Goal: Information Seeking & Learning: Learn about a topic

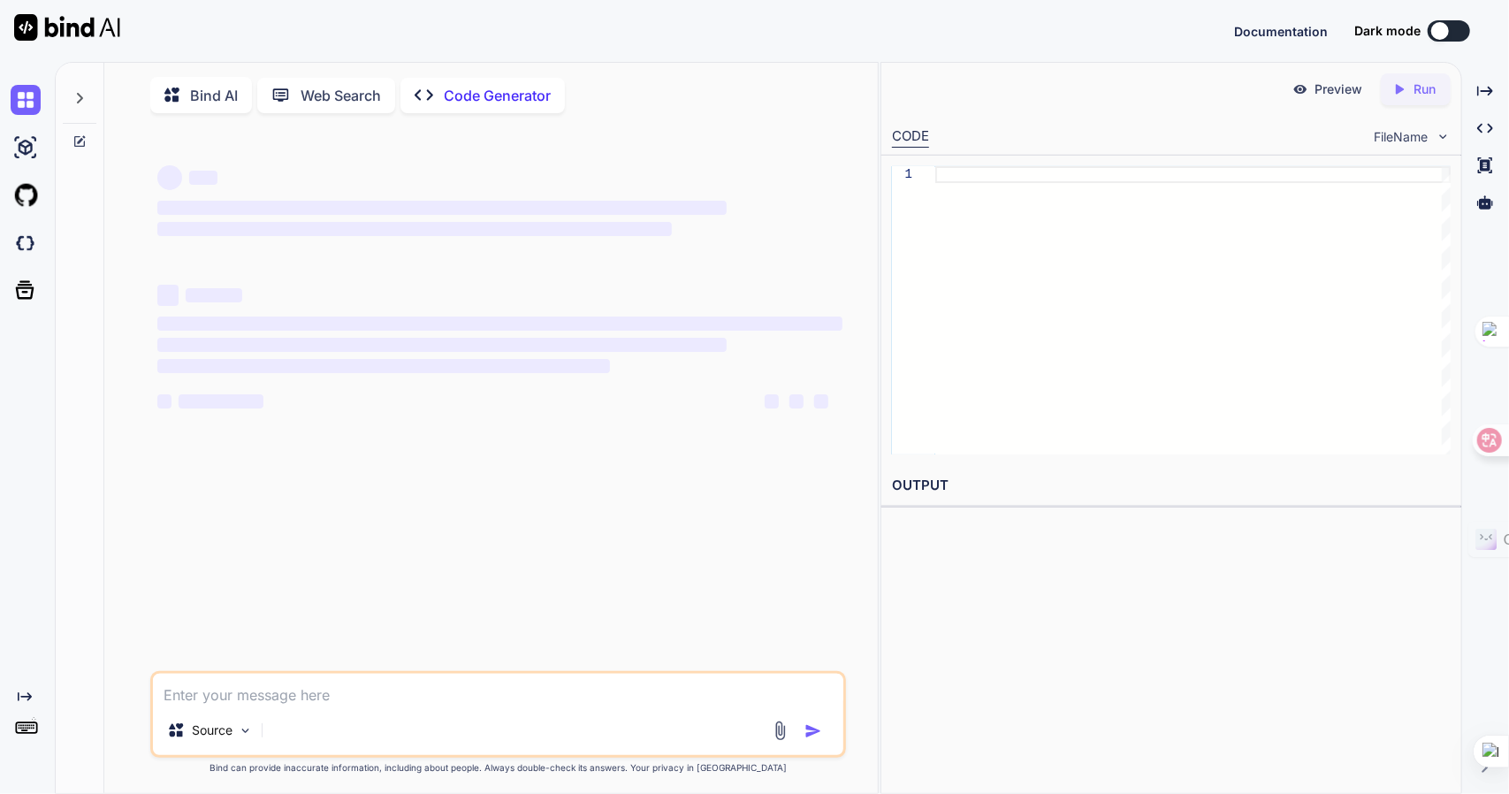
type textarea "x"
click at [22, 240] on img at bounding box center [26, 243] width 30 height 30
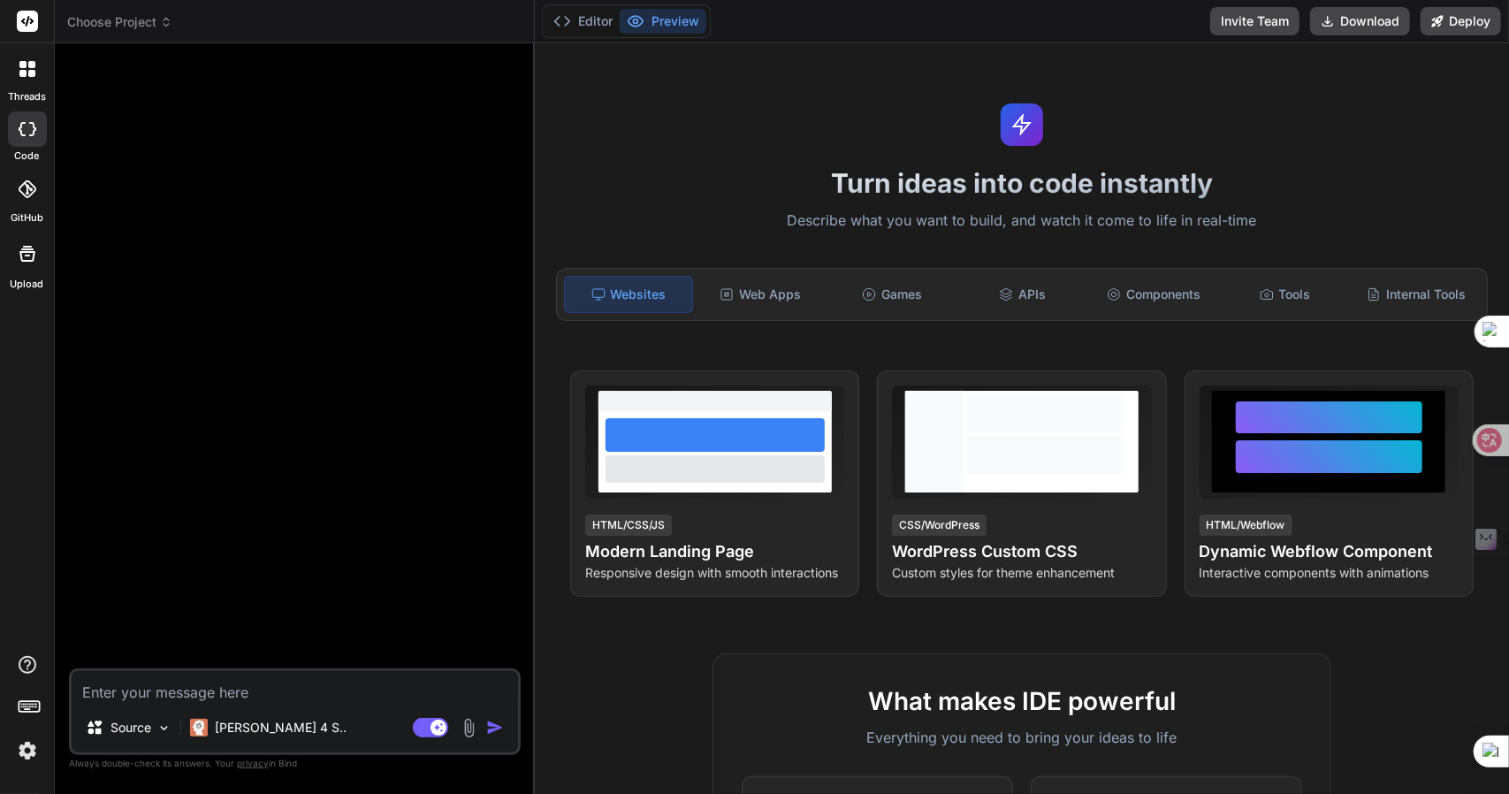
type textarea "x"
type textarea "# LoreMipsum dolorsitamet ## cons **adip：** ElItseddo Eiusm **te：** incididuntu…"
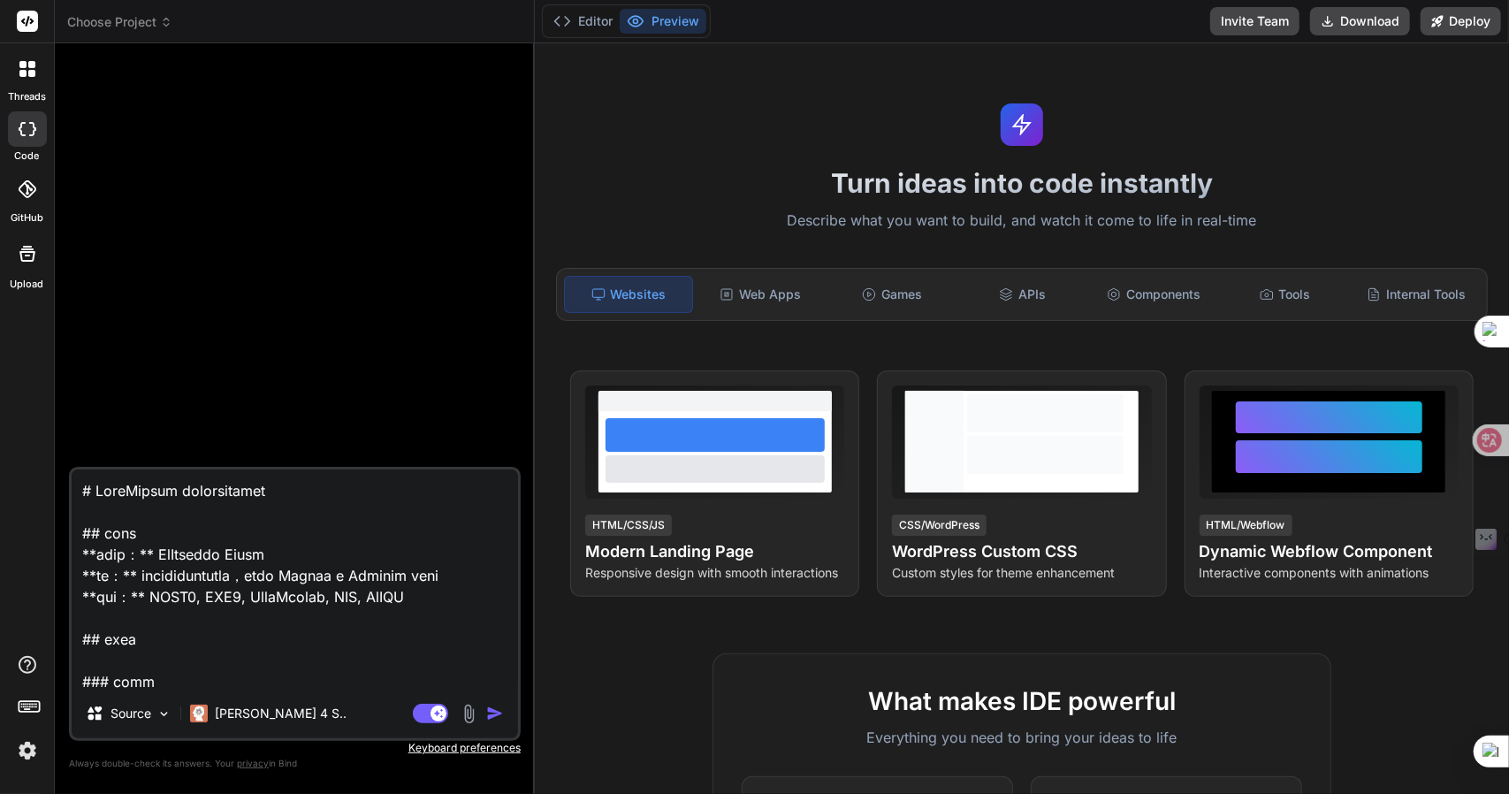
scroll to position [8212, 0]
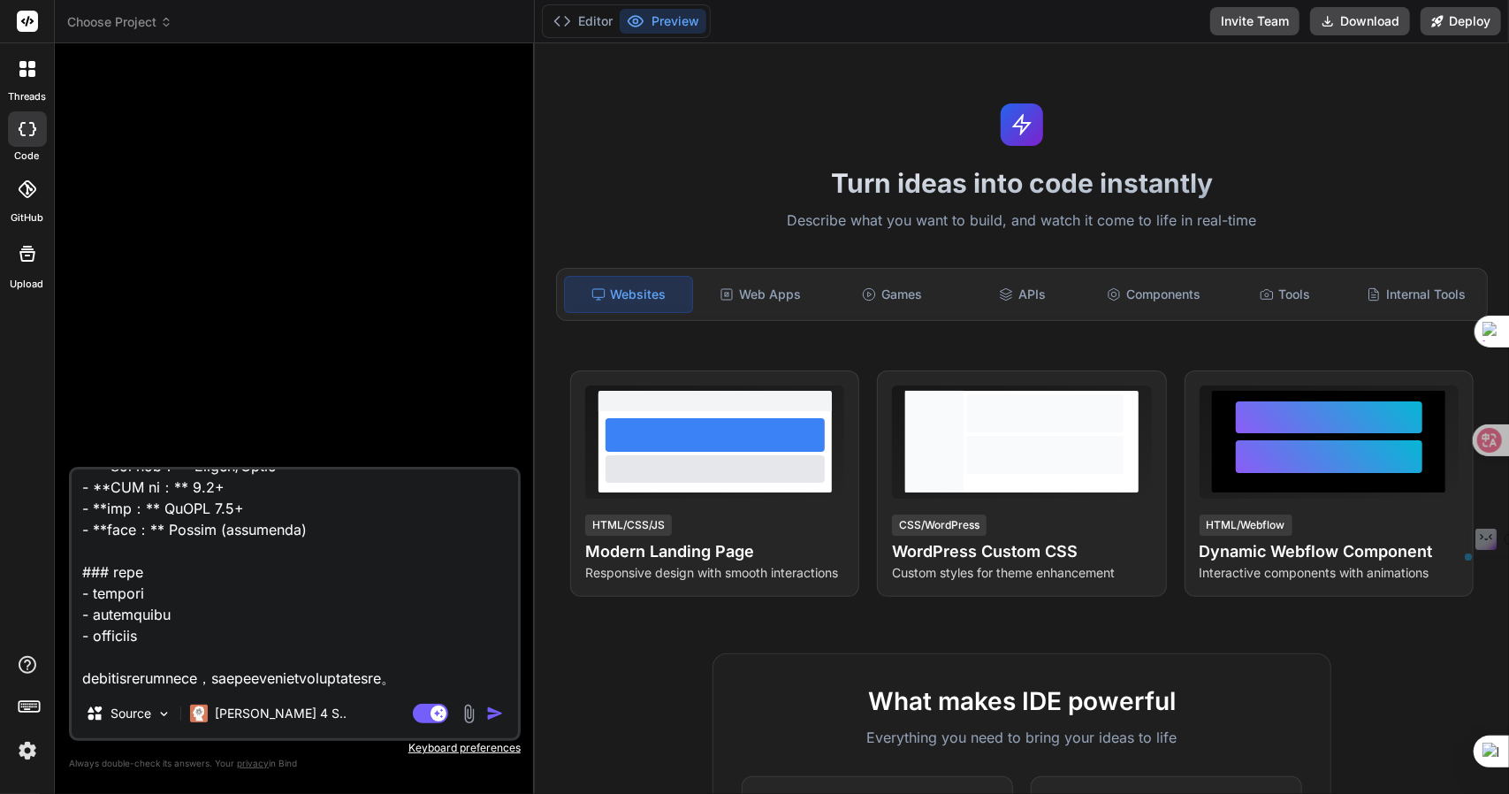
drag, startPoint x: 317, startPoint y: 673, endPoint x: 65, endPoint y: 655, distance: 253.5
click at [65, 655] on div "Bind AI Web Search Created with Pixso. Code Generator Source [PERSON_NAME] 4 S.…" at bounding box center [295, 418] width 480 height 750
type textarea "x"
type textarea "# LoreMipsum dolorsitamet ## cons **adip：** ElItseddo Eiusm **te：** incididuntu…"
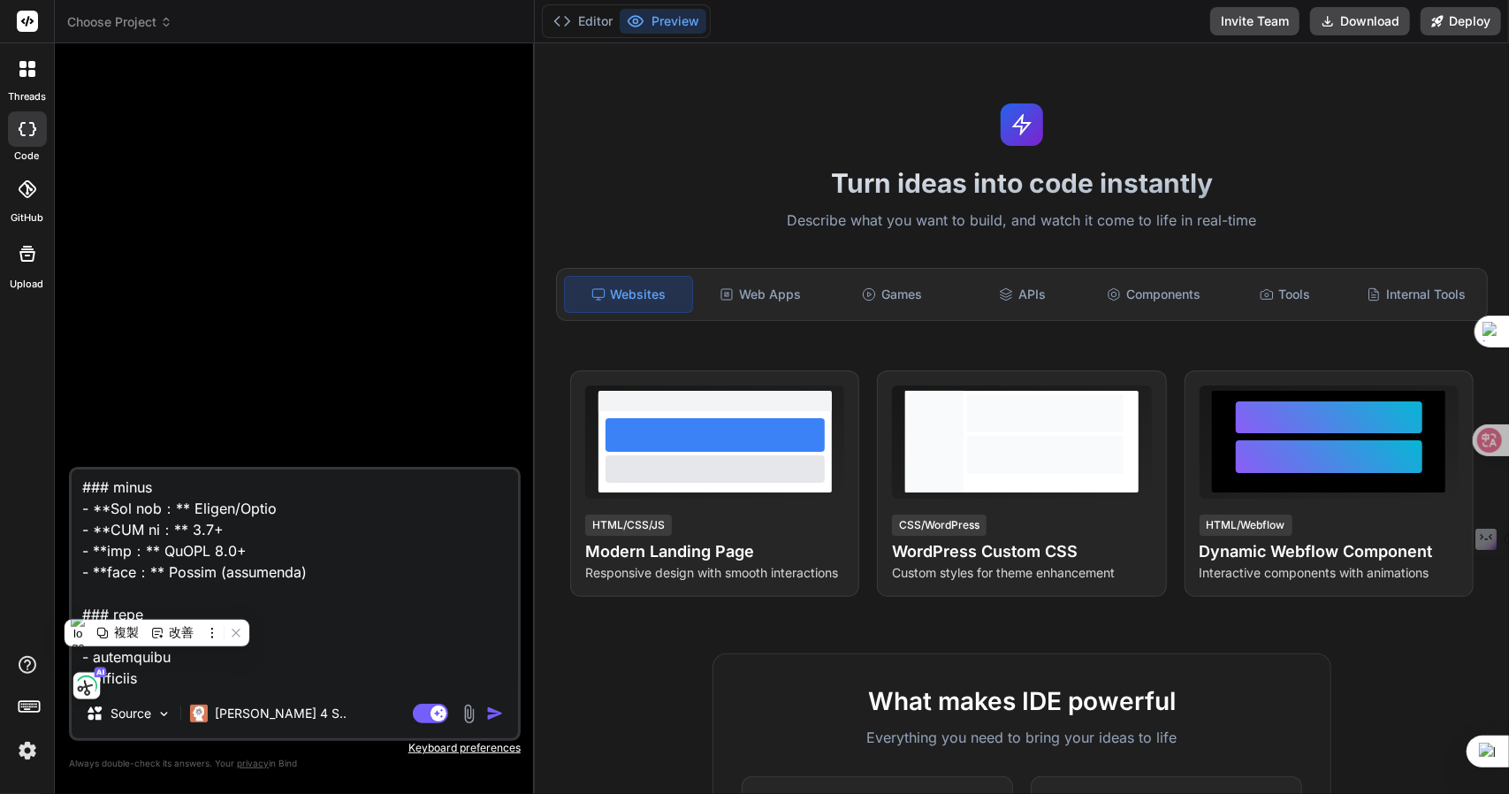
scroll to position [8193, 0]
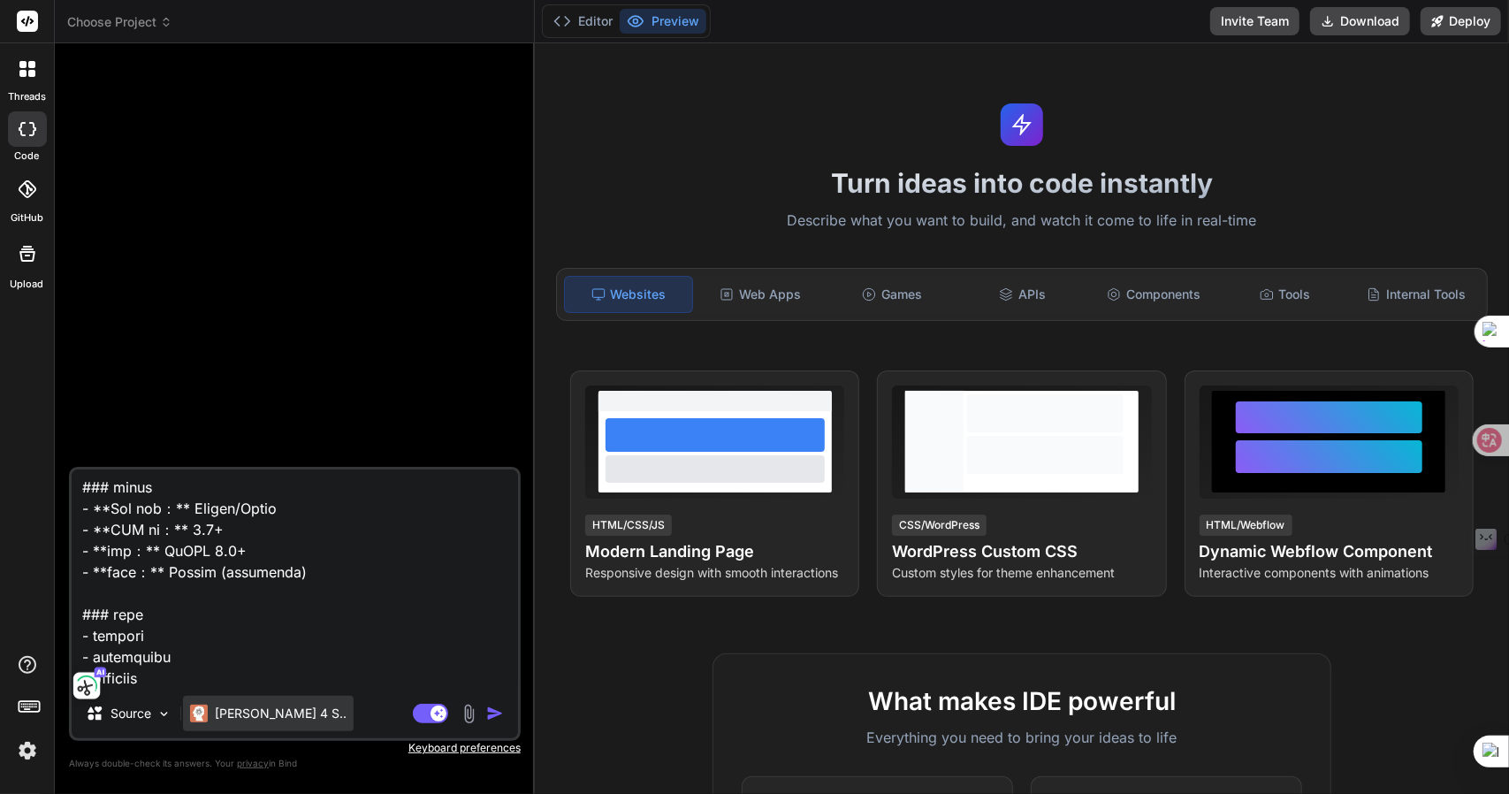
type textarea "x"
type textarea "# LoreMipsum dolorsitamet ## cons **adip：** ElItseddo Eiusm **te：** incididuntu…"
click at [273, 713] on p "[PERSON_NAME] 4 S.." at bounding box center [281, 714] width 132 height 18
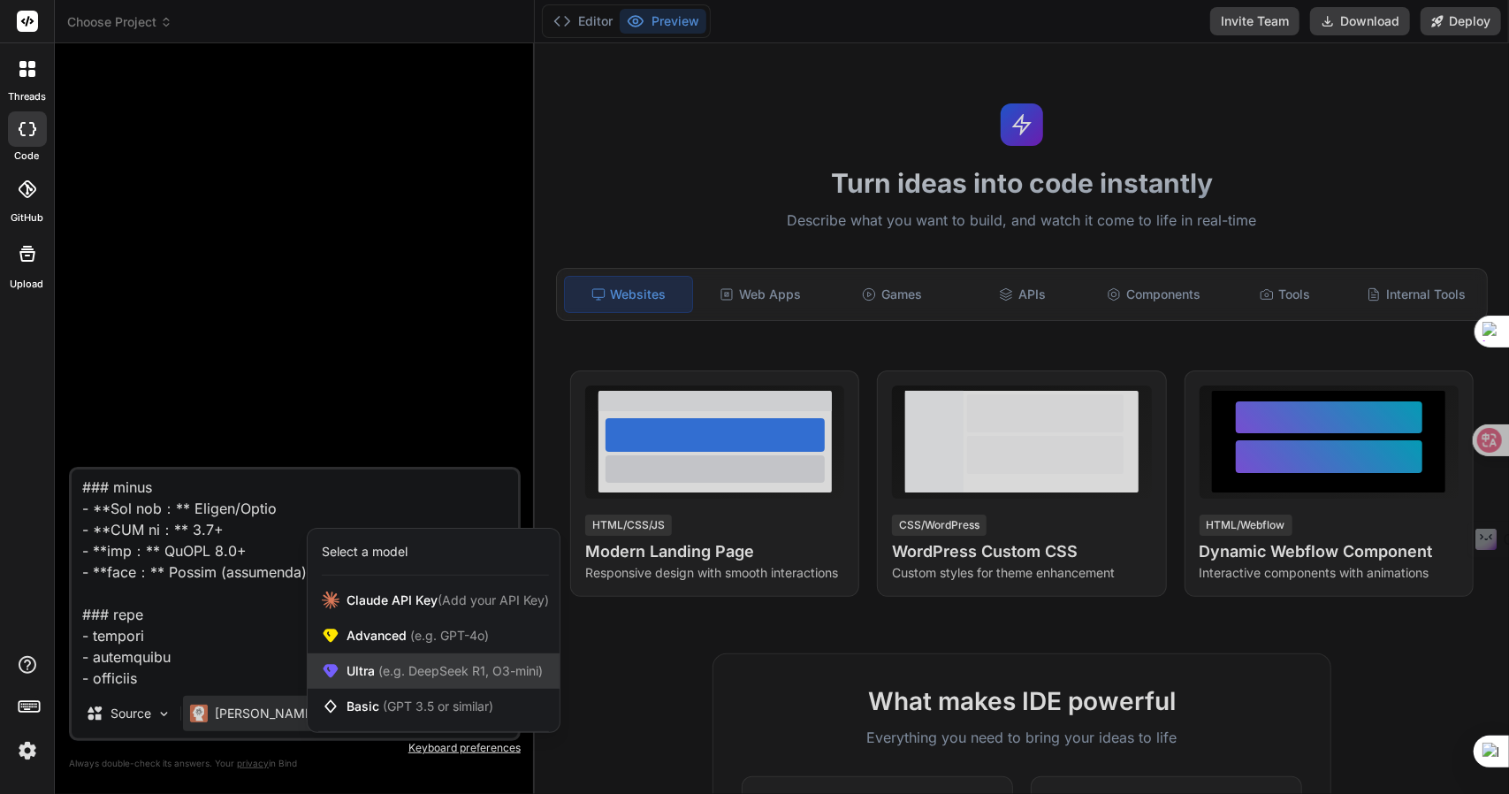
click at [415, 671] on span "(e.g. DeepSeek R1, O3-mini)" at bounding box center [459, 670] width 168 height 15
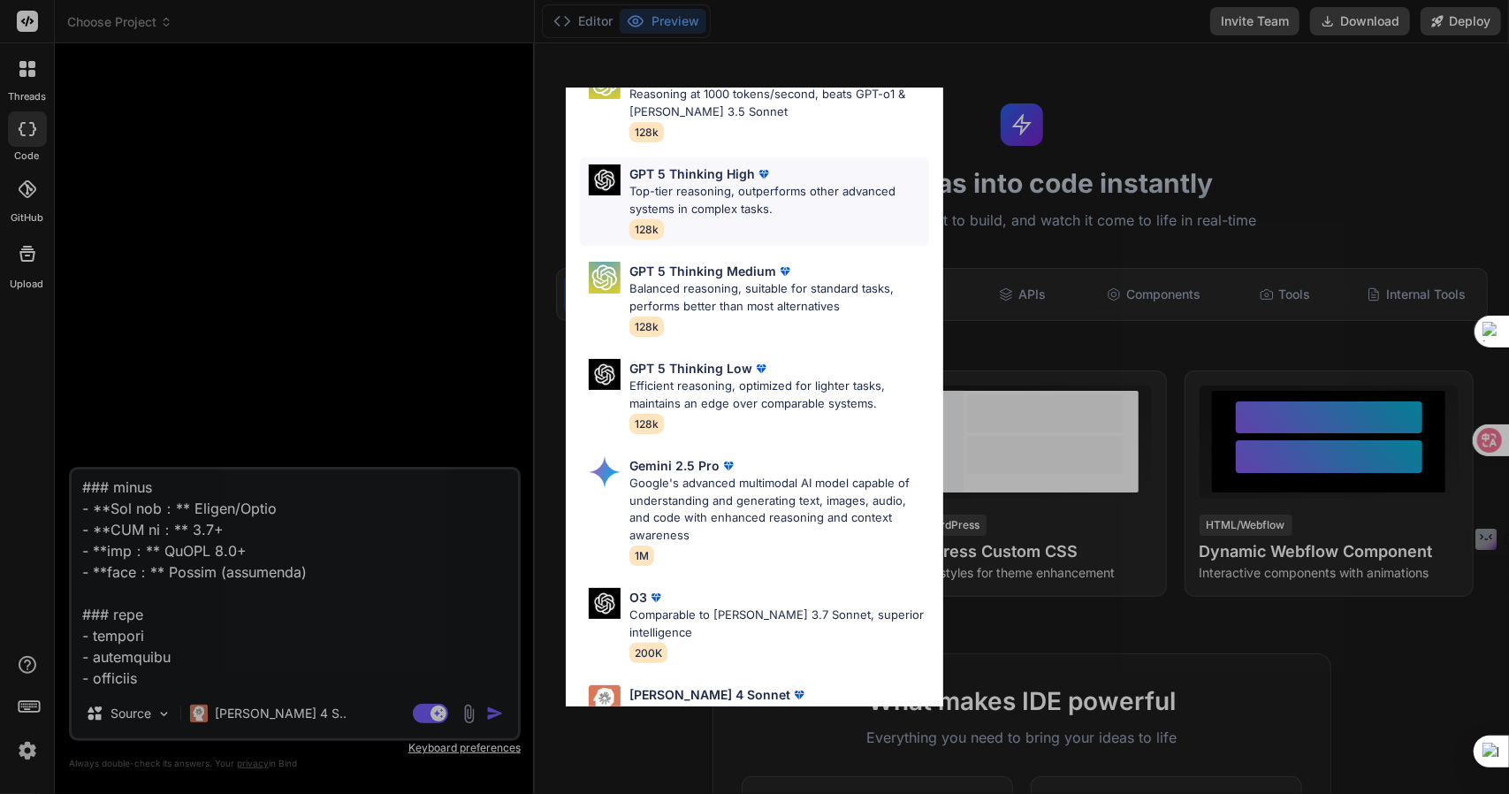
scroll to position [0, 0]
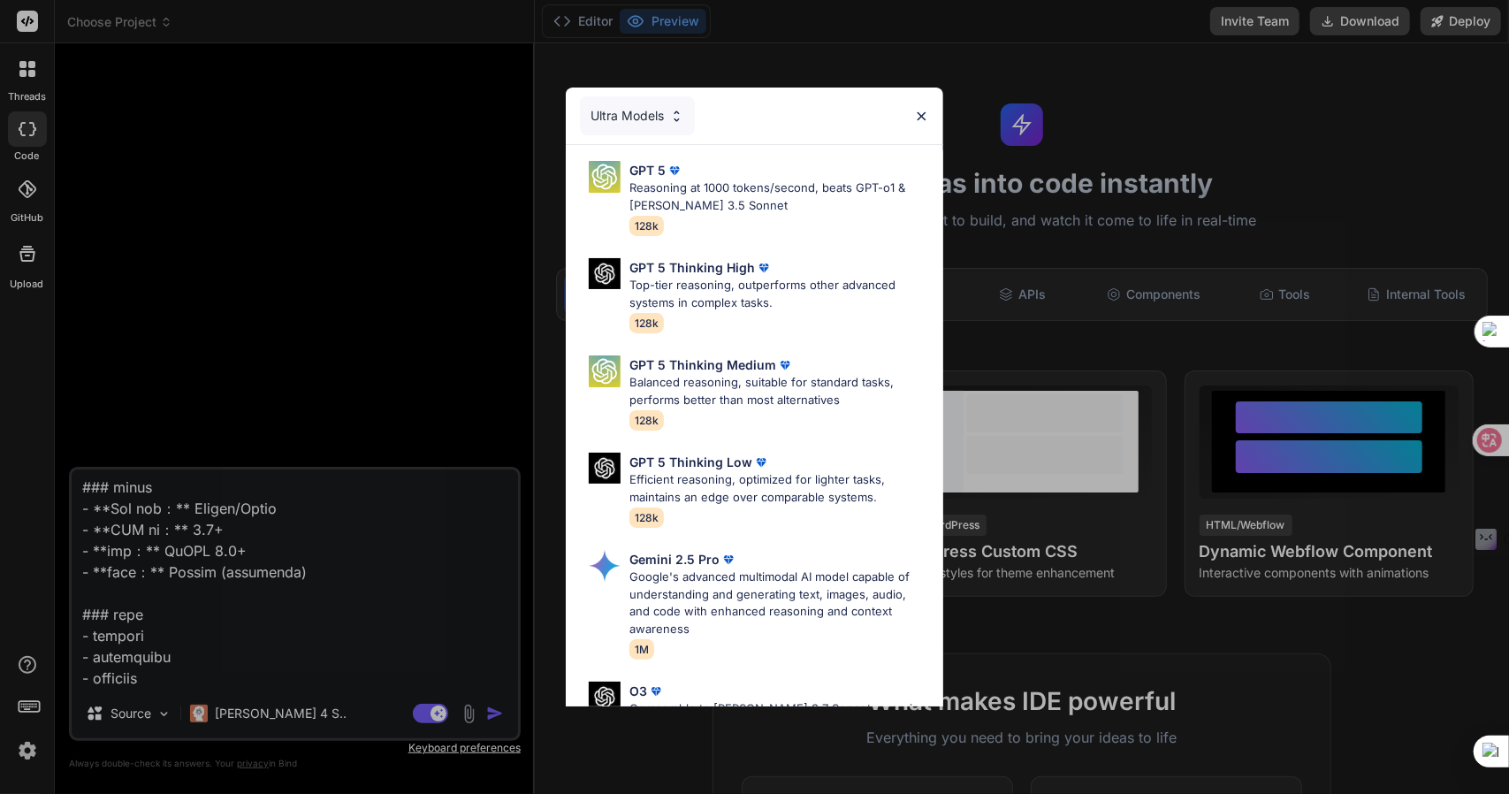
click at [663, 121] on div "Ultra Models" at bounding box center [637, 115] width 115 height 39
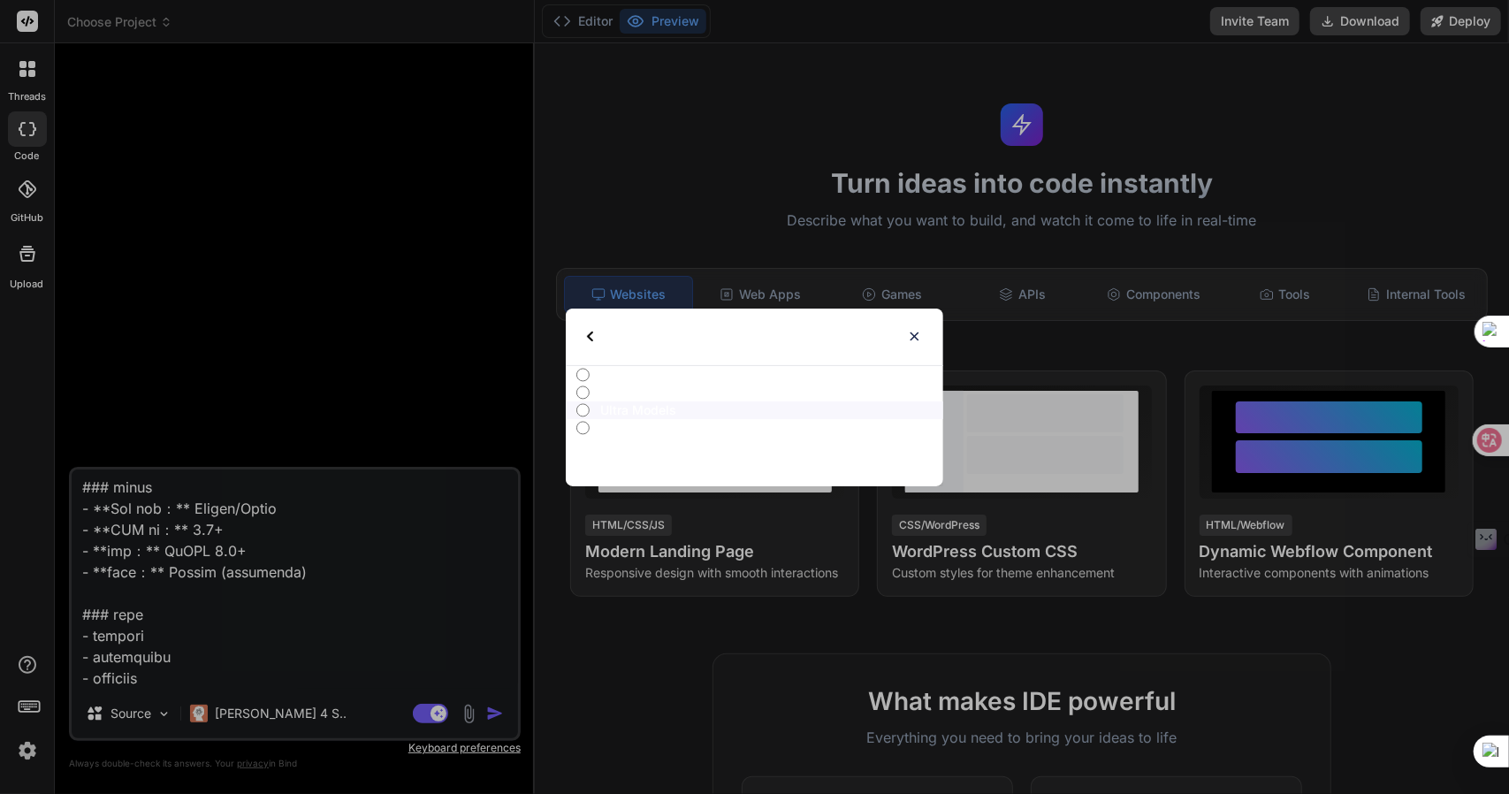
click at [916, 339] on img at bounding box center [914, 336] width 15 height 15
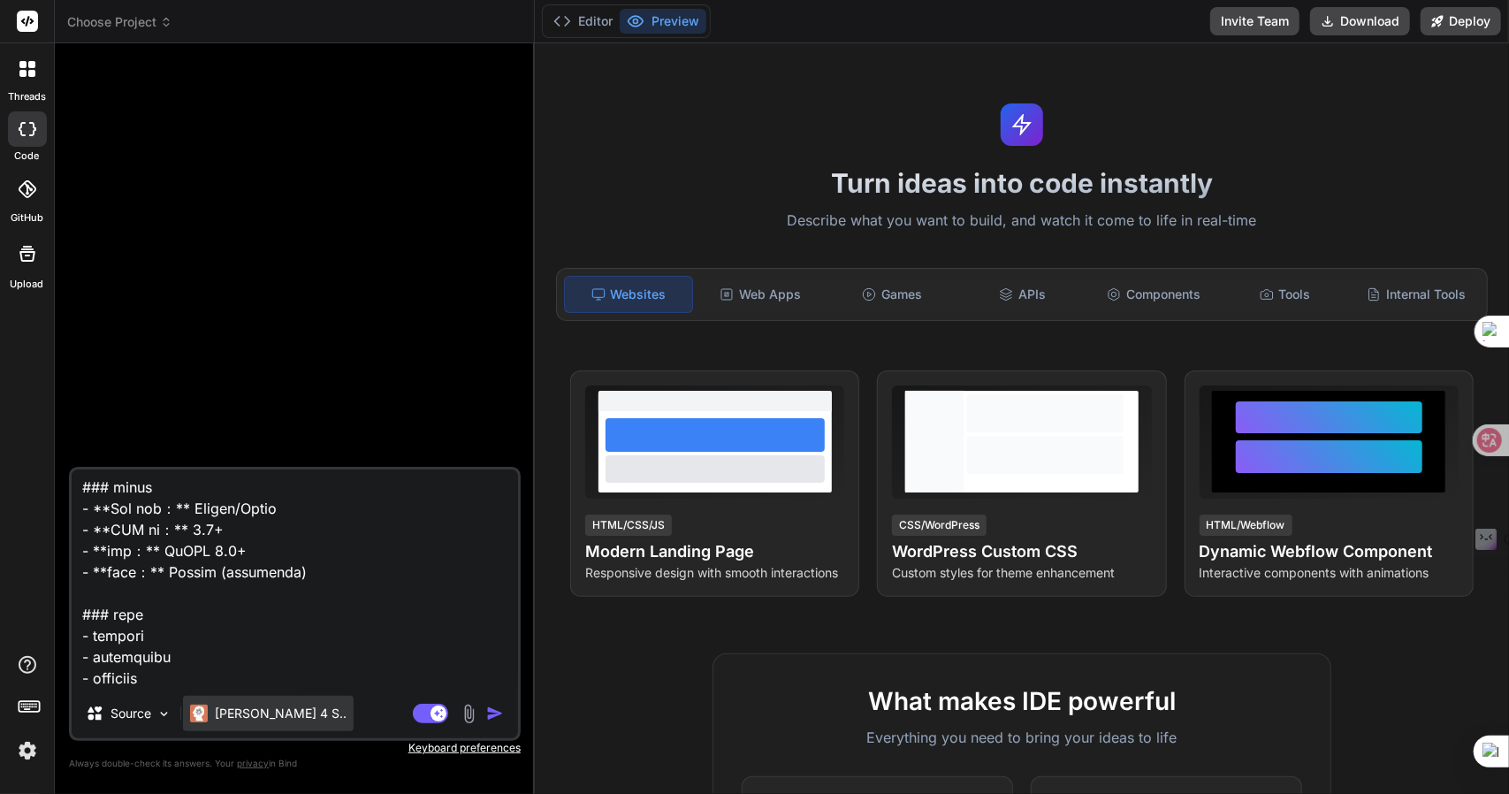
click at [251, 713] on p "[PERSON_NAME] 4 S.." at bounding box center [281, 714] width 132 height 18
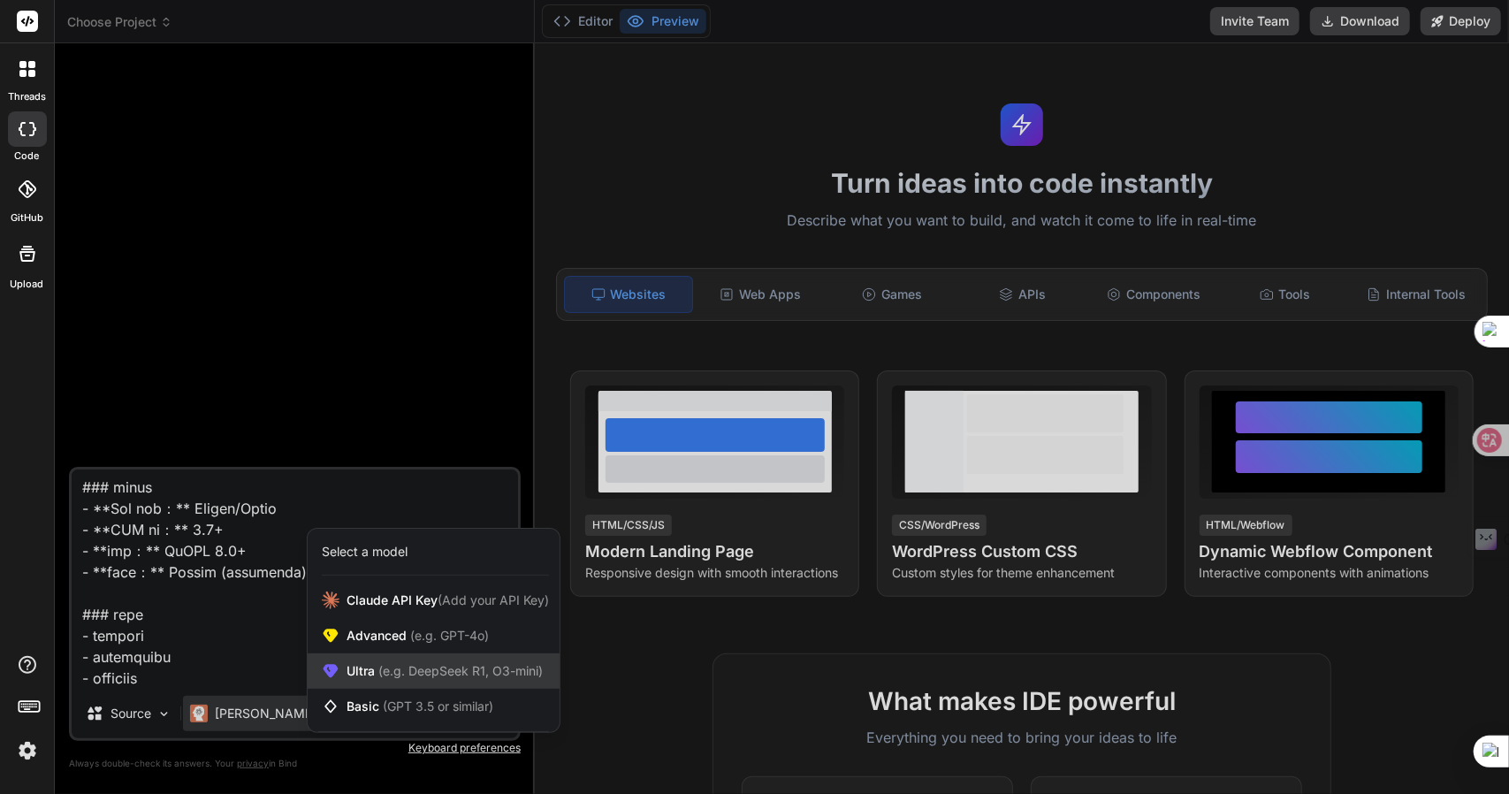
click at [392, 669] on span "(e.g. DeepSeek R1, O3-mini)" at bounding box center [459, 670] width 168 height 15
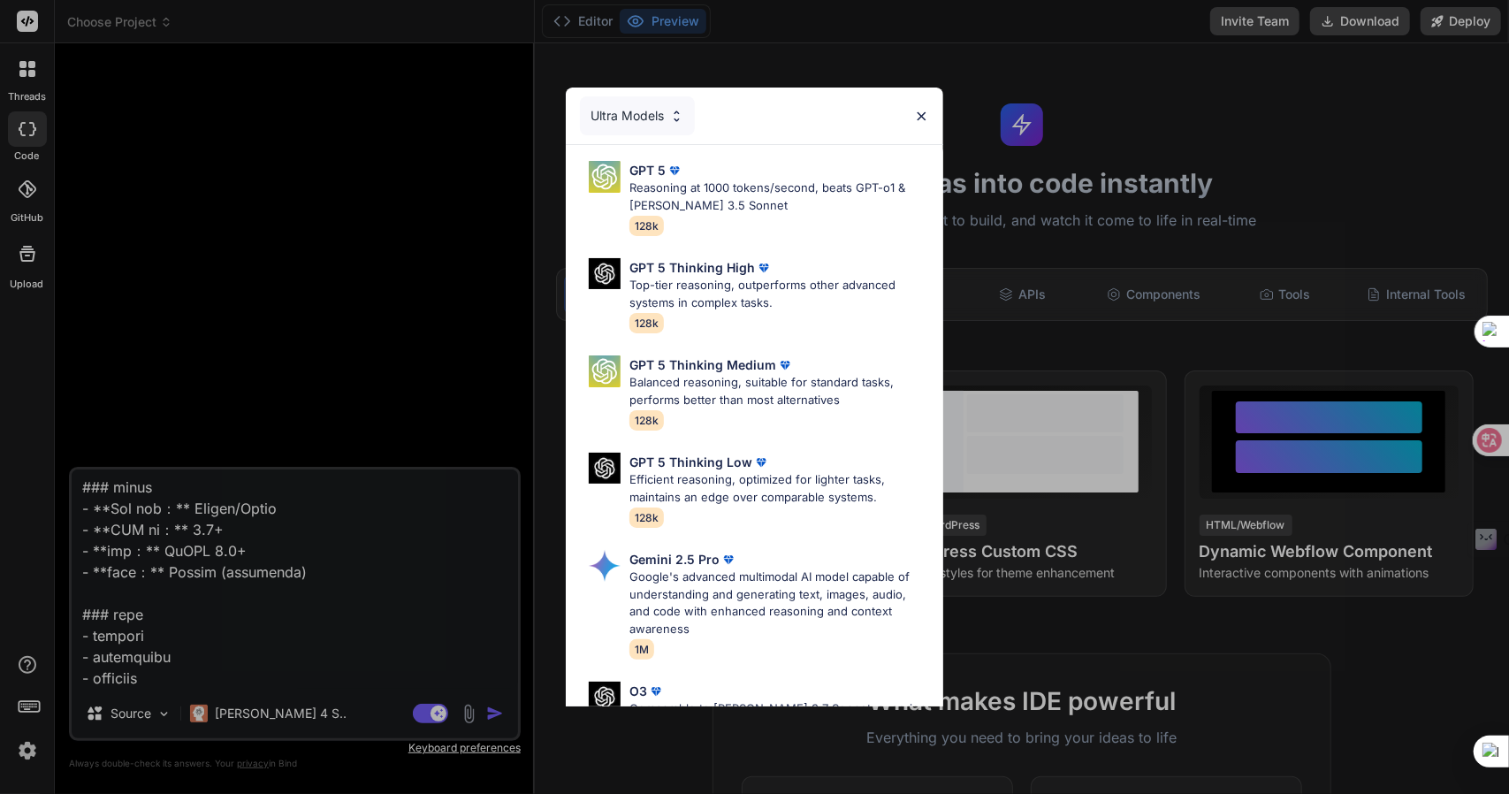
click at [656, 123] on div "Ultra Models" at bounding box center [637, 115] width 115 height 39
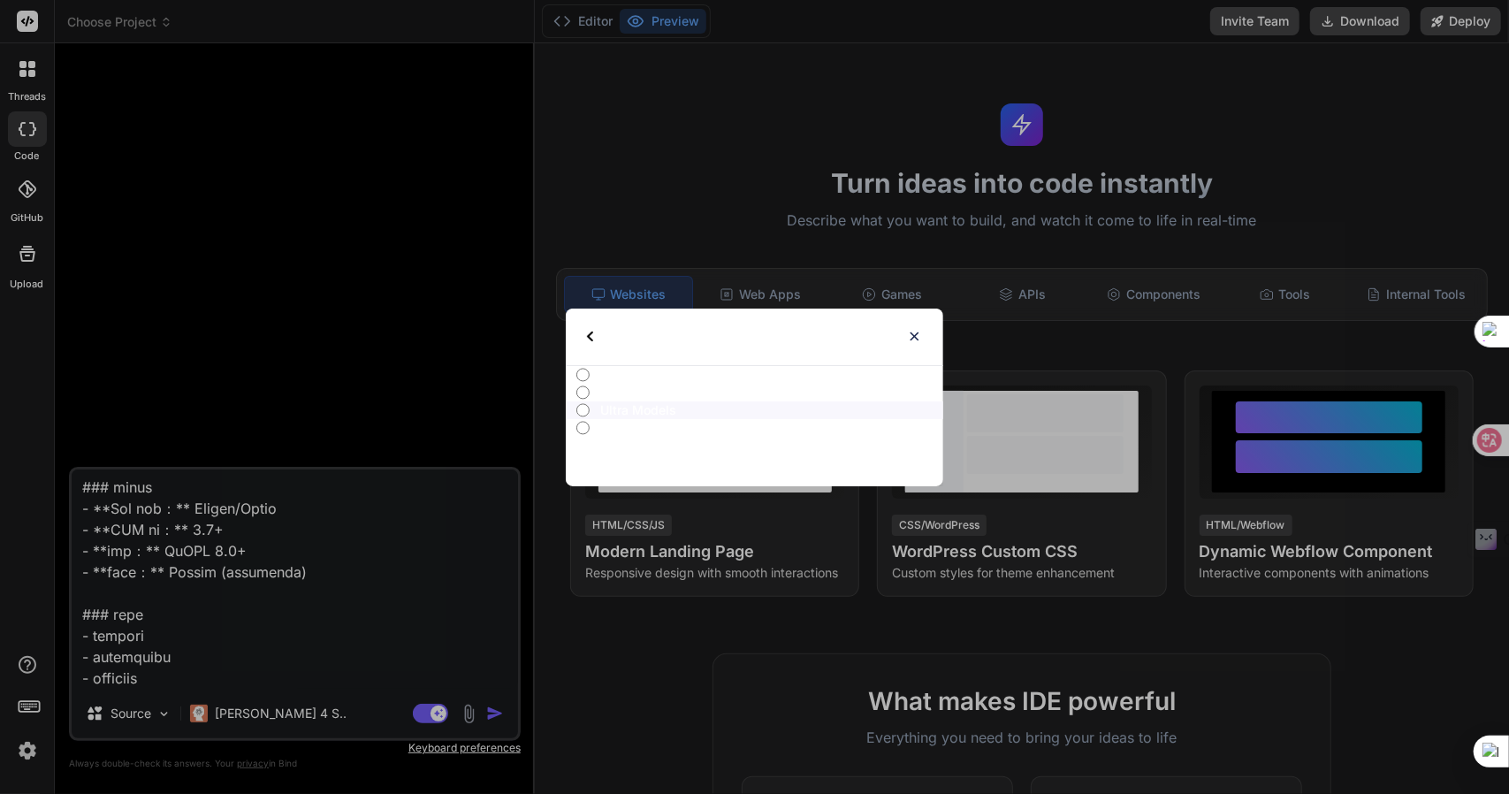
click at [617, 393] on p "Advanced Models" at bounding box center [771, 393] width 343 height 18
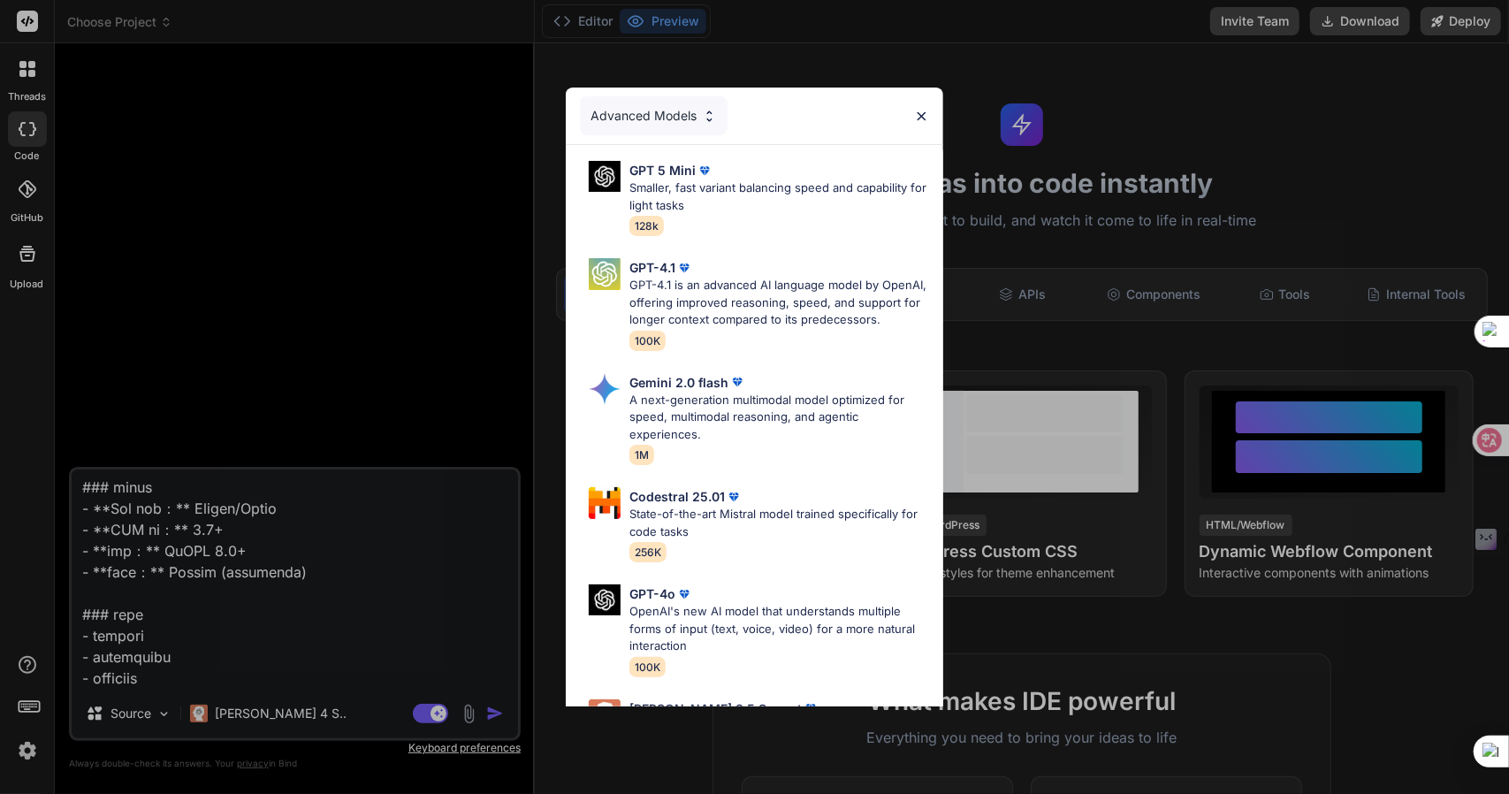
click at [681, 121] on div "Advanced Models" at bounding box center [654, 115] width 148 height 39
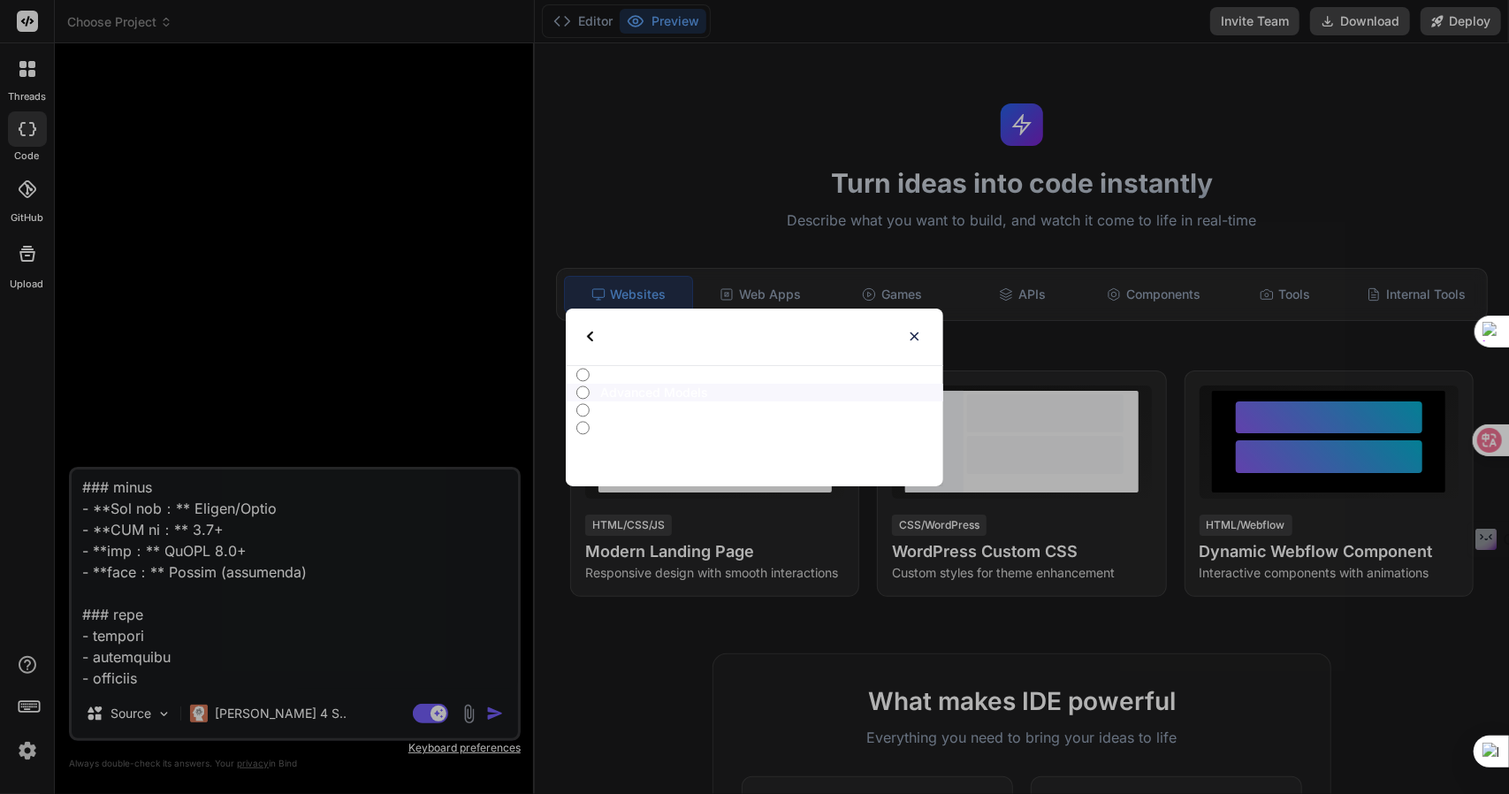
click at [606, 415] on p "Ultra Models" at bounding box center [771, 410] width 343 height 18
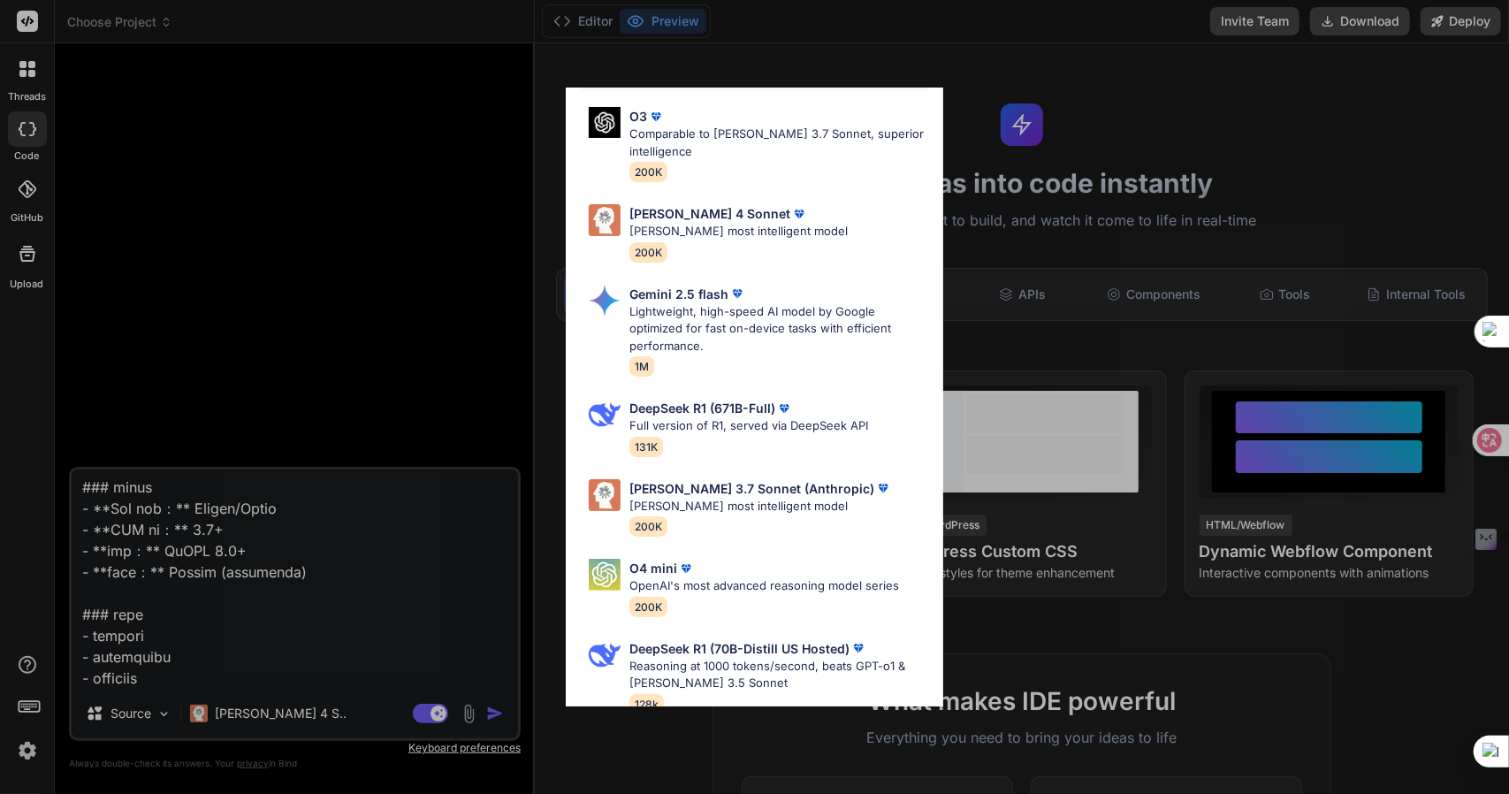
scroll to position [601, 0]
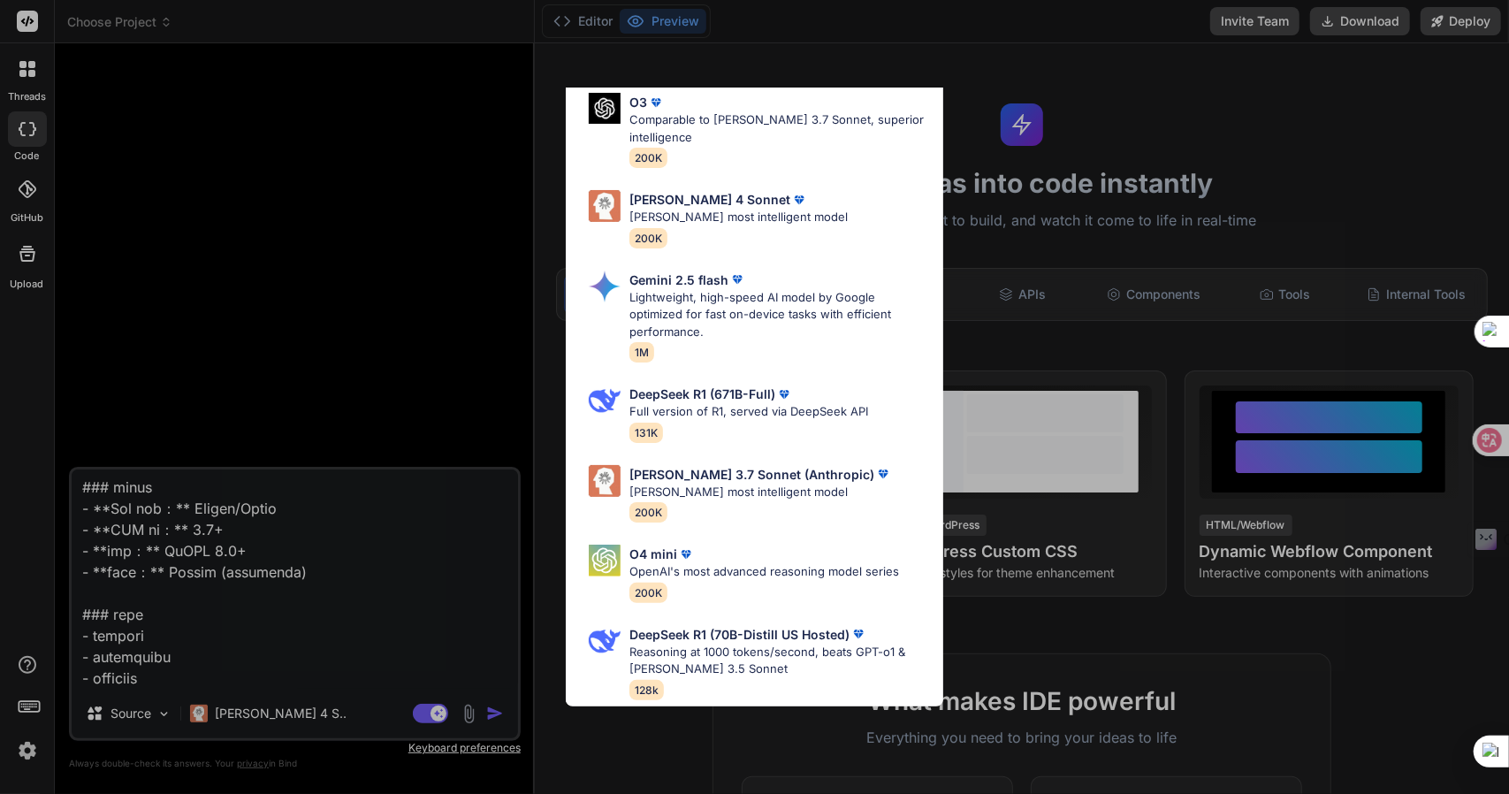
click at [281, 346] on div "Ultra Models GPT 5 Reasoning at 1000 tokens/second, beats GPT-o1 & [PERSON_NAME…" at bounding box center [754, 397] width 1509 height 794
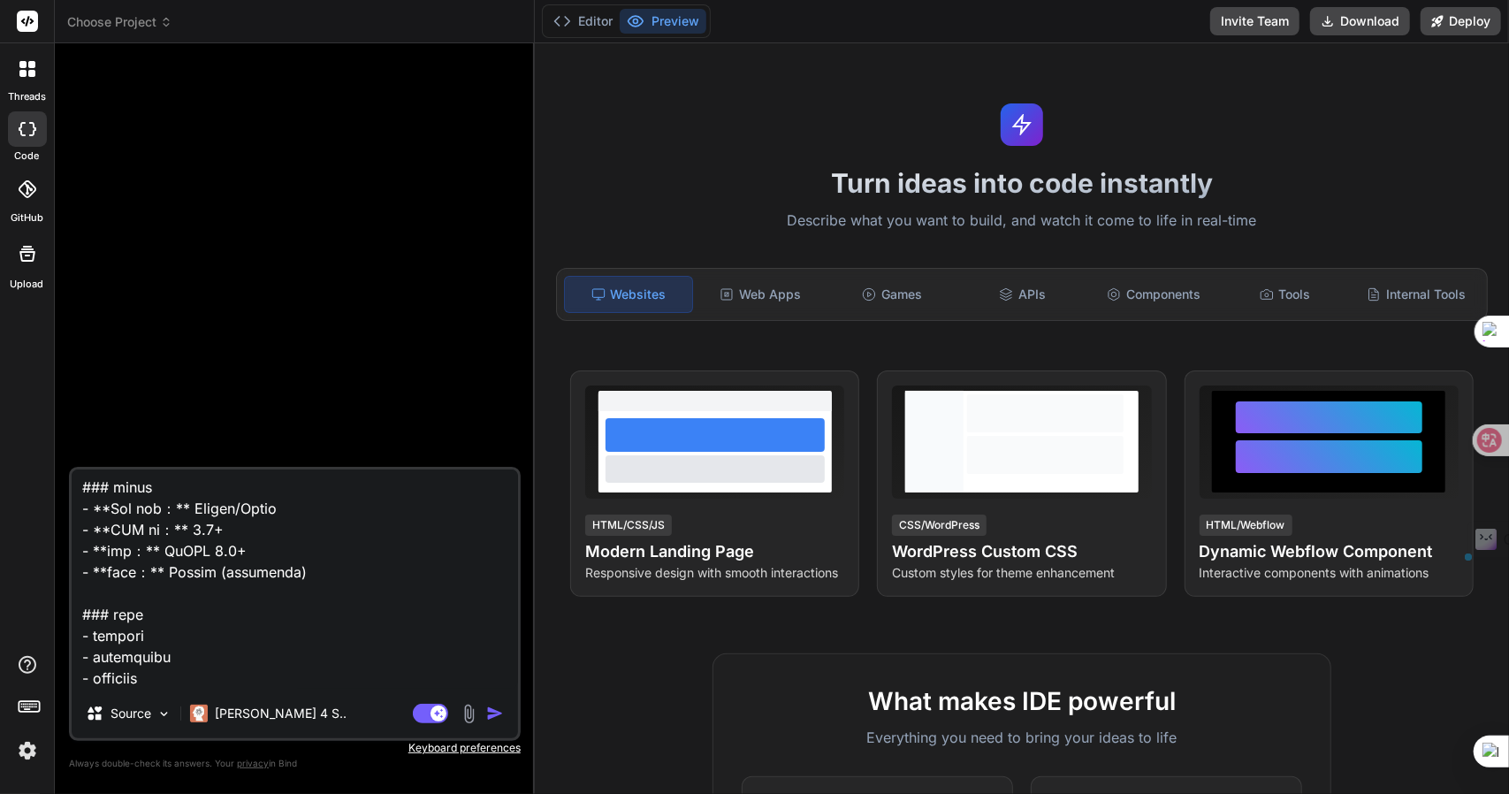
drag, startPoint x: 416, startPoint y: 553, endPoint x: 54, endPoint y: 555, distance: 362.5
click at [54, 555] on div "threads code GitHub Upload Choose Project Created with Pixso. Bind AI Web Searc…" at bounding box center [754, 397] width 1509 height 794
type textarea "x"
type textarea "# LoreMipsum dolorsitamet ## cons **adip：** ElItseddo Eiusm **te：** incididuntu…"
type textarea "x"
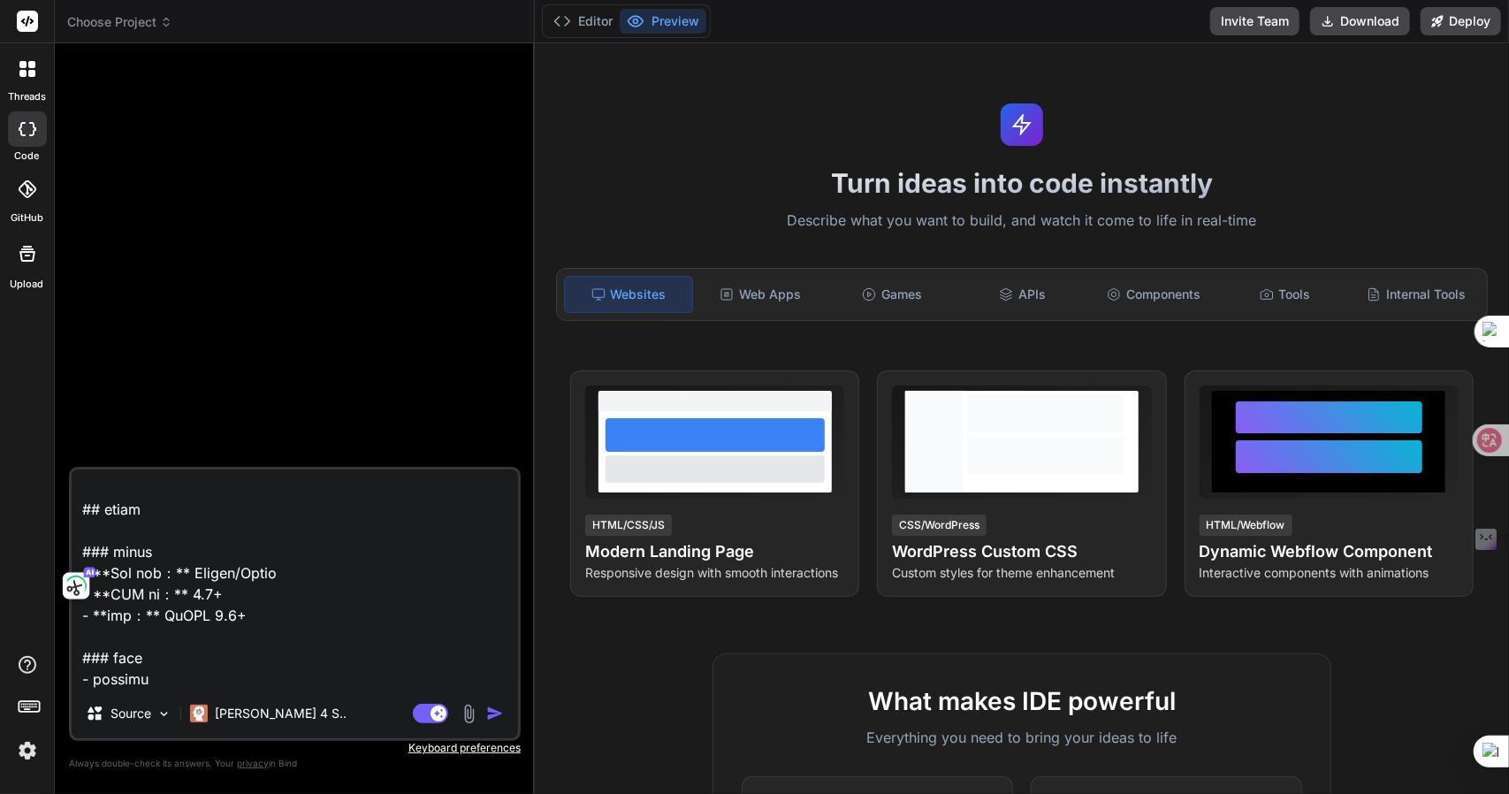
scroll to position [8062, 0]
type textarea "# LoreMipsum dolorsitamet ## cons **adip：** ElItseddo Eiusm **te：** incididuntu…"
click at [492, 711] on img "button" at bounding box center [495, 714] width 18 height 18
type textarea "x"
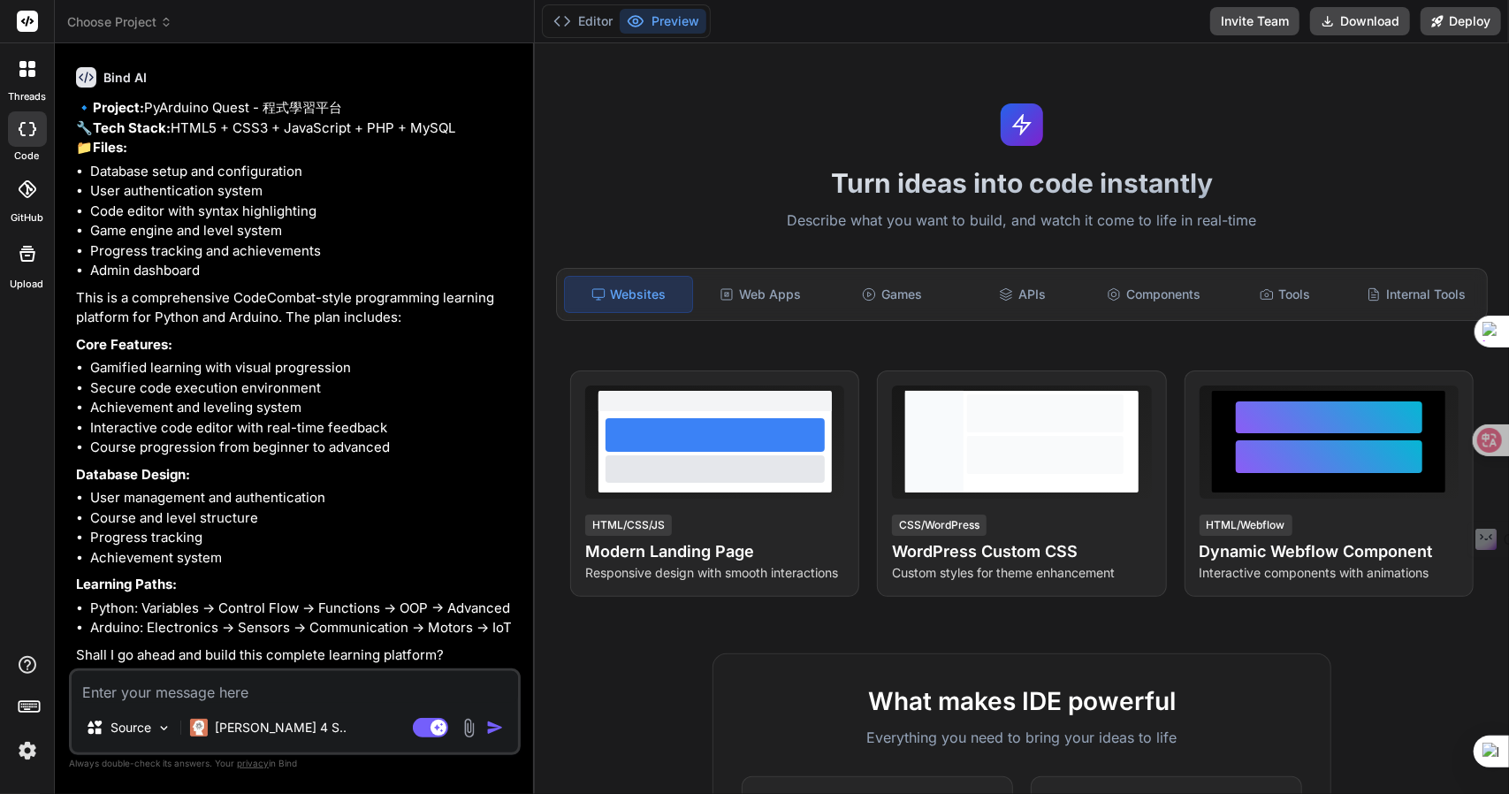
scroll to position [2051, 0]
click at [170, 692] on textarea at bounding box center [295, 687] width 446 height 32
type textarea "x"
type textarea "m"
type textarea "x"
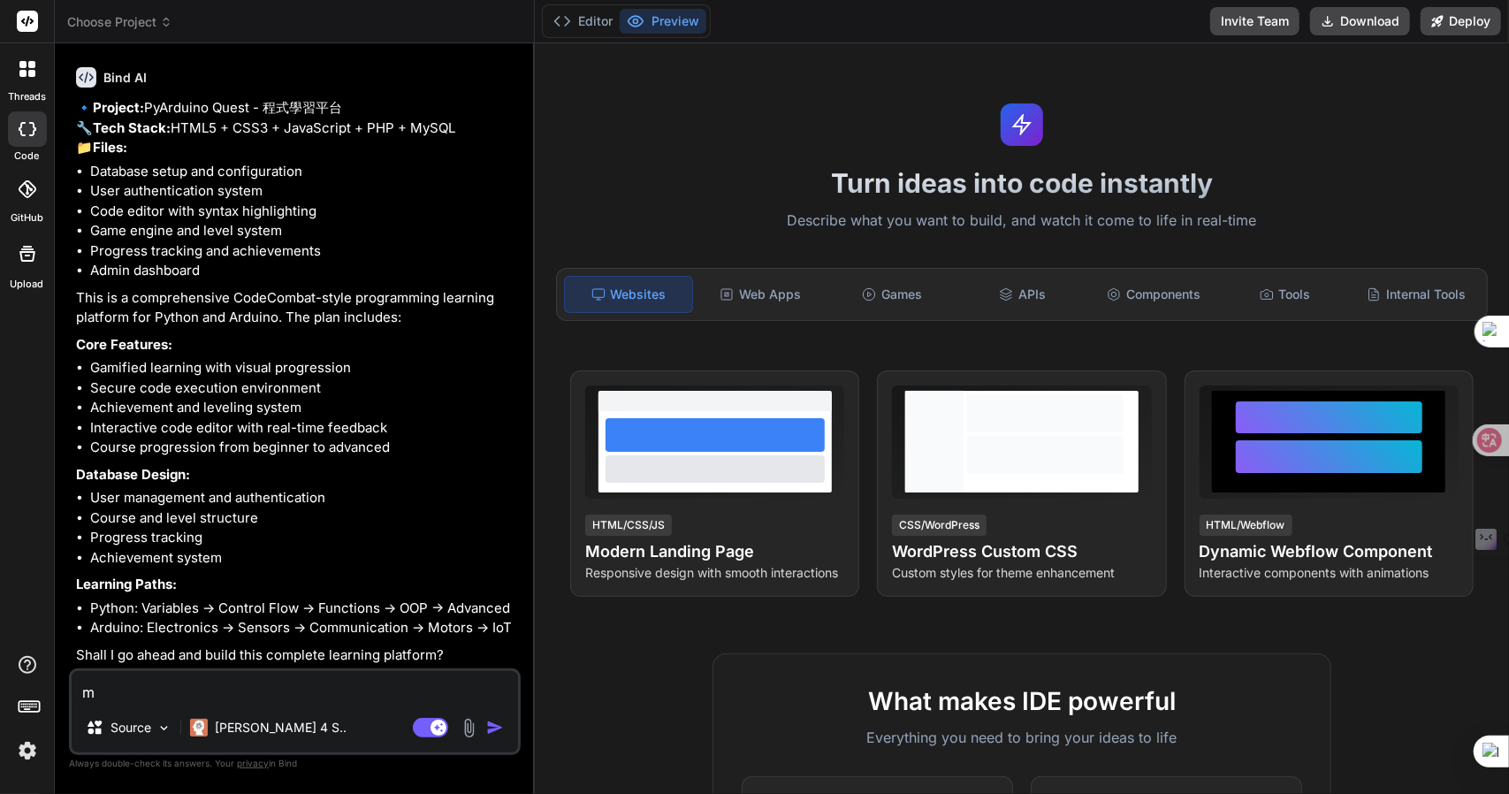
type textarea "mn"
type textarea "x"
type textarea "m"
type textarea "x"
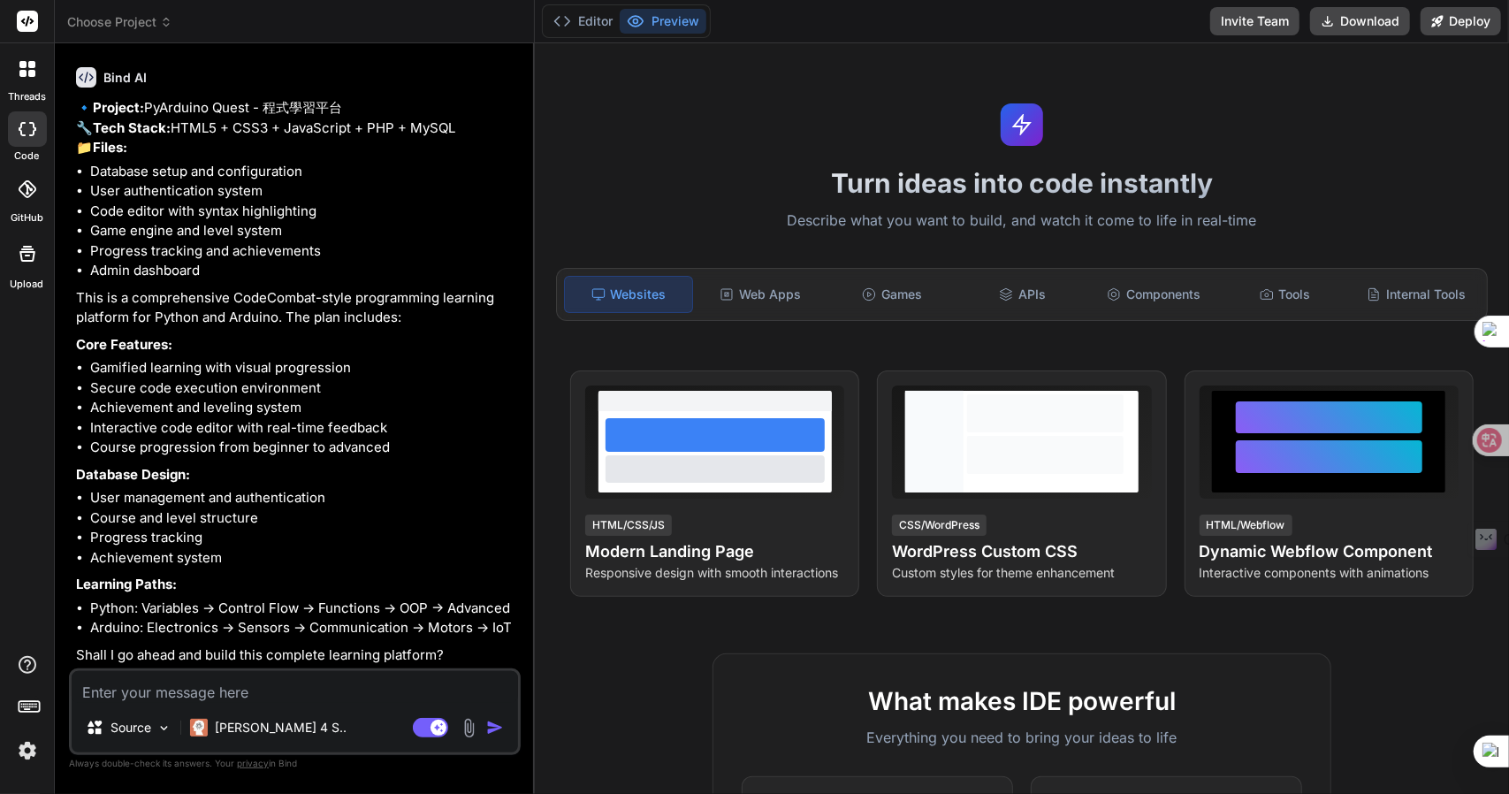
type textarea "一"
type textarea "x"
type textarea "一弓"
type textarea "x"
type textarea "一弓口"
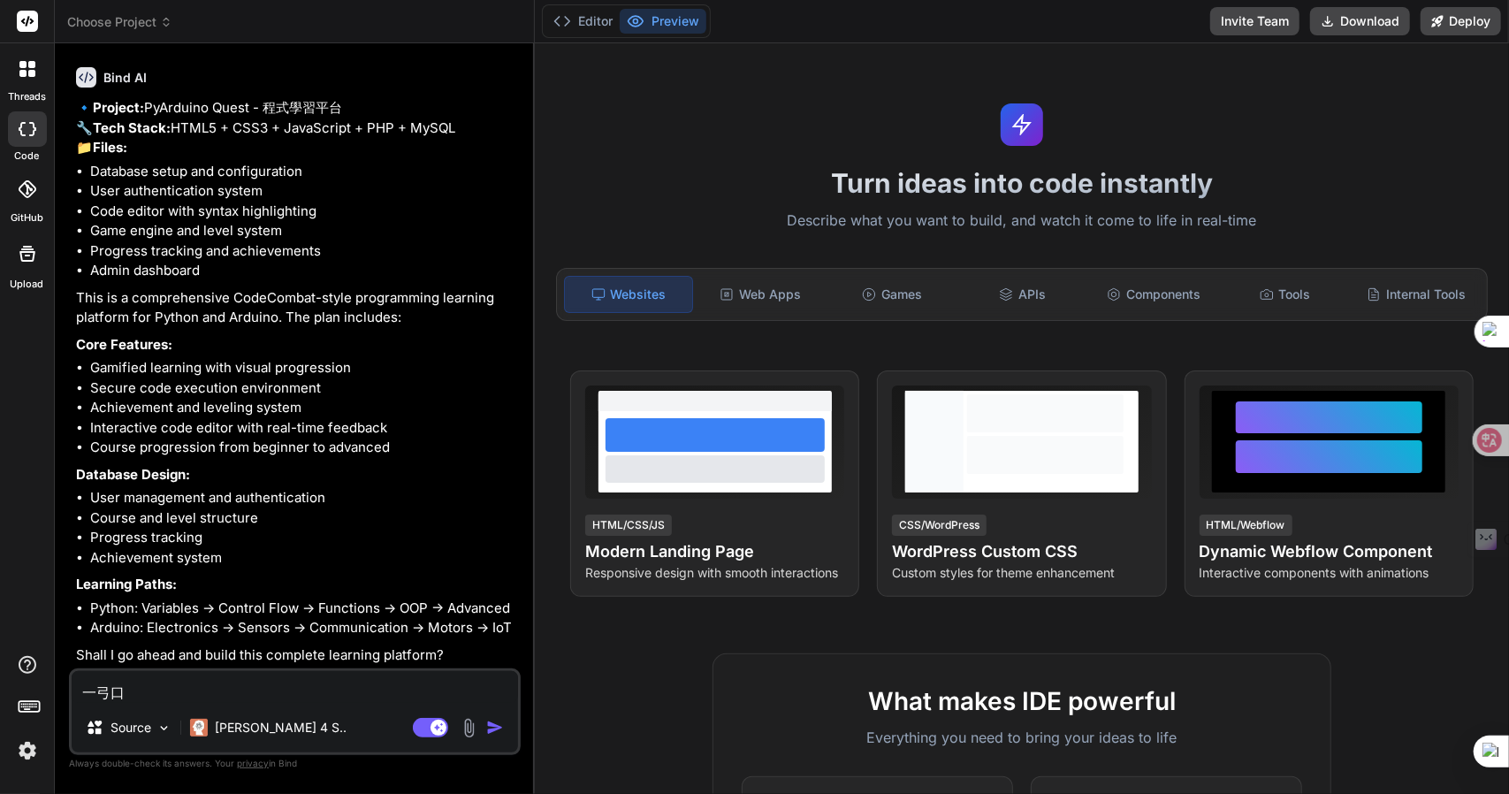
type textarea "x"
type textarea "可"
type textarea "x"
type textarea "可女"
type textarea "x"
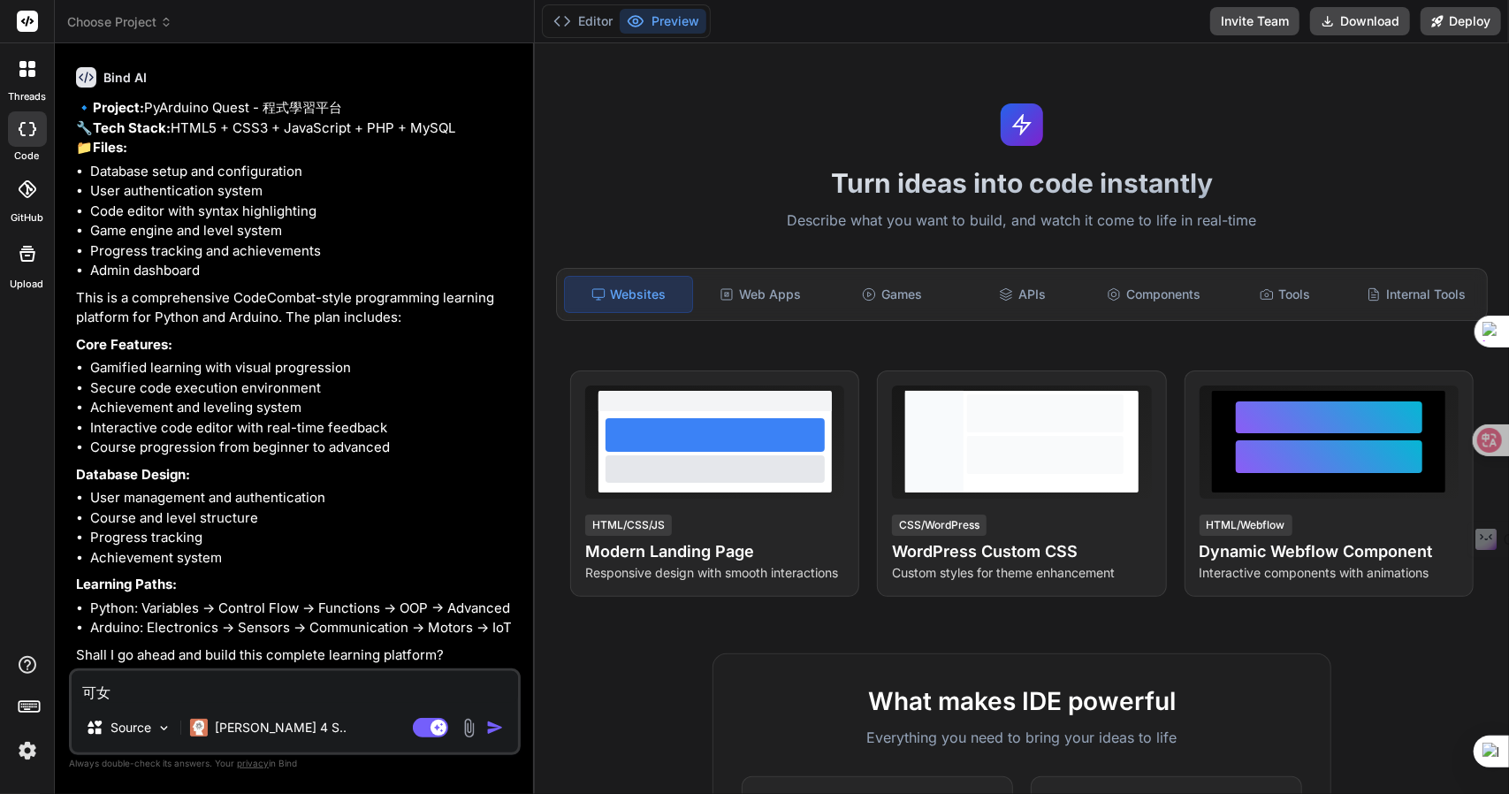
type textarea "可女[PERSON_NAME]"
type textarea "x"
type textarea "可女戈人"
type textarea "x"
type textarea "可以"
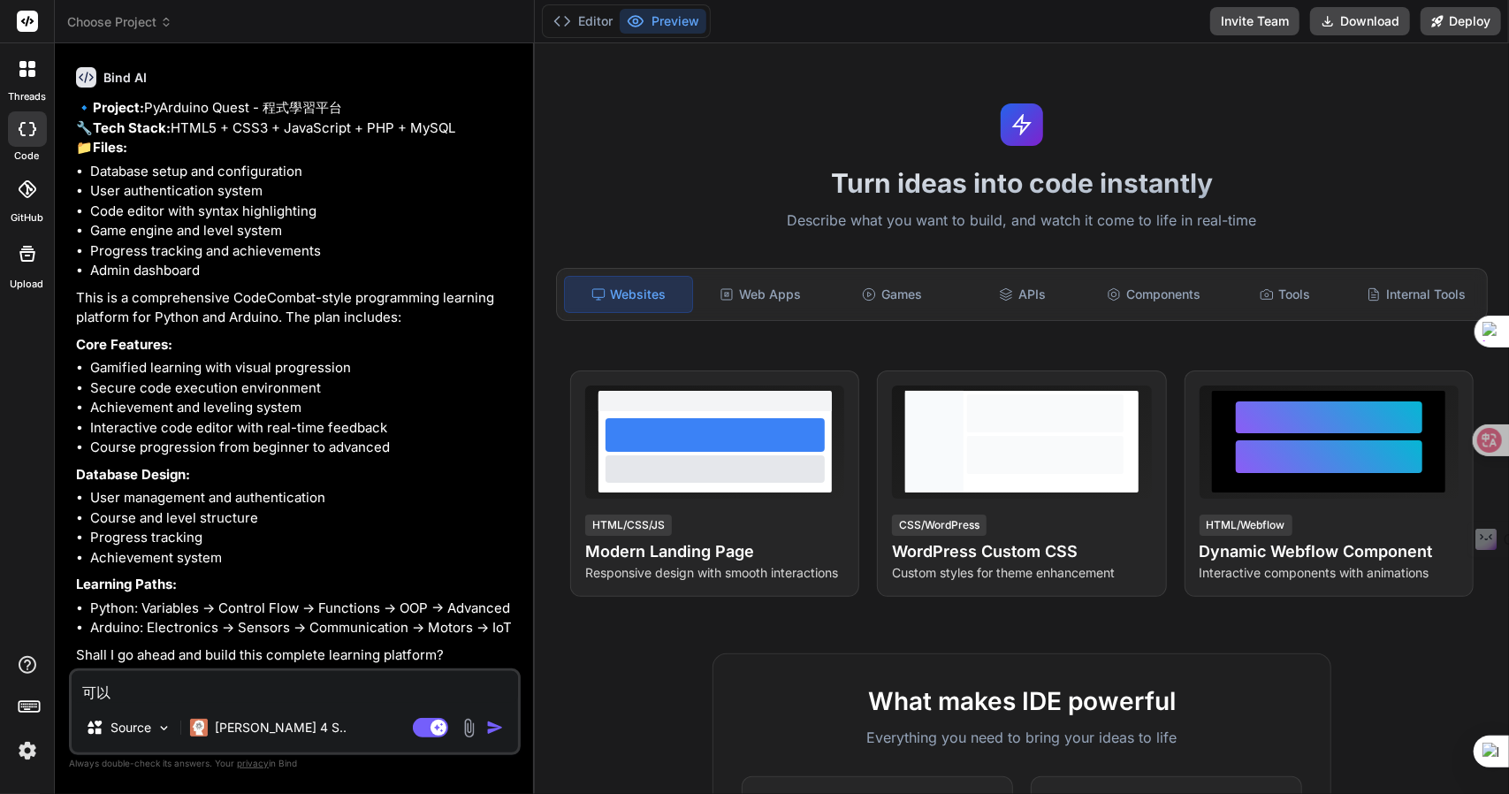
type textarea "x"
type textarea "可"
type textarea "x"
type textarea "P"
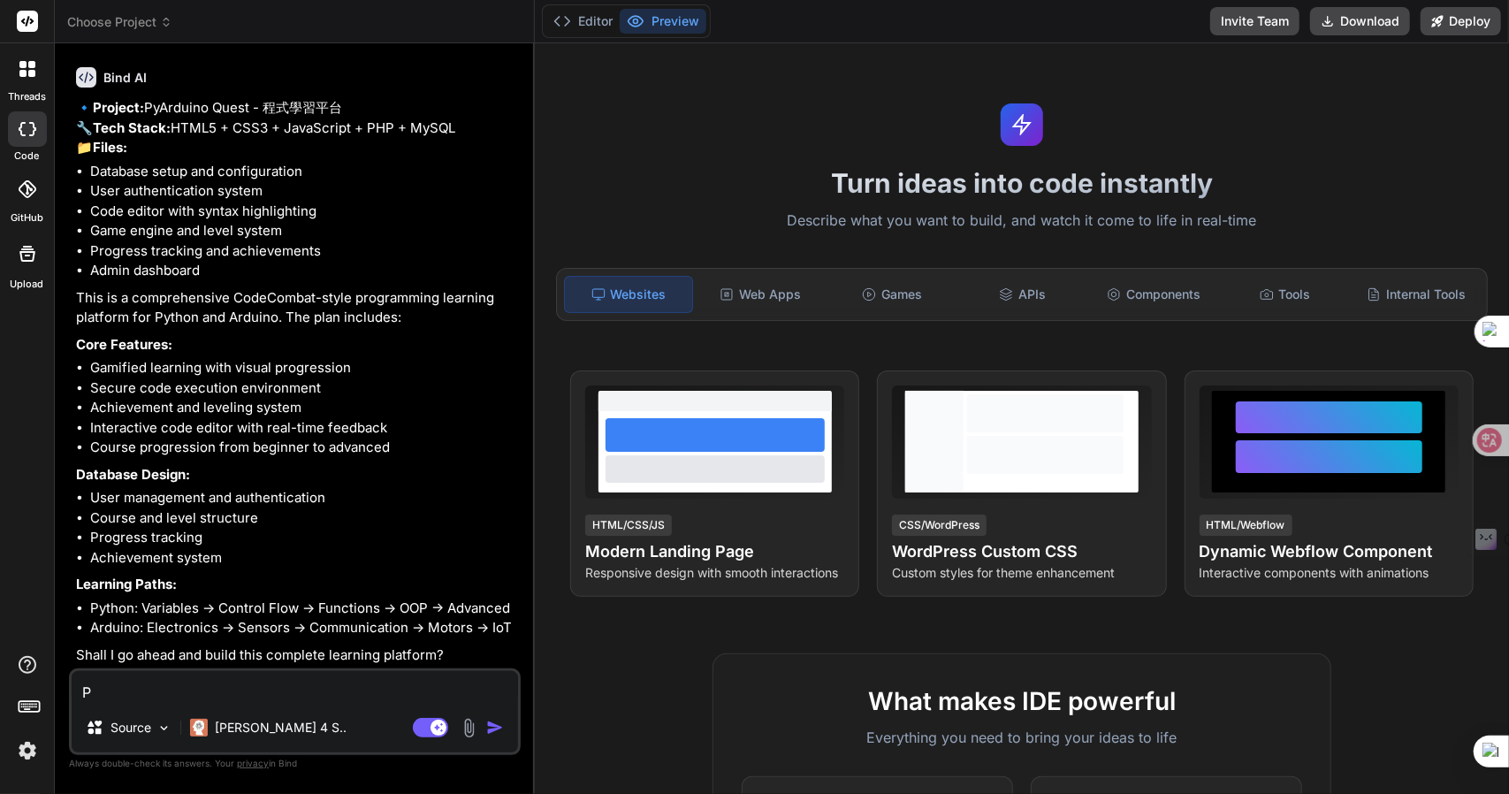
type textarea "x"
type textarea "Py"
type textarea "x"
type textarea "Pyt"
type textarea "x"
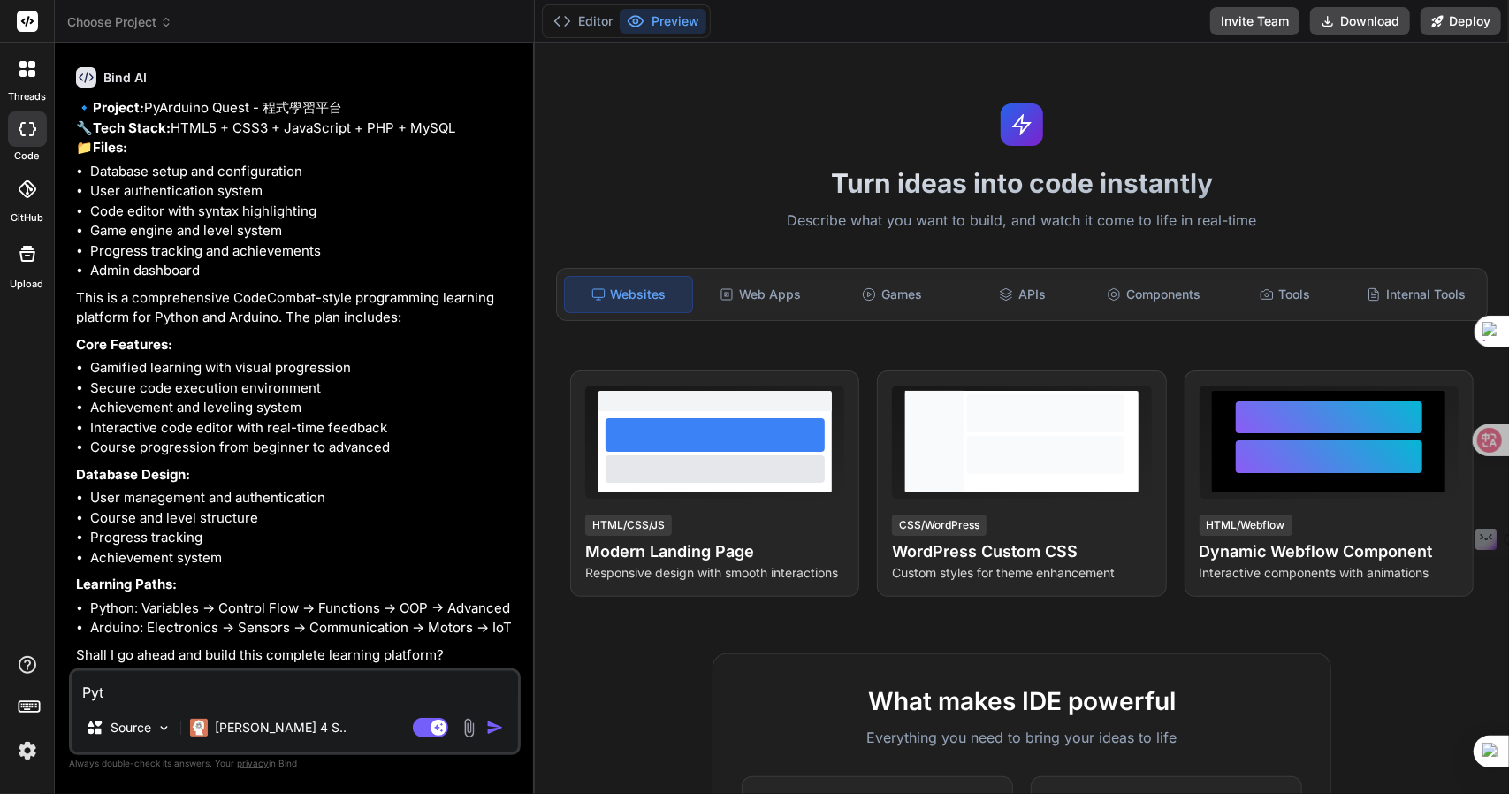
type textarea "Pyth"
type textarea "x"
type textarea "Pytho"
type textarea "x"
type textarea "Python"
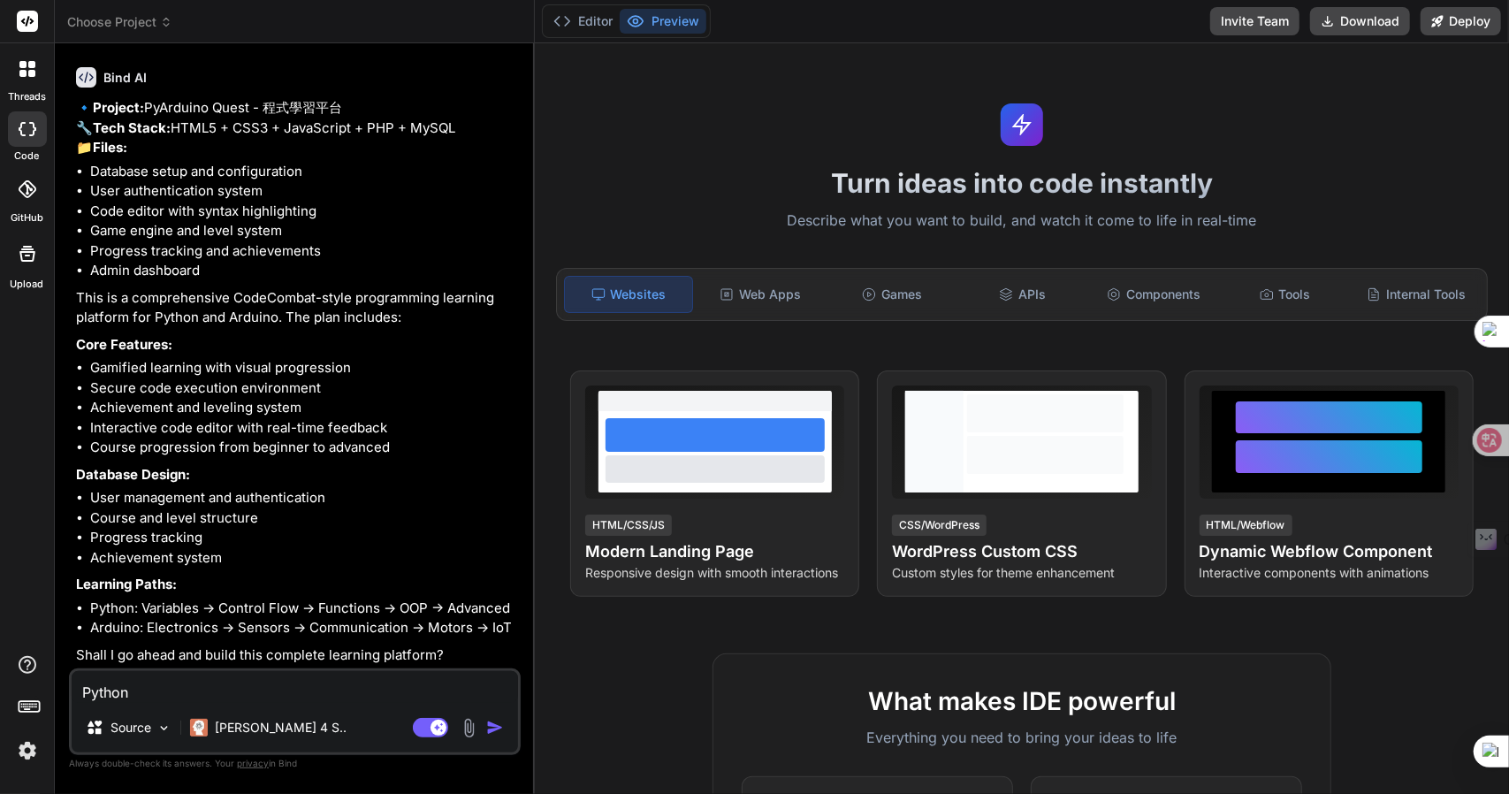
type textarea "x"
type textarea "Python竹日"
type textarea "x"
type textarea "Python竹日心"
type textarea "x"
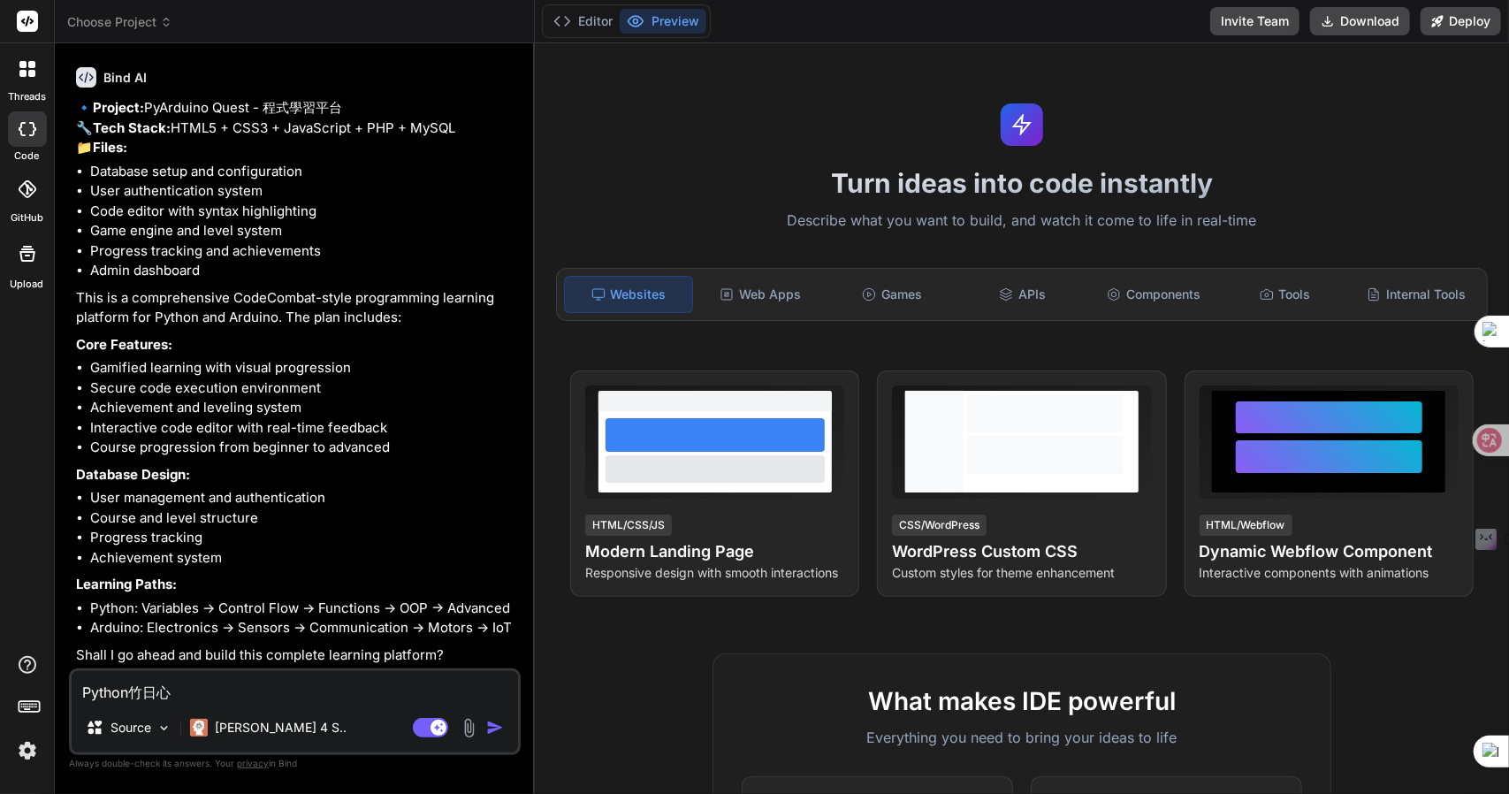
type textarea "Python竹日心戈"
type textarea "x"
type textarea "Python的"
type textarea "x"
type textarea "Python的竹月"
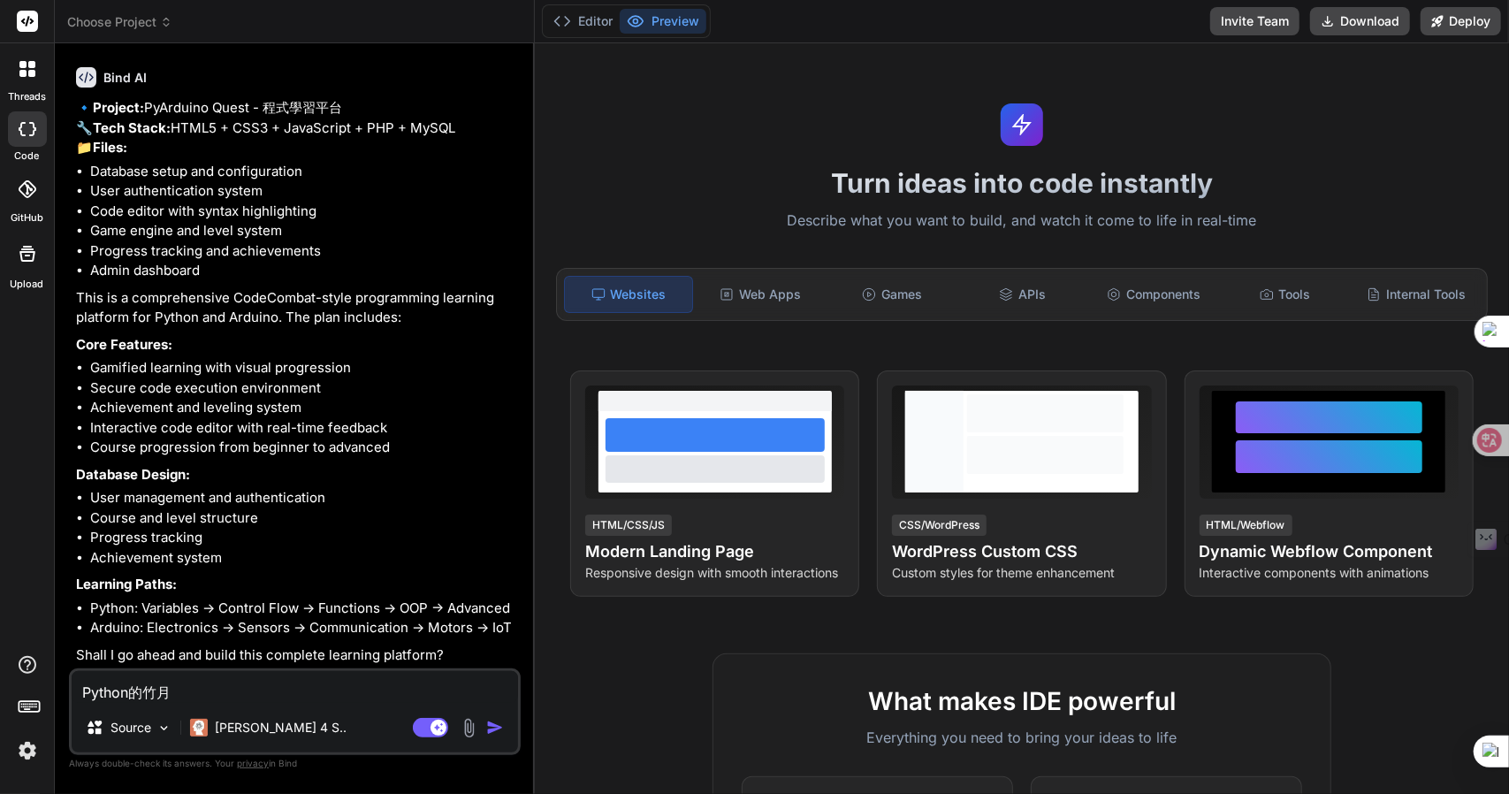
type textarea "x"
type textarea "Python的竹"
type textarea "x"
type textarea "Python的"
type textarea "x"
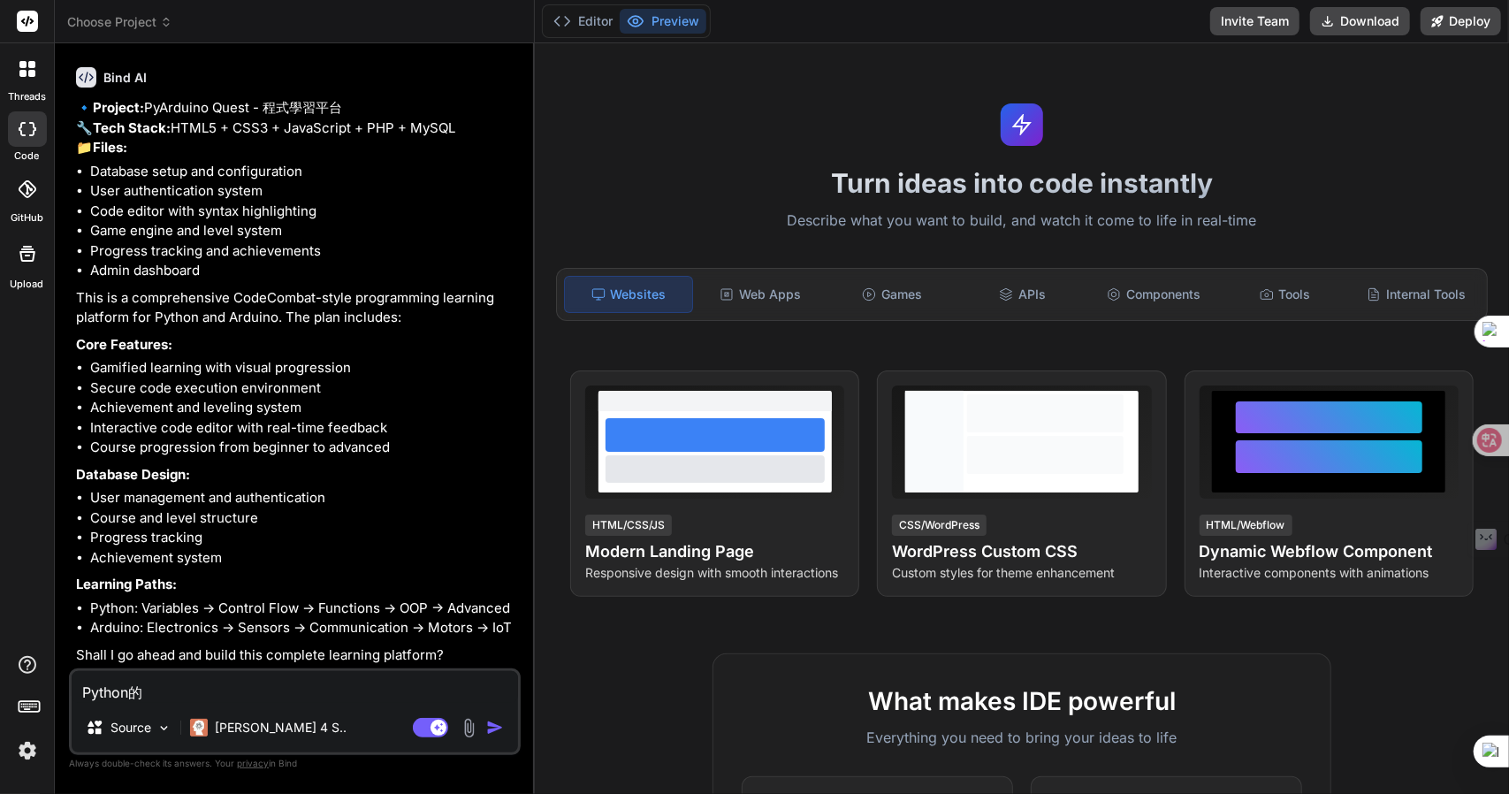
type textarea "Python的竹"
type textarea "x"
type textarea "Python的竹月"
type textarea "x"
type textarea "Python的[PERSON_NAME]"
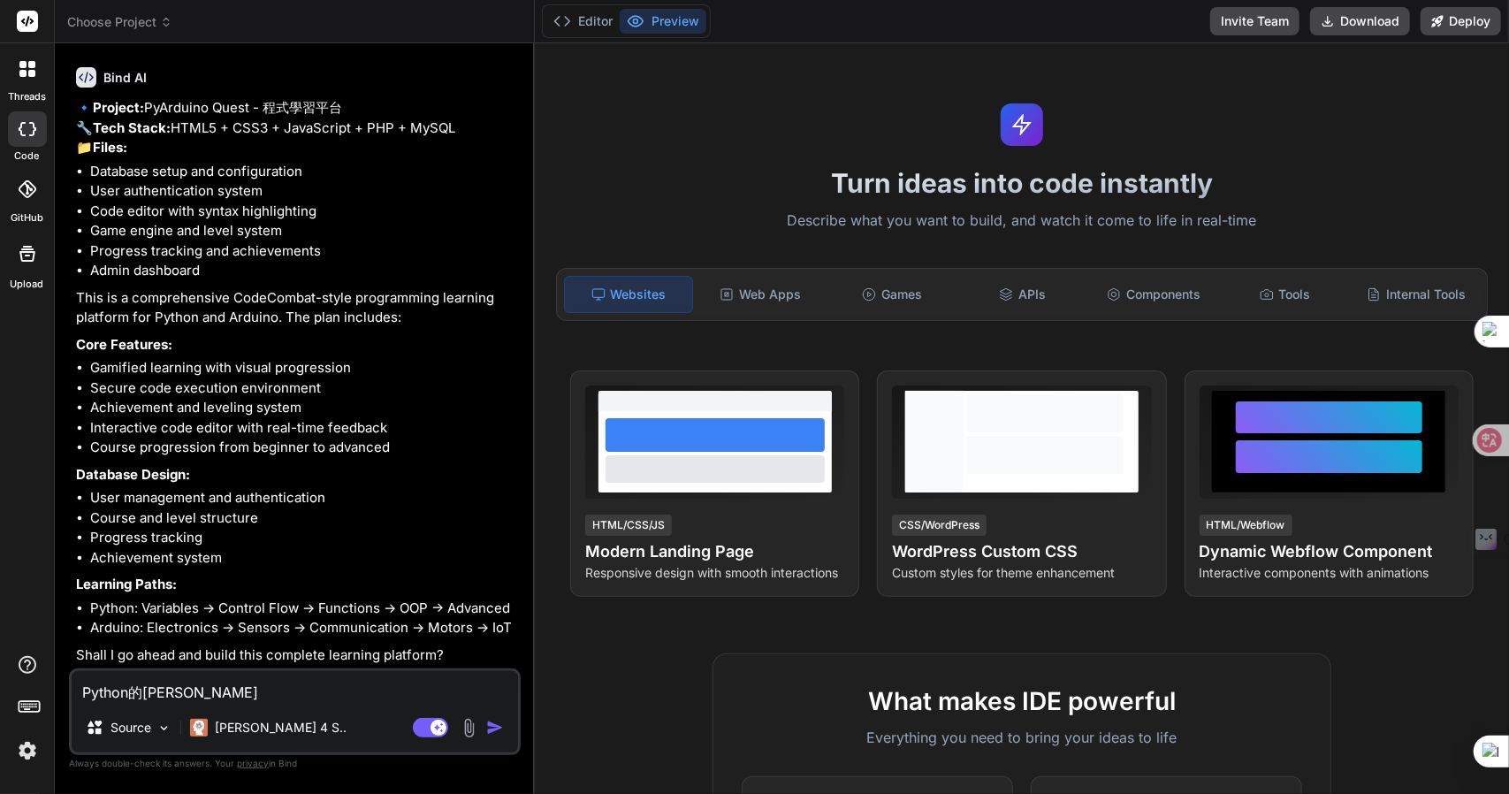
type textarea "x"
type textarea "Python的竹月弓木"
type textarea "x"
type textarea "Python的學"
type textarea "x"
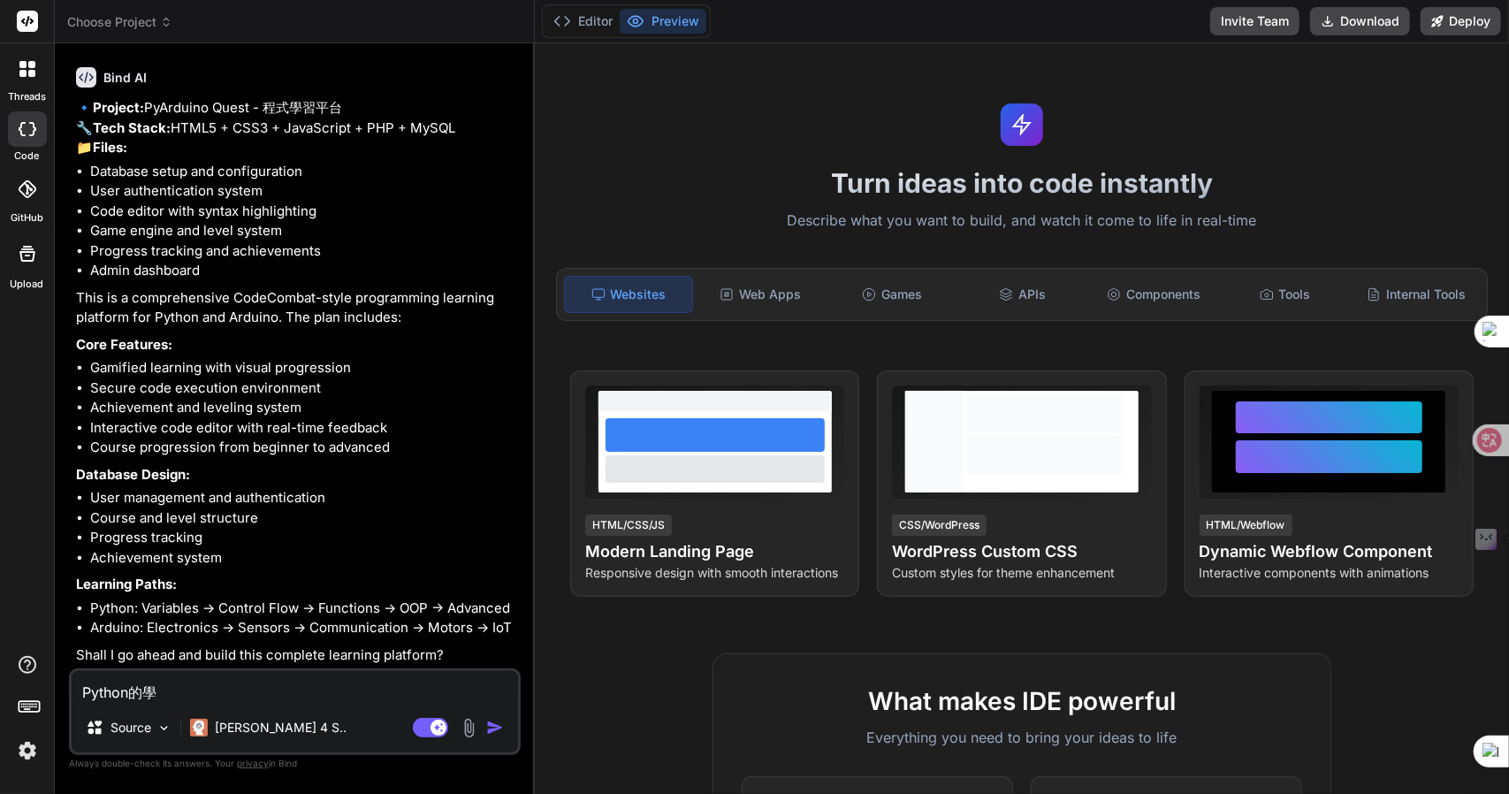
type textarea "Python的學尸"
type textarea "x"
type textarea "Python的學尸一"
type textarea "x"
type textarea "Python的學尸一竹"
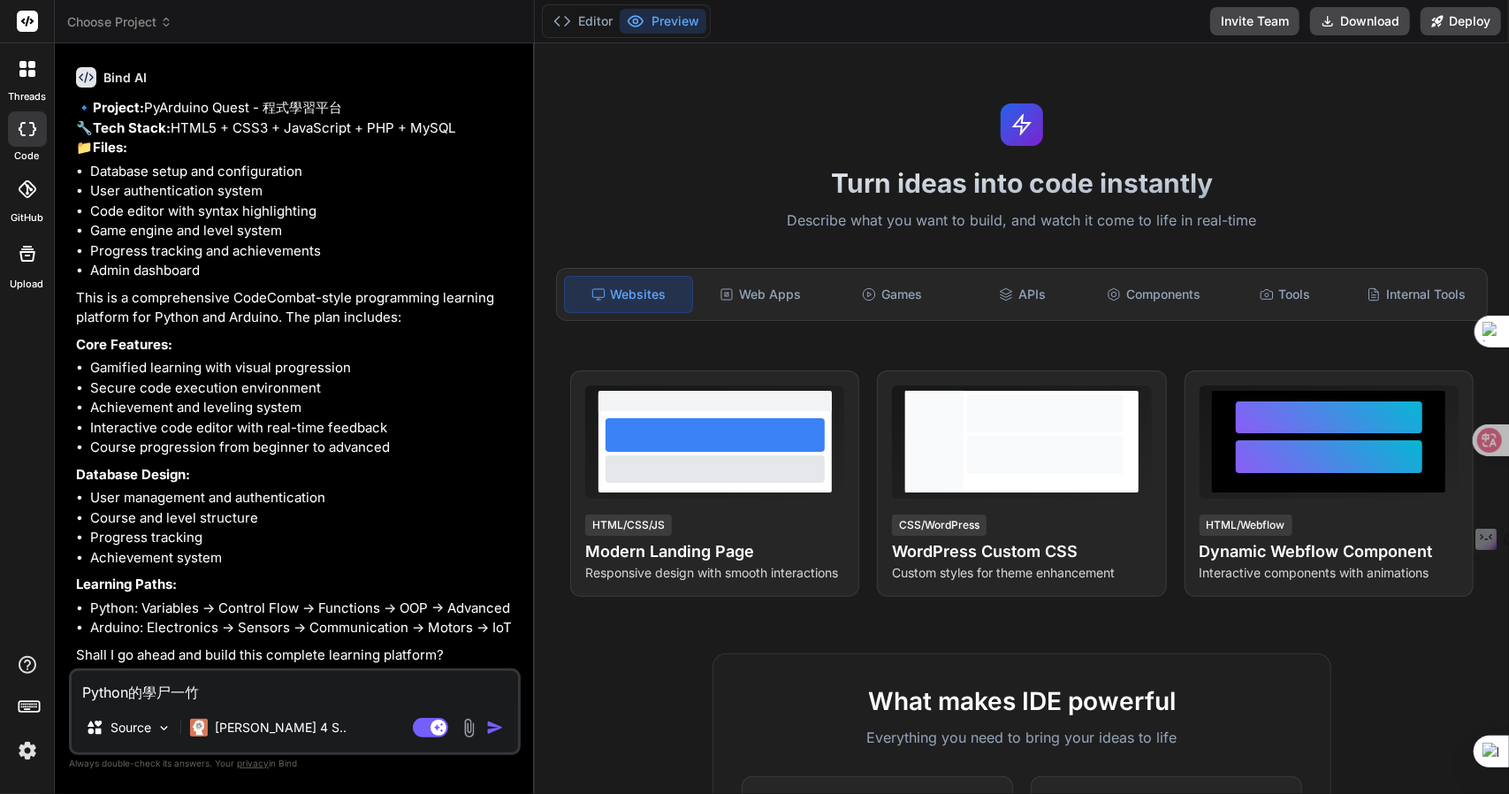
type textarea "x"
type textarea "Python的學尸一竹日"
type textarea "x"
type textarea "Python的學習"
type textarea "x"
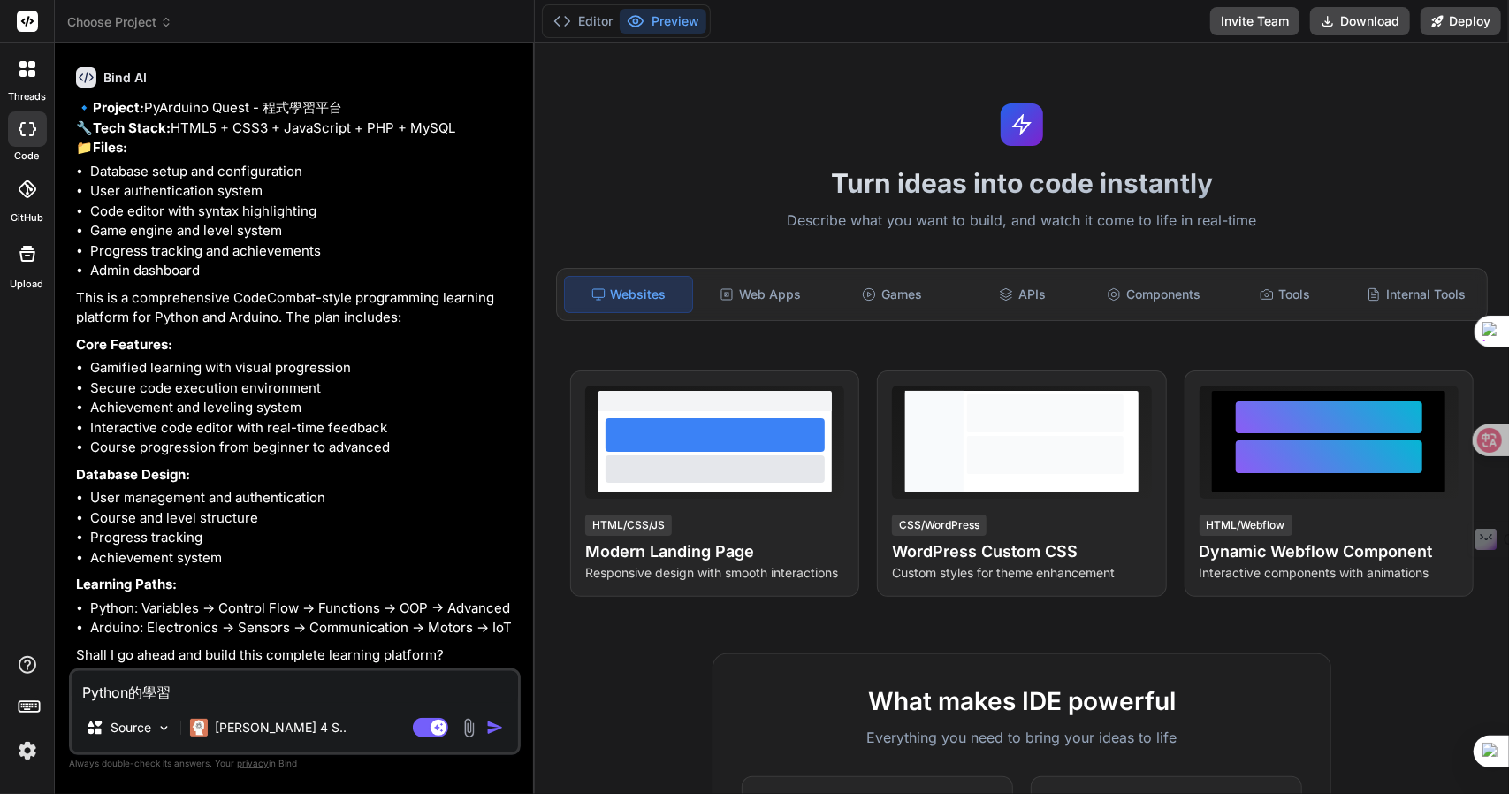
type textarea "Python的學習大"
type textarea "x"
type textarea "Python的學習"
type textarea "x"
type textarea "Python的學習女"
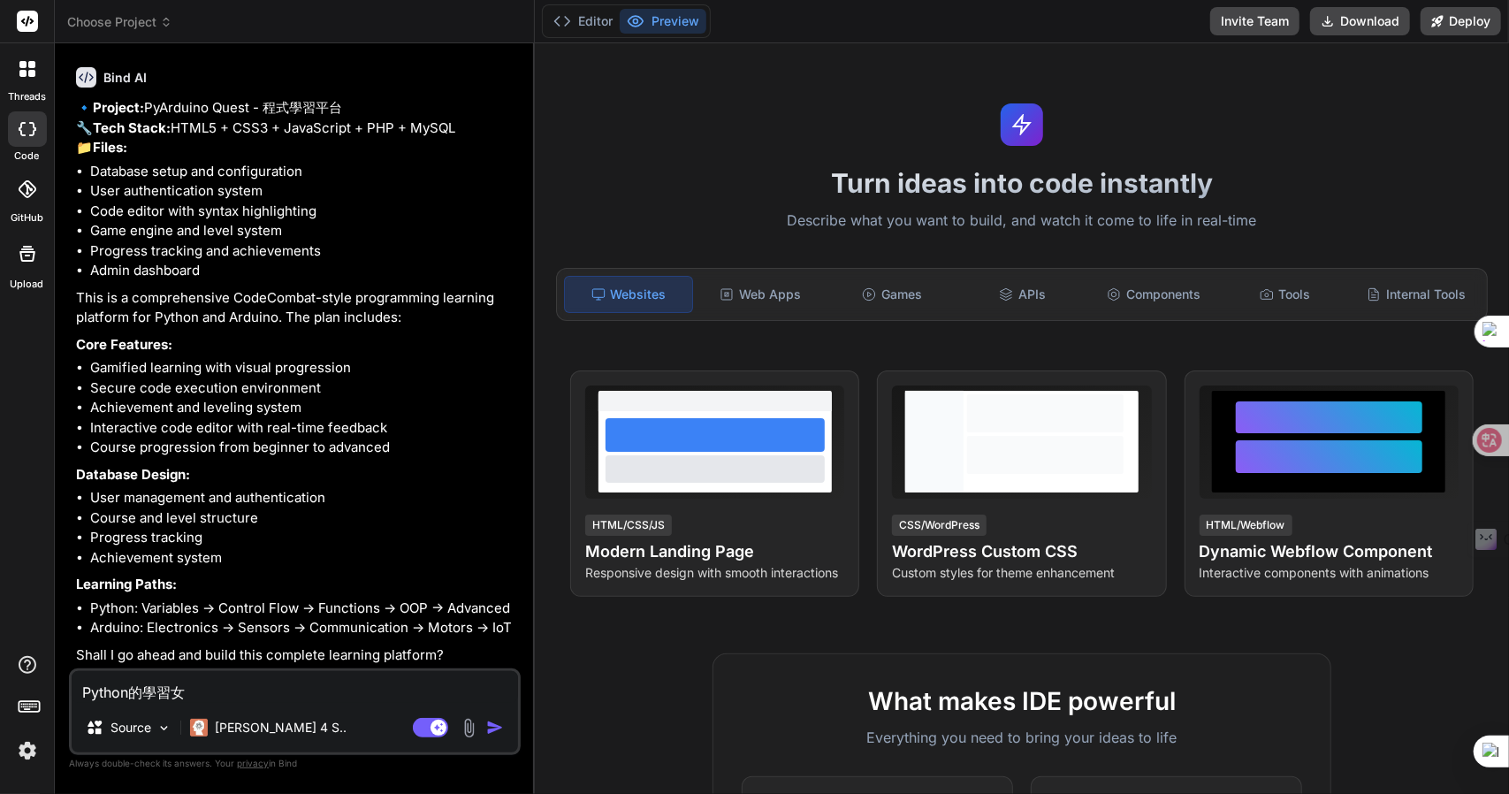
type textarea "x"
type textarea "Python的學習女[PERSON_NAME]"
type textarea "x"
type textarea "Python的學習女戈人"
type textarea "x"
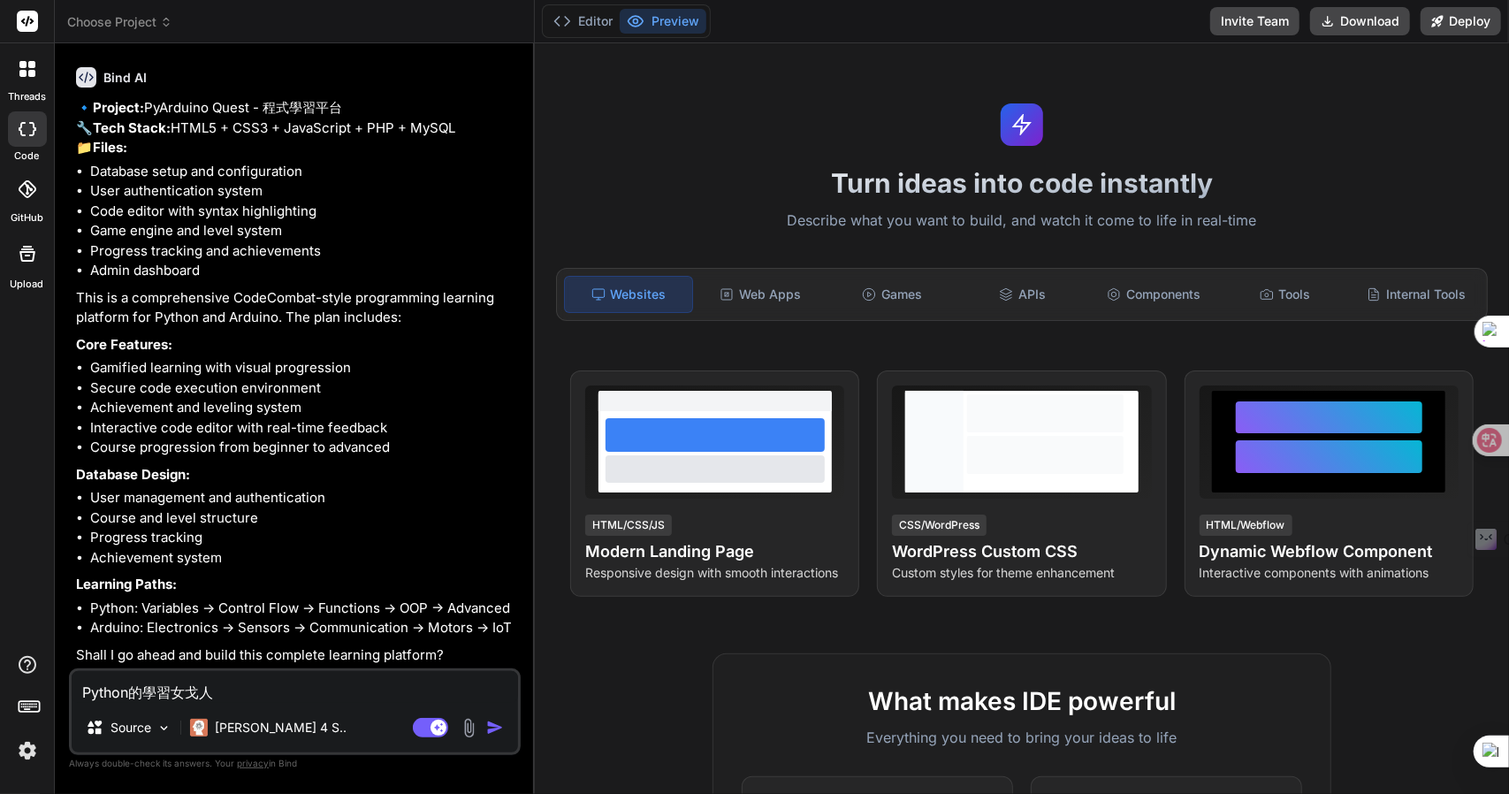
type textarea "Python的學習以"
type textarea "x"
type textarea "Python的學習以中"
type textarea "x"
type textarea "Python的學習以中月"
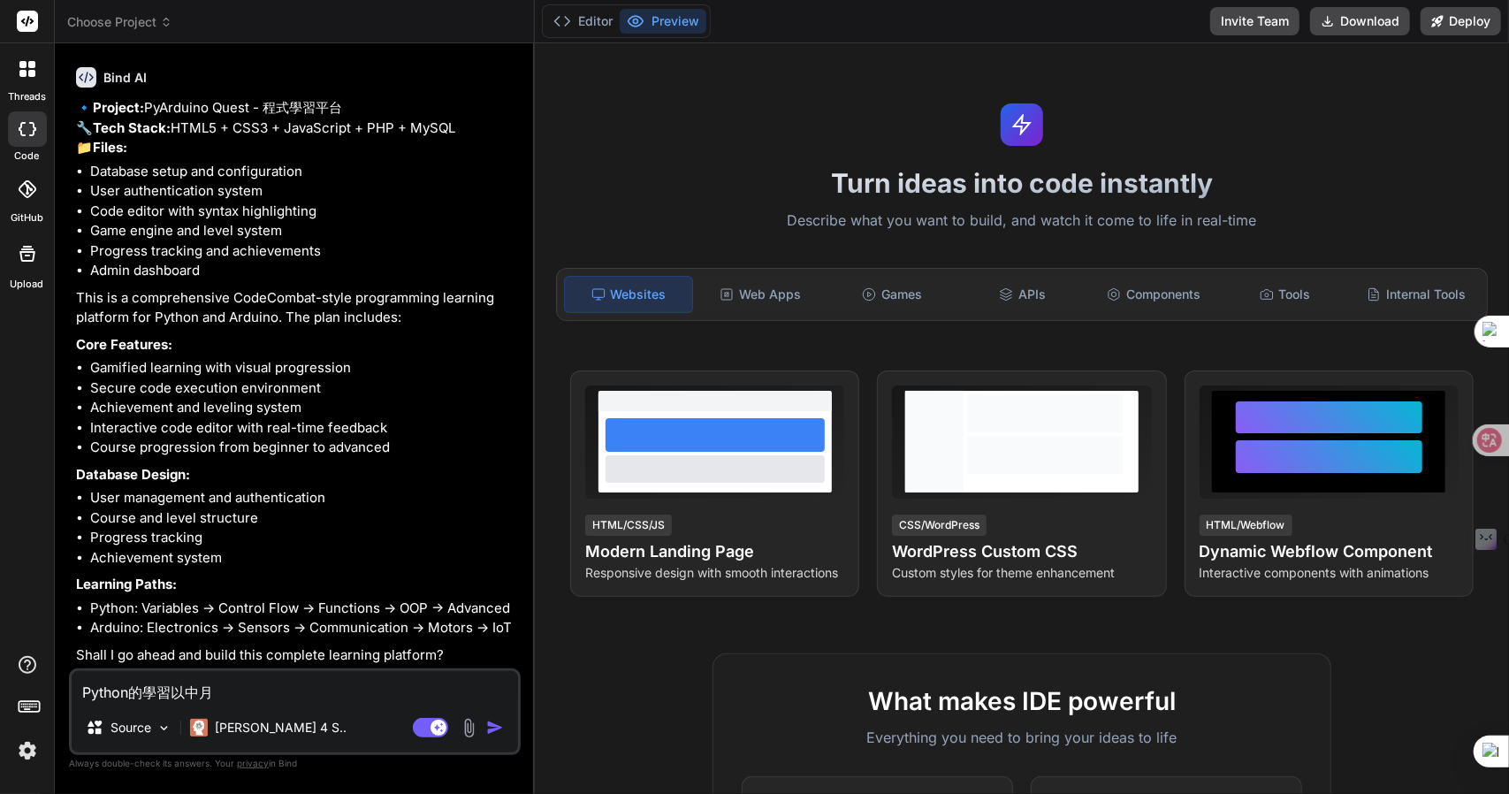
type textarea "x"
type textarea "Python的學習以中月竹"
type textarea "x"
type textarea "Python的學習以中月"
type textarea "x"
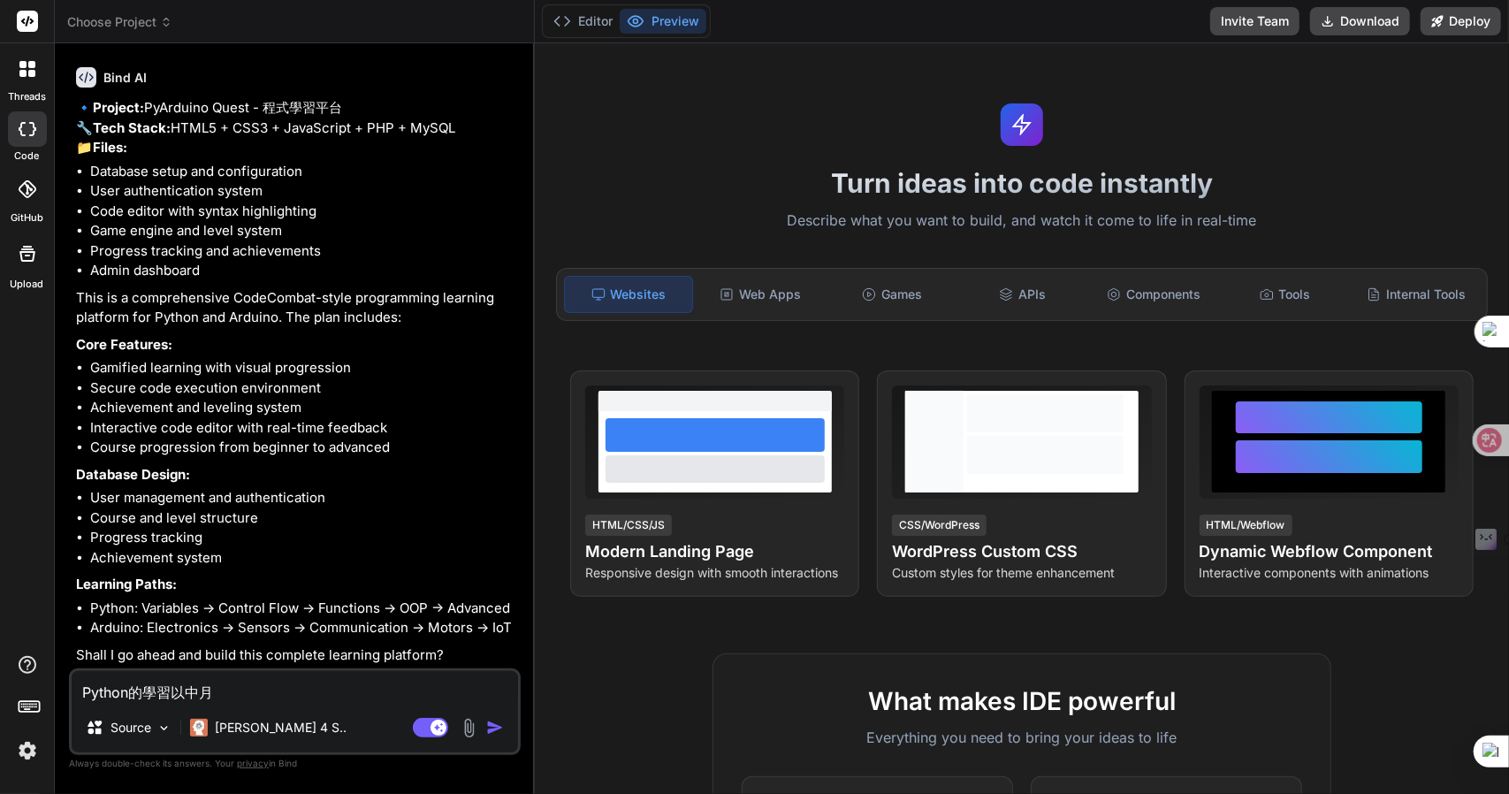
type textarea "Python的學習以中"
type textarea "x"
type textarea "Python的學習以"
type textarea "x"
type textarea "Python的學習以中"
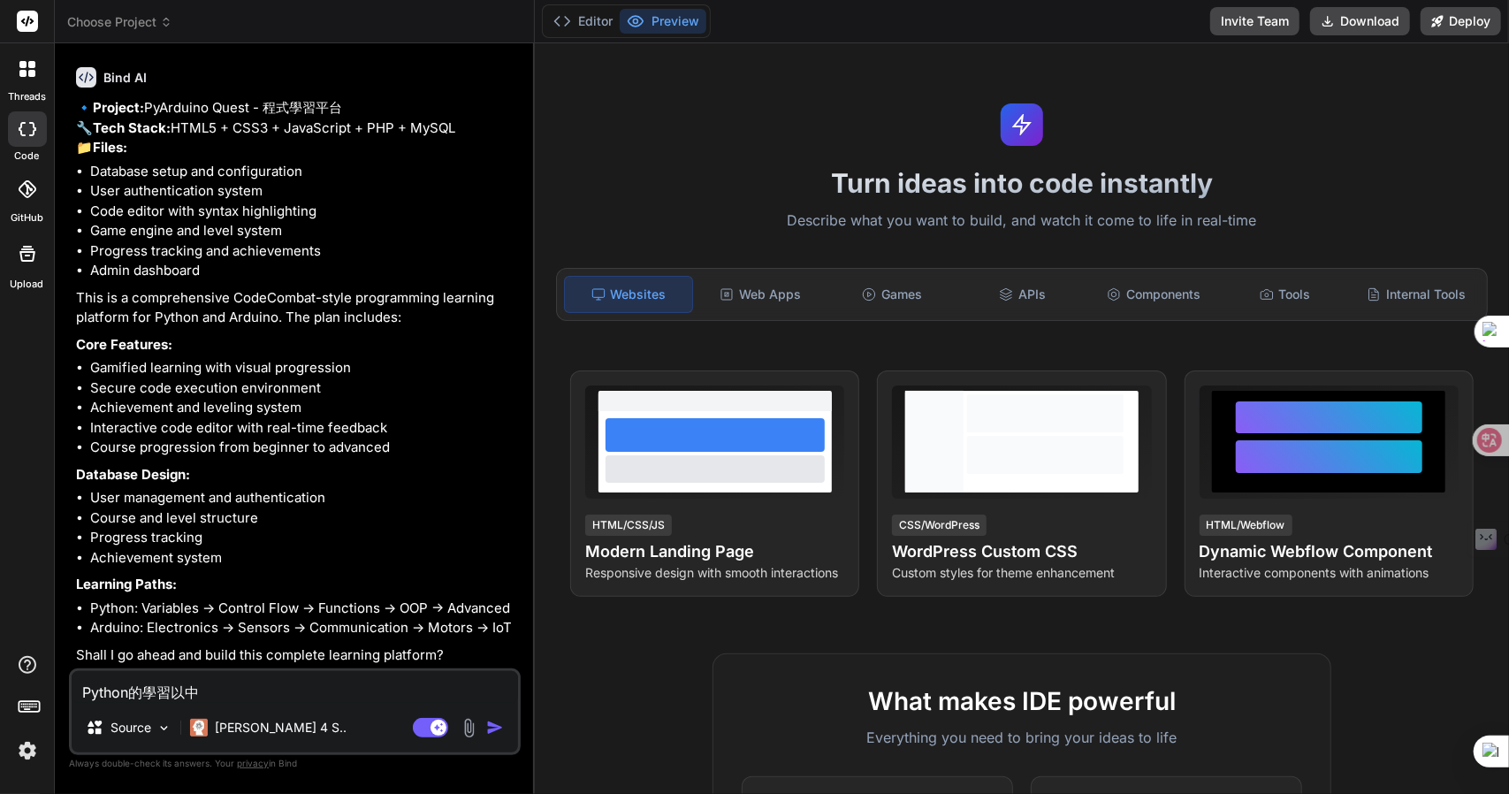
type textarea "x"
type textarea "Python的學習以中尸"
type textarea "x"
type textarea "Python的學習以中尸竹"
type textarea "x"
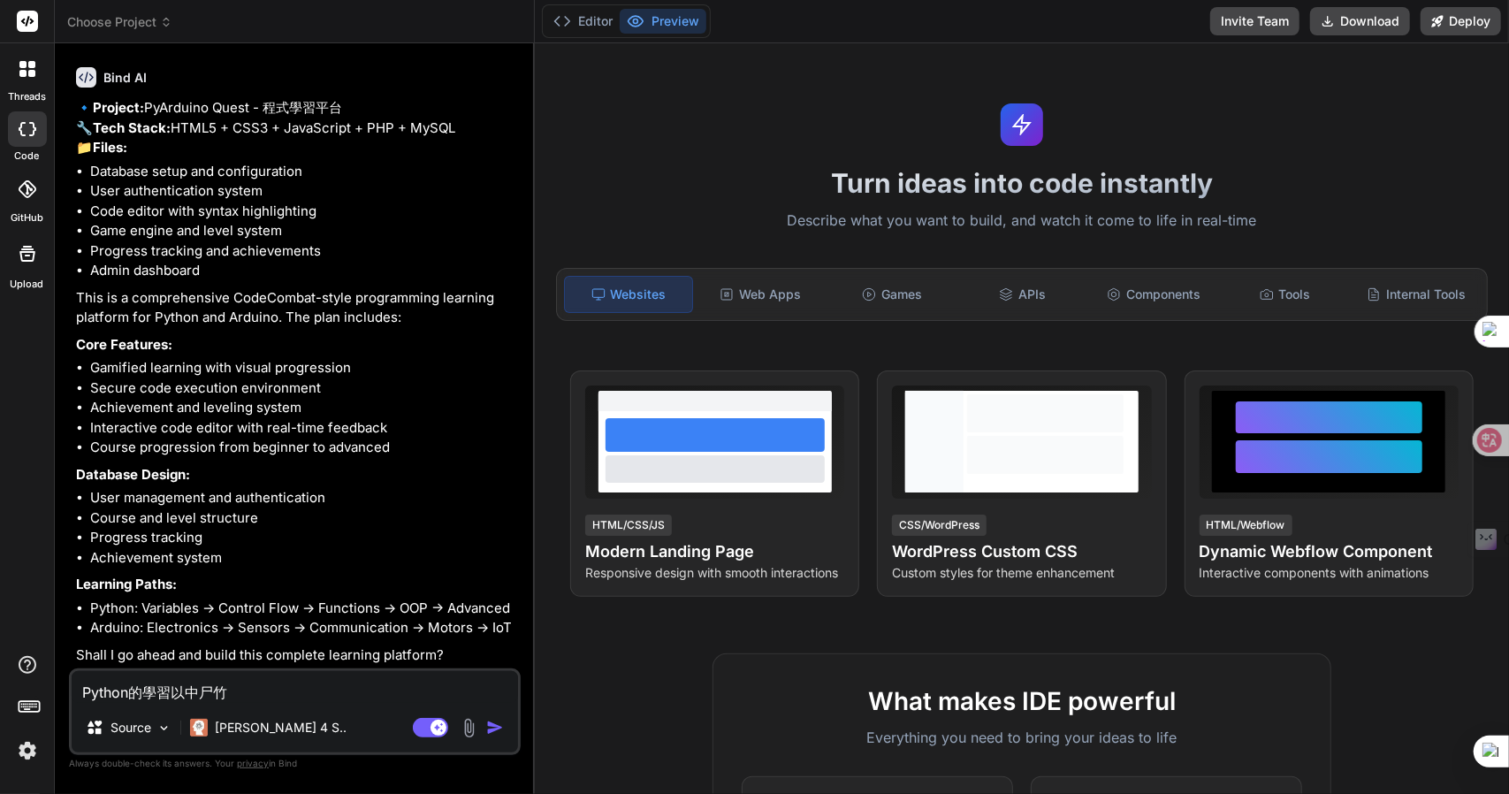
type textarea "Python的學習以初"
type textarea "x"
type textarea "Python的學習以初中"
type textarea "x"
type textarea "Python的學習以初中竹"
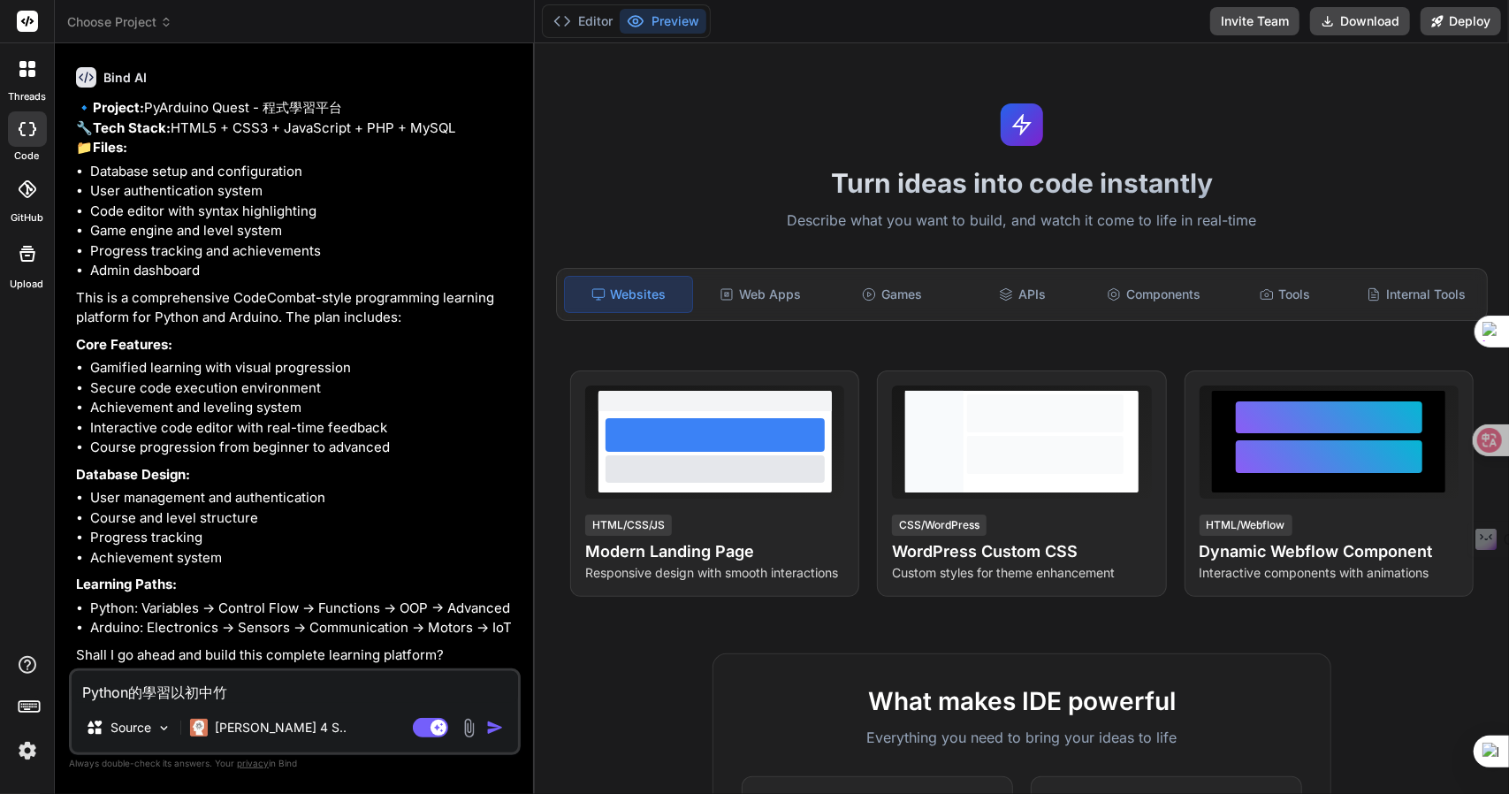
type textarea "x"
type textarea "Python的學習以初中[PERSON_NAME]"
type textarea "x"
type textarea "Python的學習以初中[PERSON_NAME]"
type textarea "x"
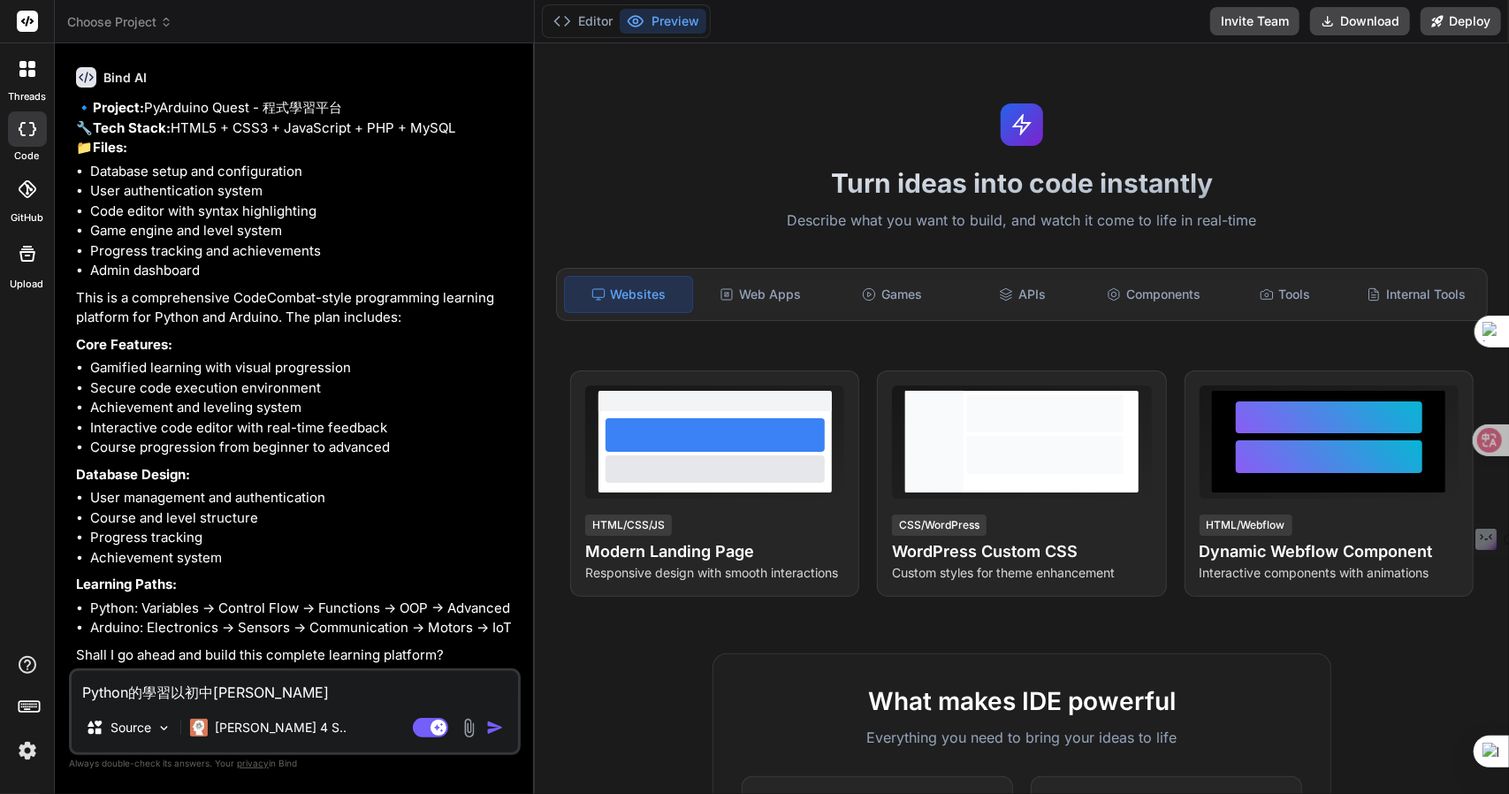
type textarea "Python的學習以初中竹月弓木"
type textarea "x"
type textarea "Python的學習以初中學"
type textarea "x"
type textarea "Python的學習以初中學竹"
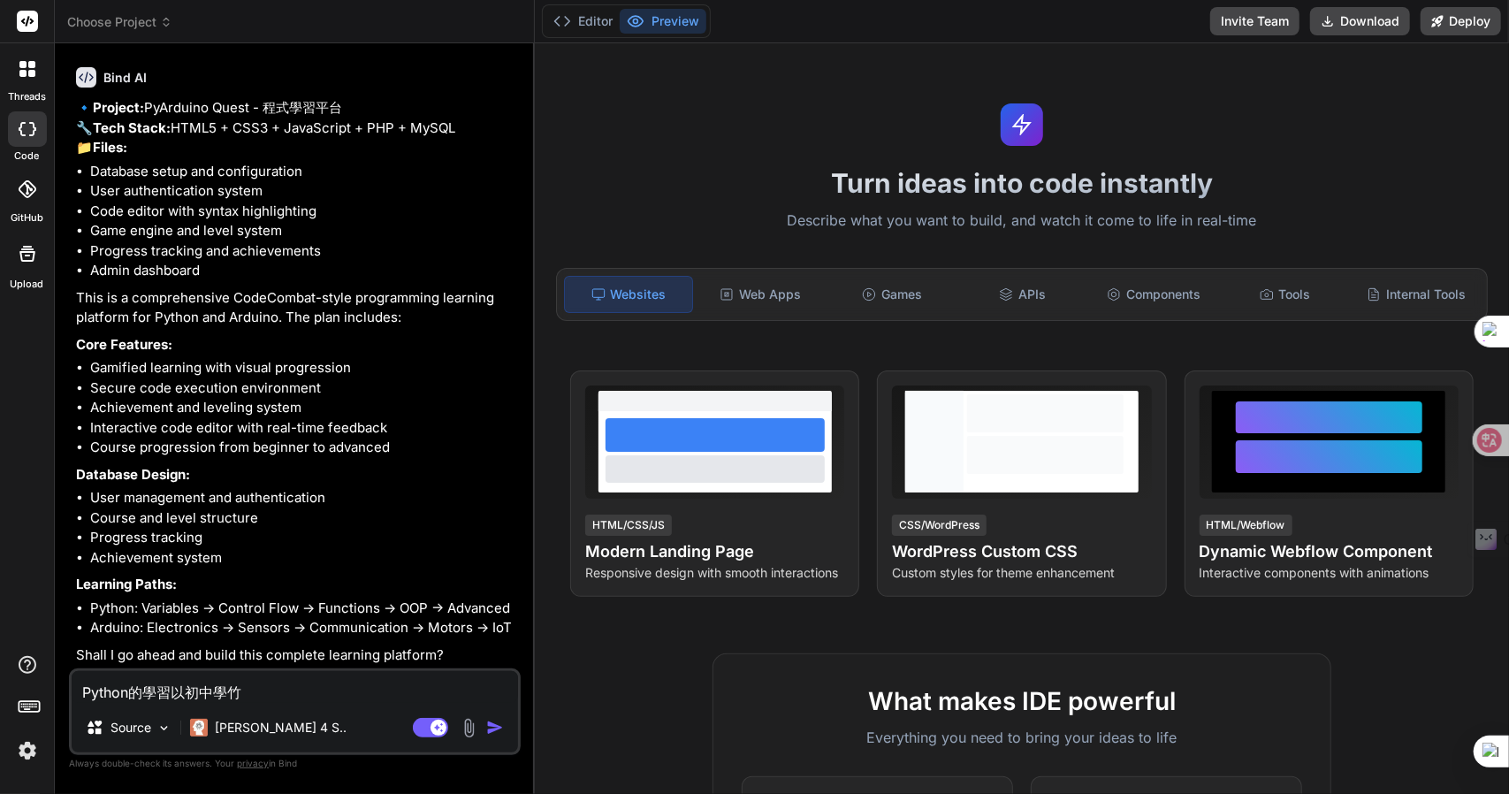
type textarea "x"
type textarea "Python的學習以初中學竹手"
type textarea "x"
type textarea "Python的學習以初中學竹手一"
type textarea "x"
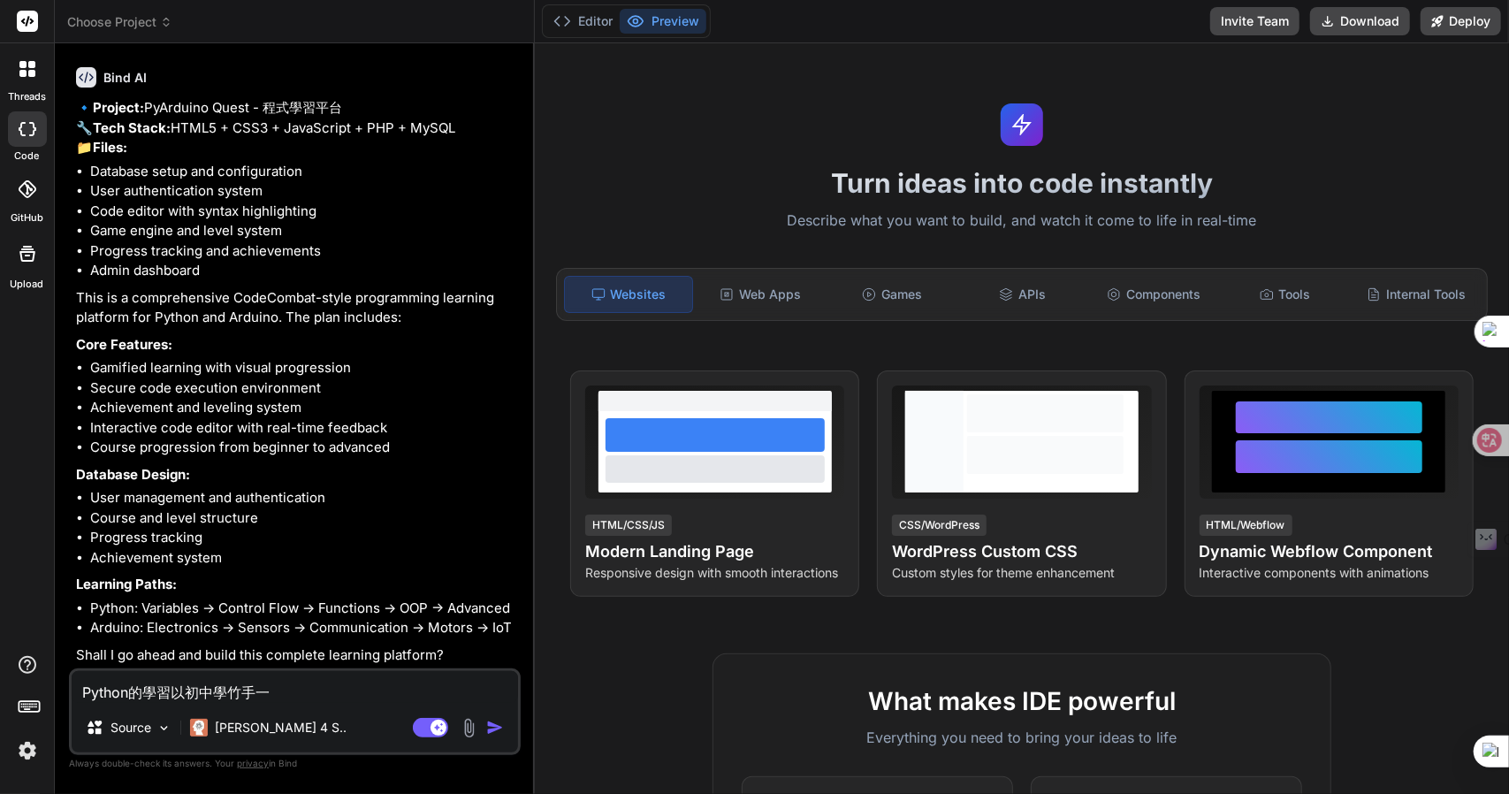
type textarea "Python的學習以初中學生"
type textarea "x"
type textarea "Python的學習以初中學生戈"
type textarea "x"
type textarea "Python的學習以初中學生戈大"
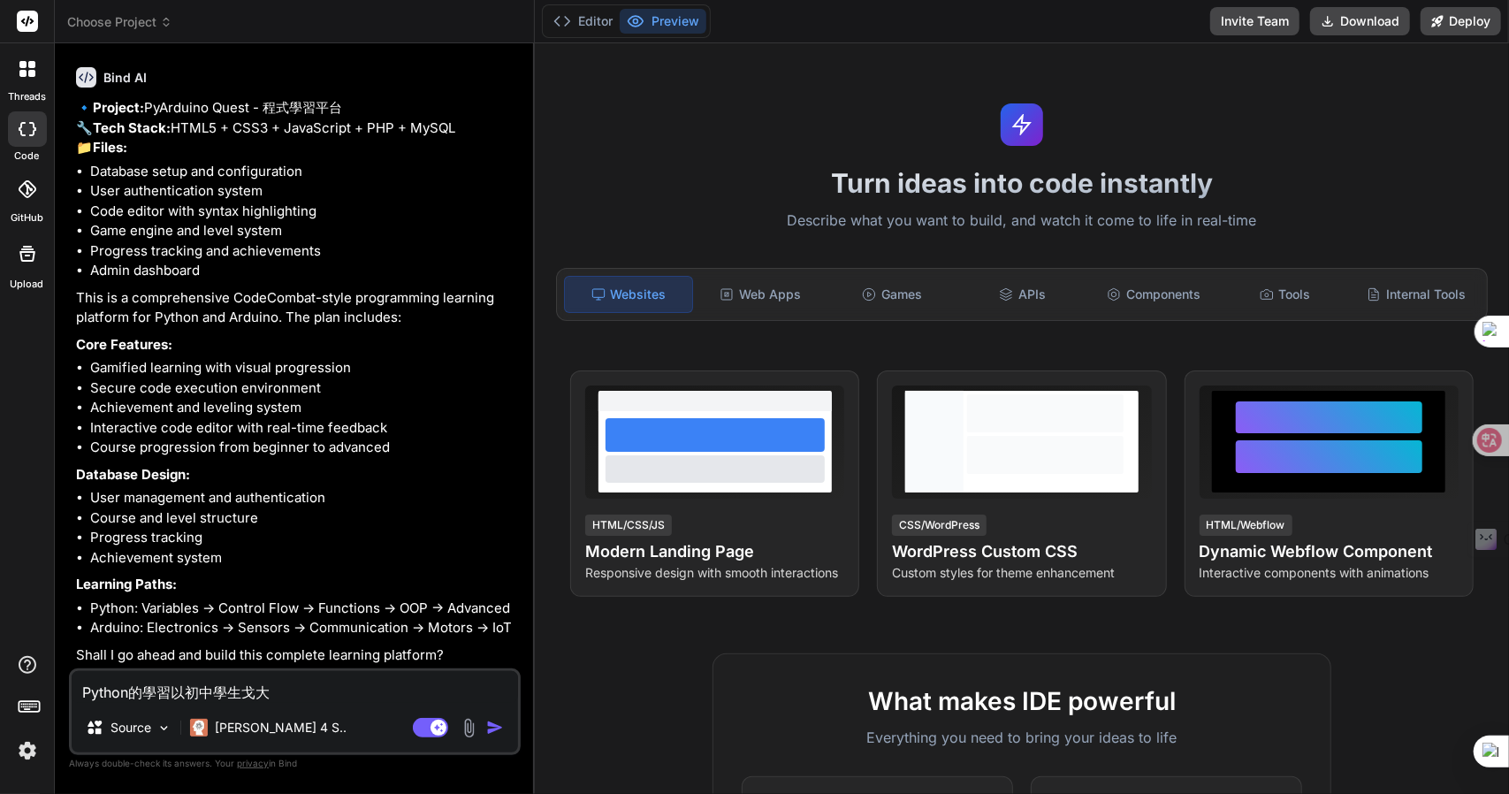
type textarea "x"
type textarea "Python的學習以初中學生戈大弓火"
type textarea "x"
type textarea "Python的學習以初中學生為"
type textarea "x"
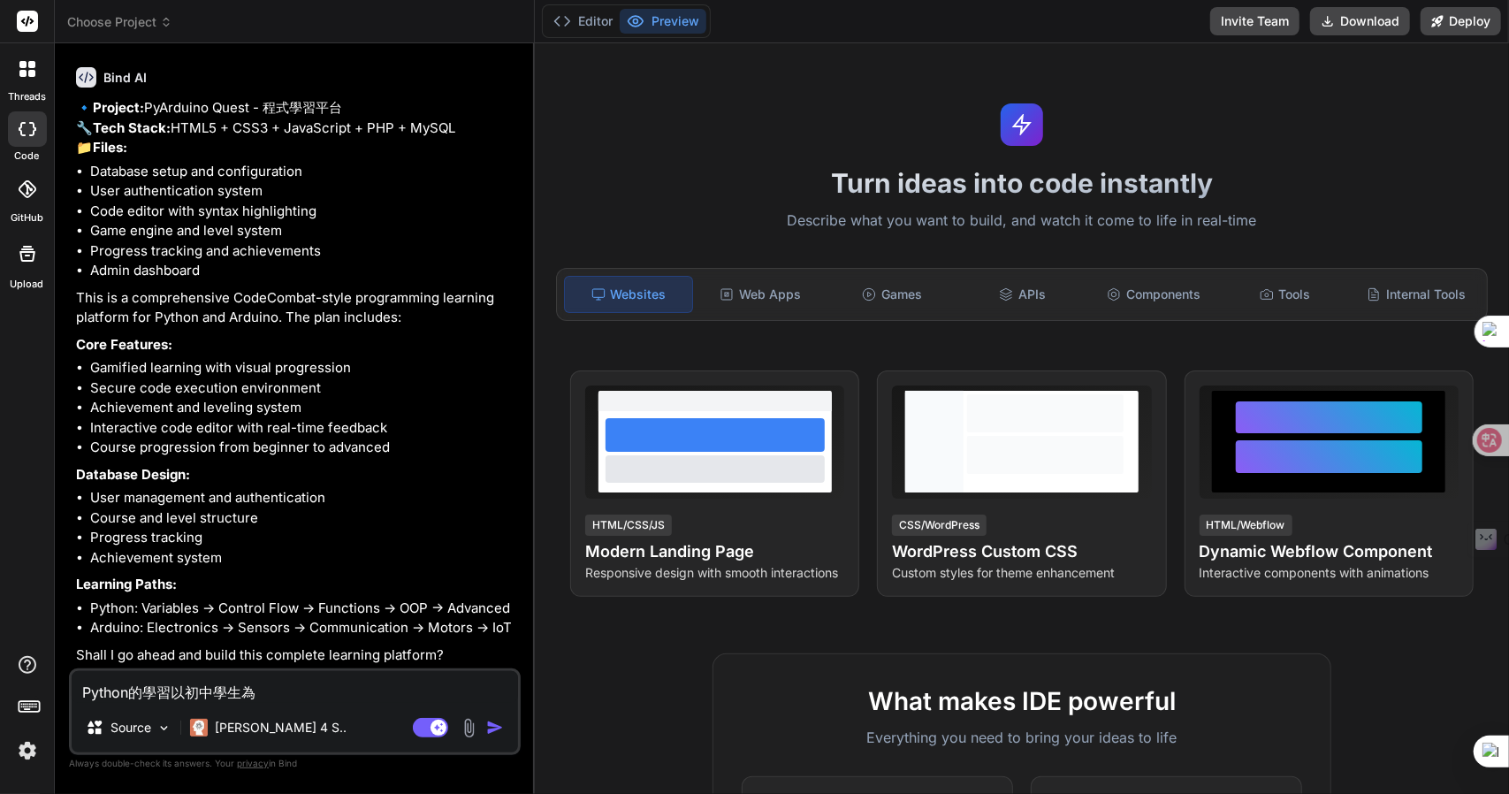
type textarea "Python的學習以初中學生為卜"
type textarea "x"
type textarea "Python的學習以初中學生為卜土"
type textarea "x"
type textarea "Python的學習以初中學生為主"
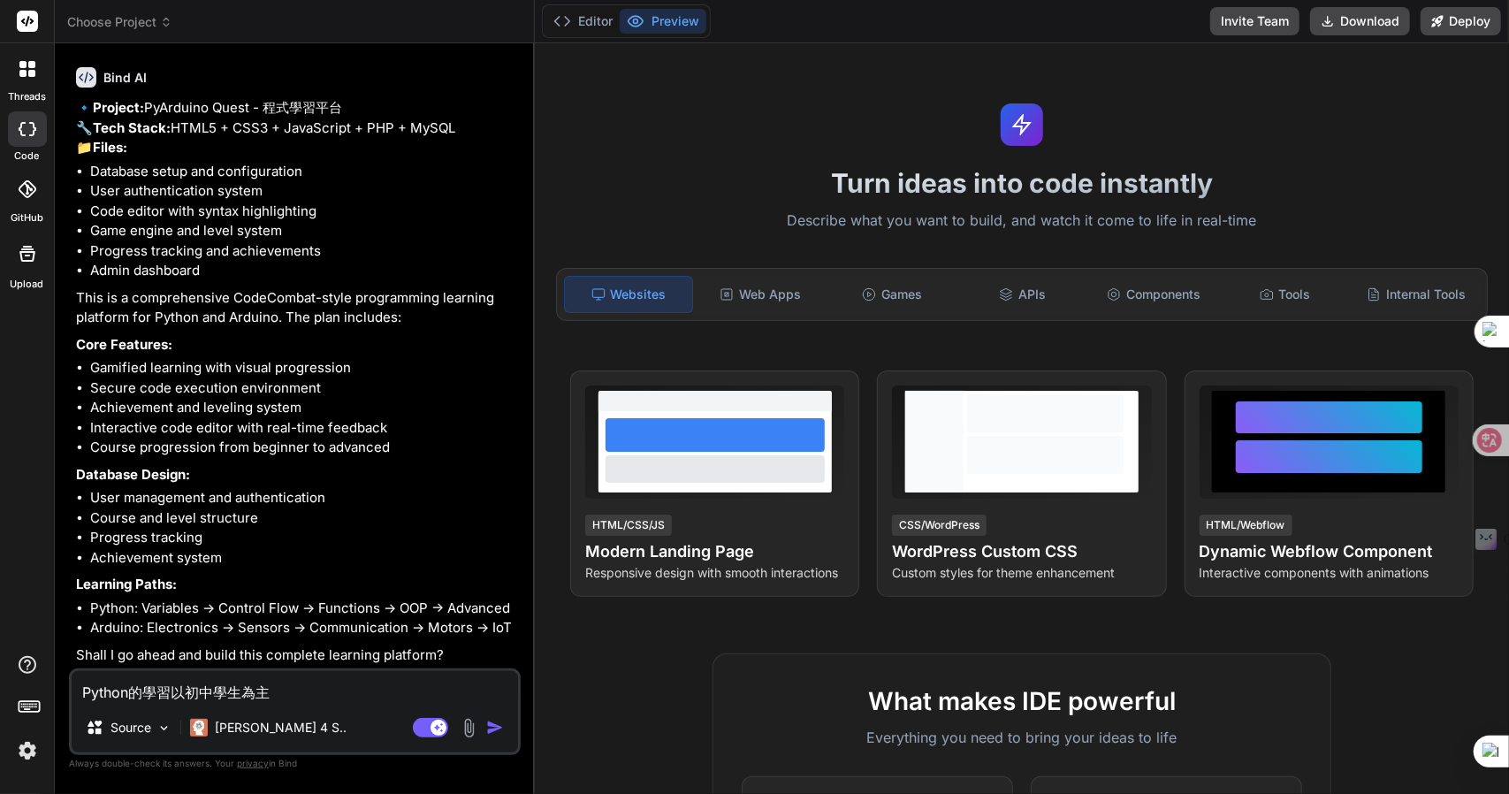
type textarea "x"
type textarea "Python的學習以初中學生為主Z"
type textarea "x"
type textarea "Python的學習以初中學生為主Z難"
type textarea "x"
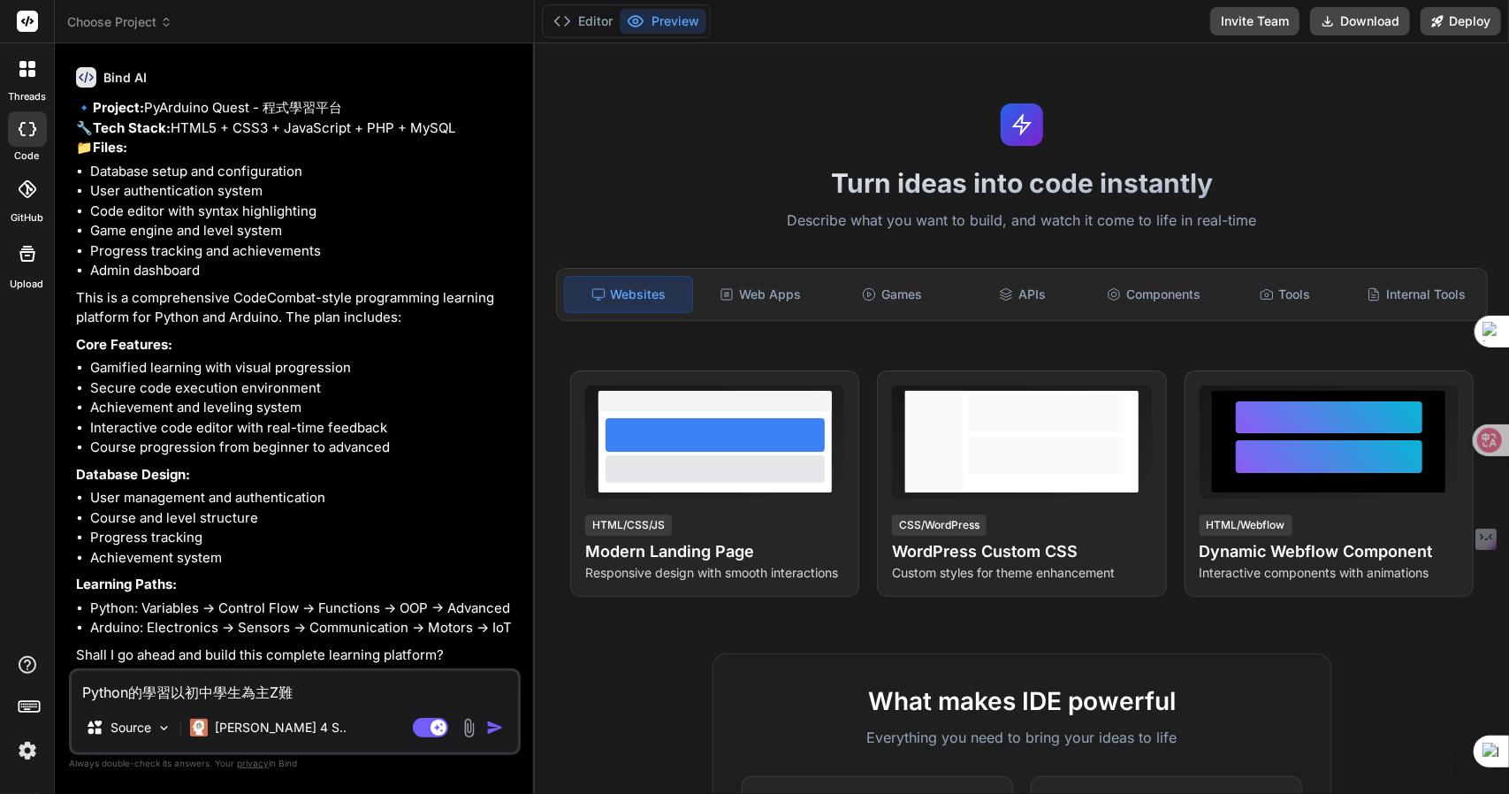
type textarea "Python的學習以初中學生為主Z難日"
type textarea "x"
type textarea "Python的學習以初中學生為主Z難日月"
type textarea "x"
type textarea "Python的學習以初中學生為主，"
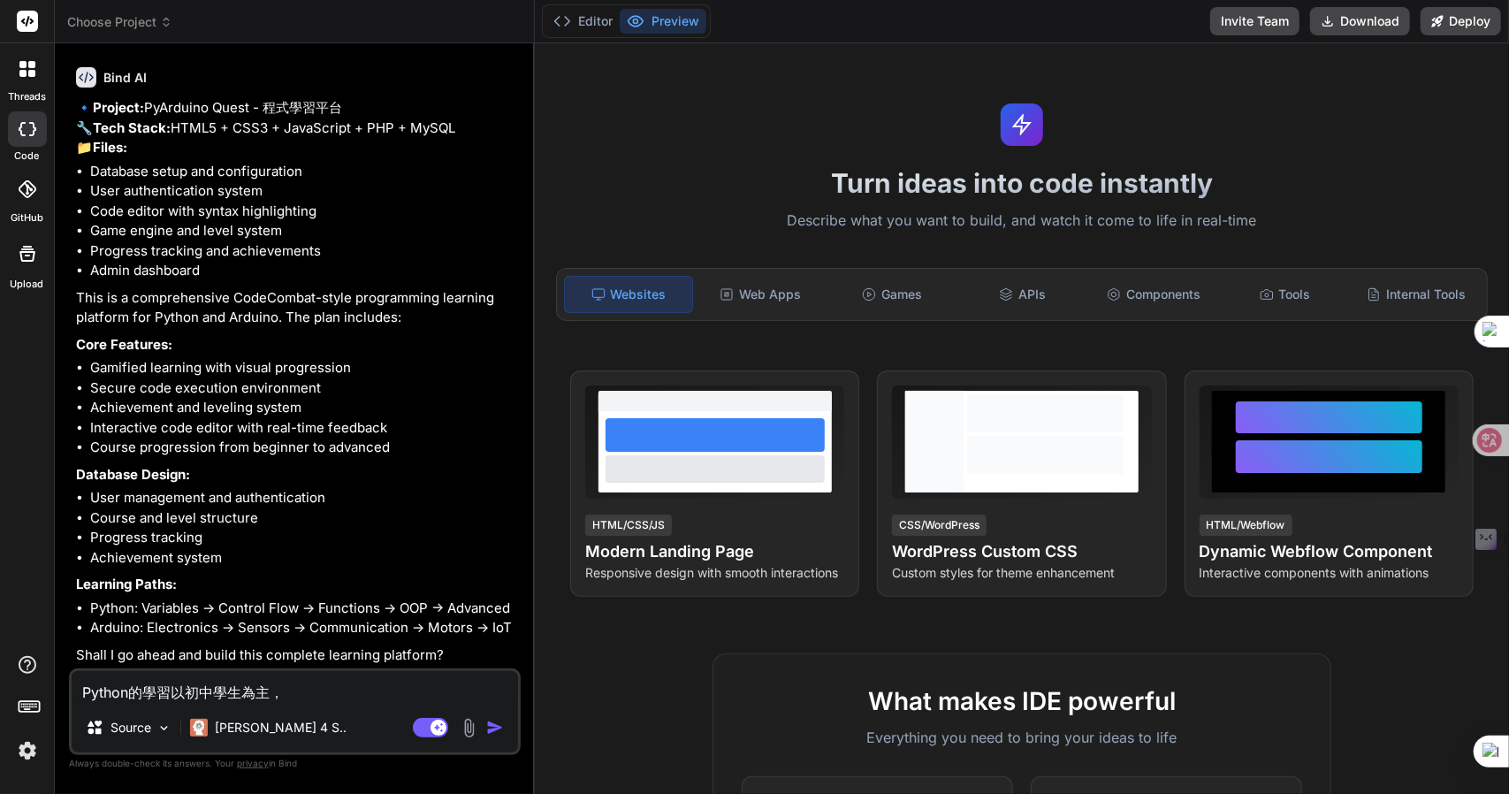
type textarea "x"
type textarea "Python的學習以初中學生為主，人"
type textarea "x"
type textarea "Python的學習以初中學生為主，人弓"
type textarea "x"
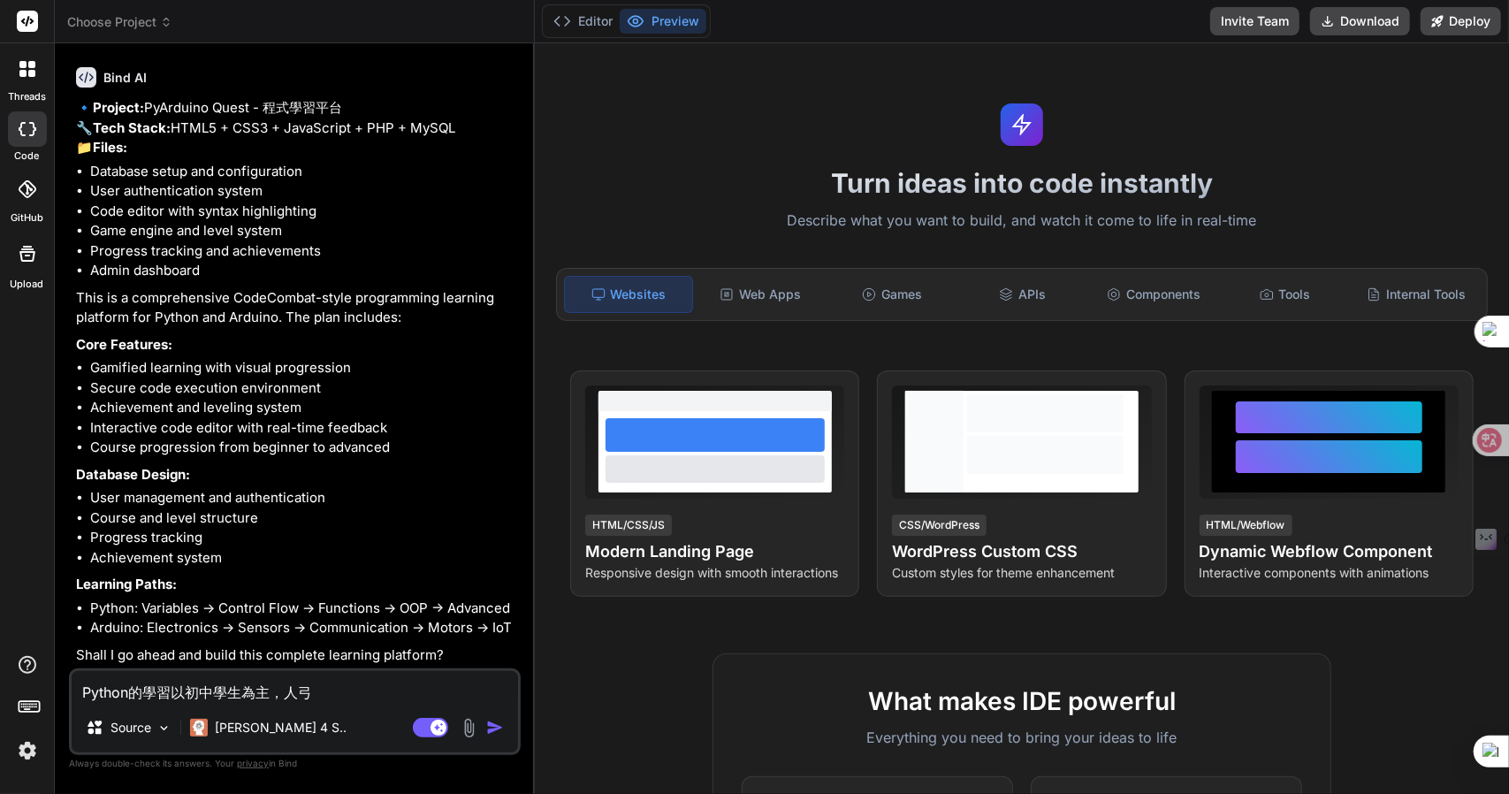
type textarea "Python的學習以初中學生為主，人弓火"
type textarea "x"
type textarea "Python的學習以初中學生為主，你"
type textarea "x"
type textarea "Python的學習以初中學生為主，你竹"
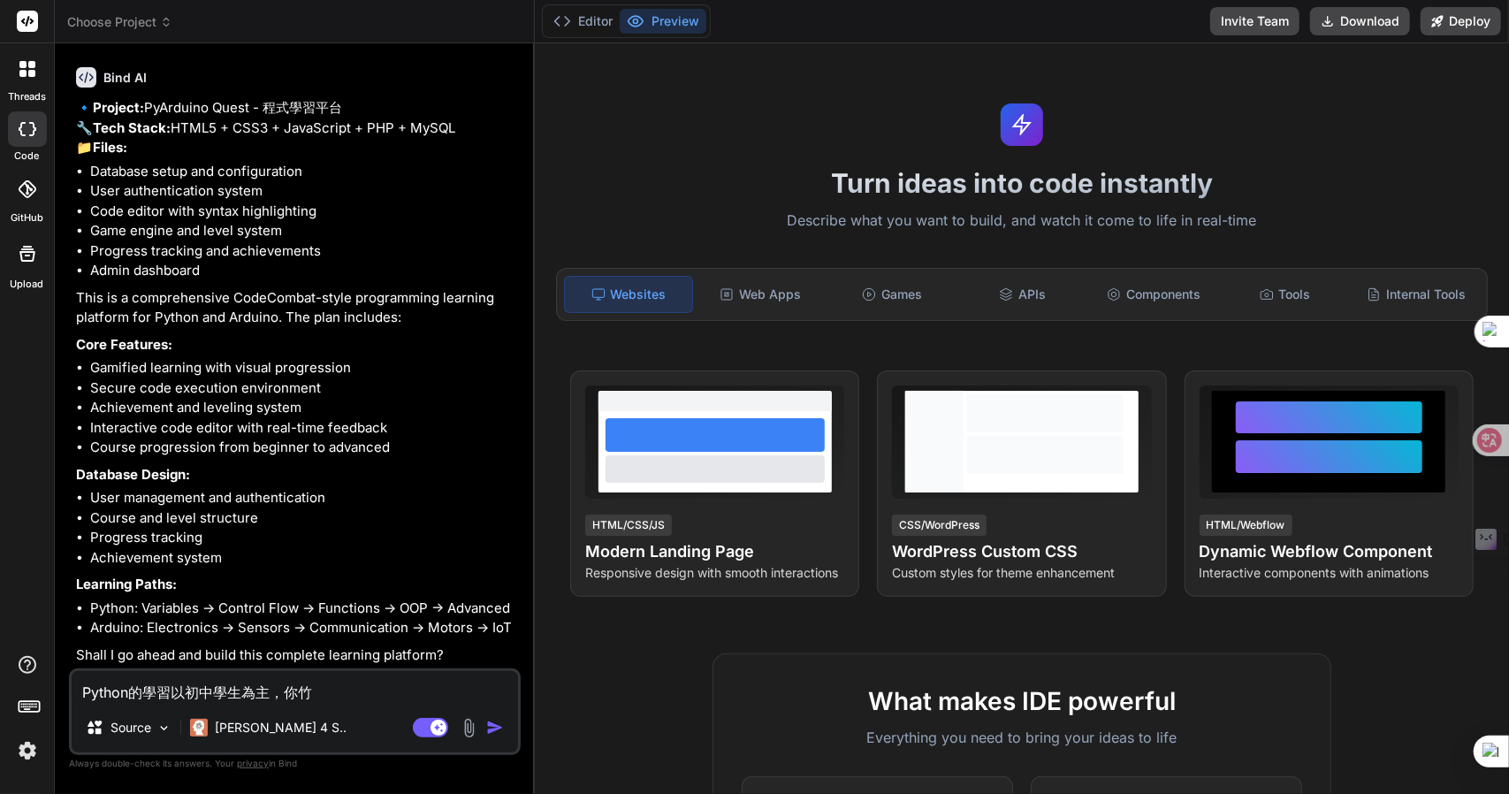
type textarea "x"
type textarea "Python的學習以初中學生為主，你竹日"
type textarea "x"
type textarea "Python的學習以初中學生為主，你竹日心"
type textarea "x"
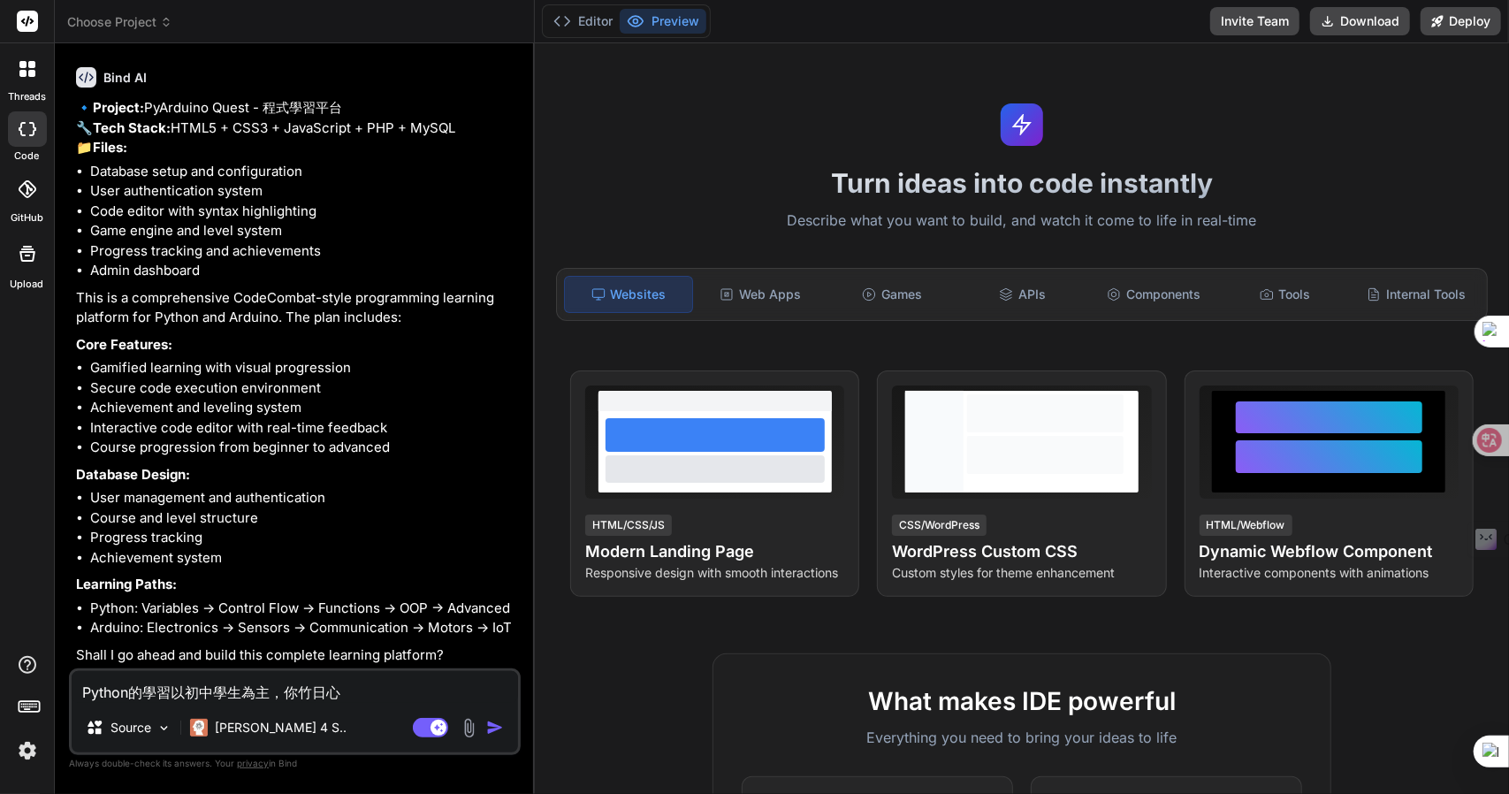
type textarea "Python的學習以初中學生為主，你竹日心戈"
type textarea "x"
type textarea "Python的學習以初中學生為主，你的"
type textarea "x"
type textarea "Python的學習以初中學生為主，你的l"
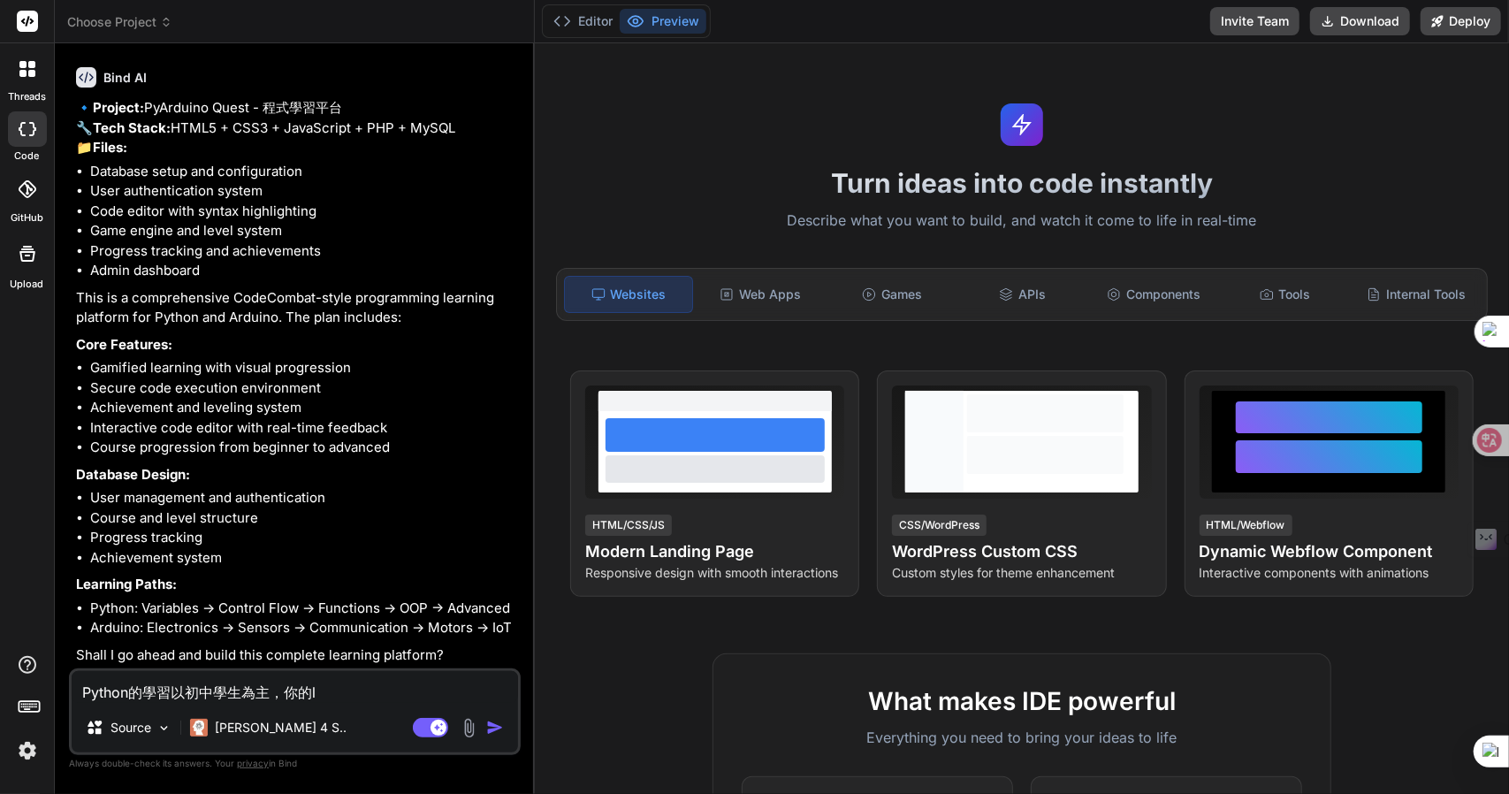
type textarea "x"
type textarea "Python的學習以初中學生為主，你的le"
type textarea "x"
type textarea "Python的學習以初中學生為主，你的ler"
type textarea "x"
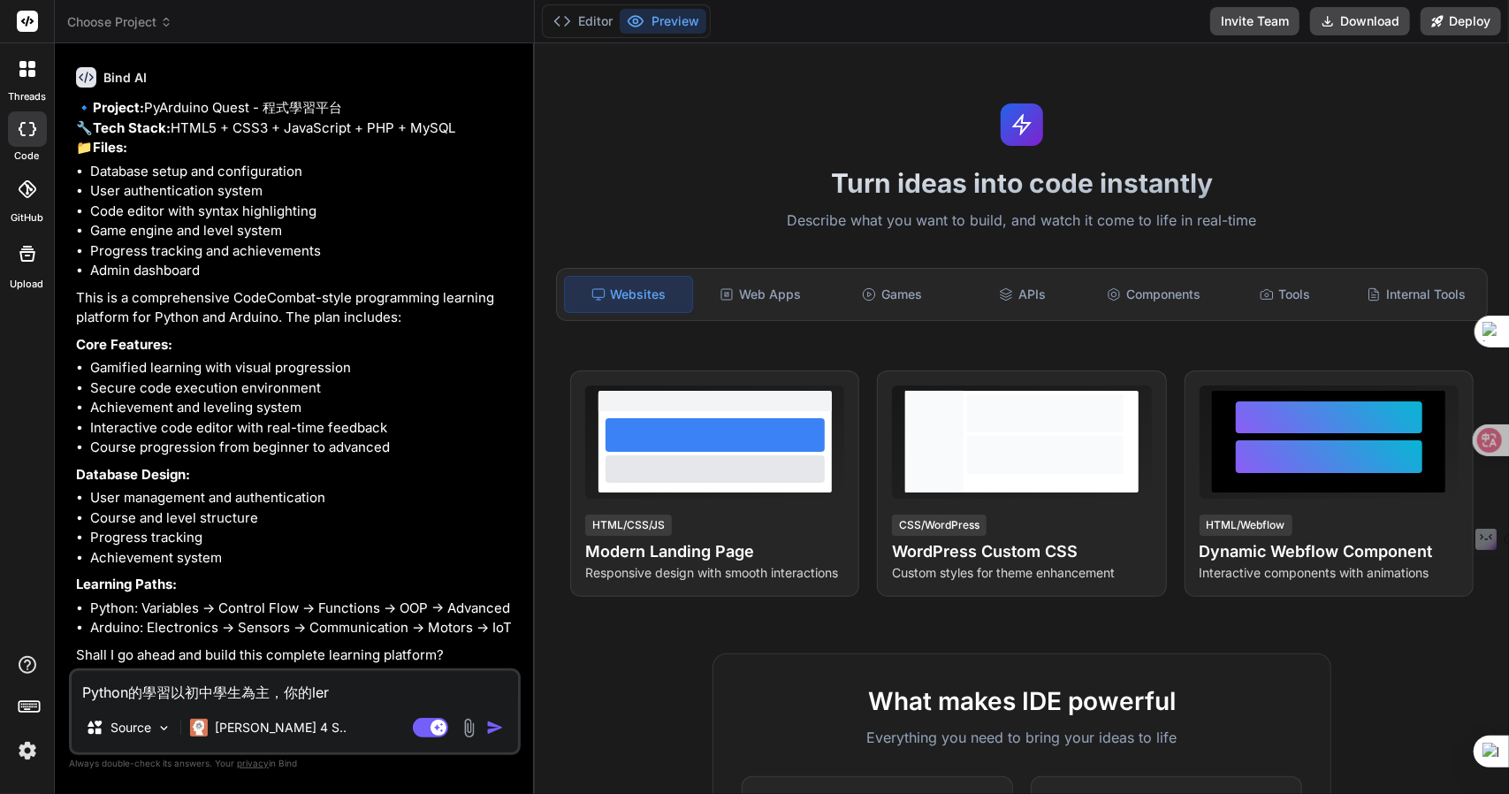
type textarea "Python的學習以初中學生為主，你的lera"
type textarea "x"
type textarea "Python的學習以初中學生為主，你的lerat"
type textarea "x"
type textarea "Python的學習以初中學生為主，你的lera"
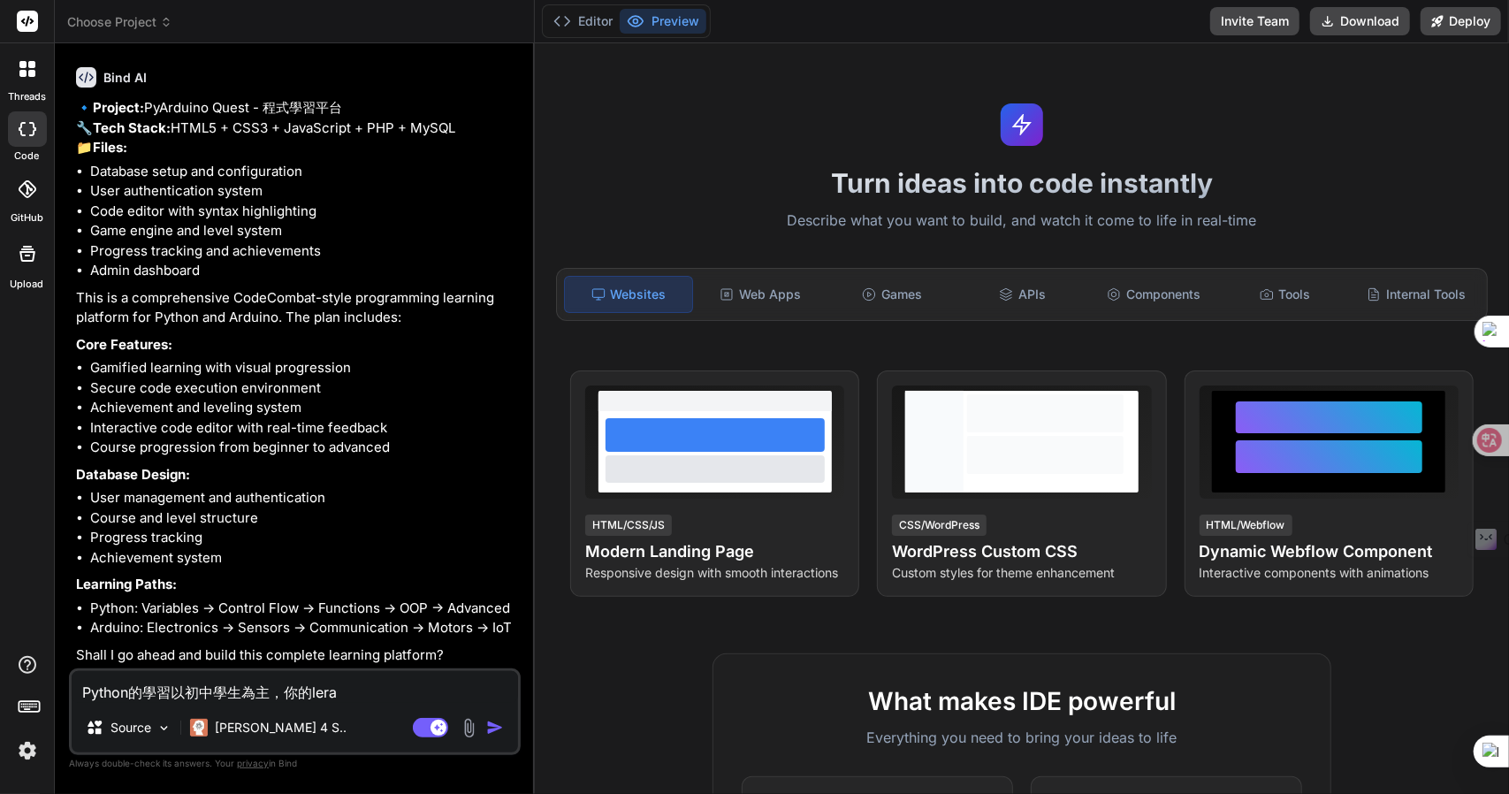
type textarea "x"
type textarea "Python的學習以初中學生為主，你的leran"
type textarea "x"
type textarea "Python的學習以初中學生為主，你的lerani"
type textarea "x"
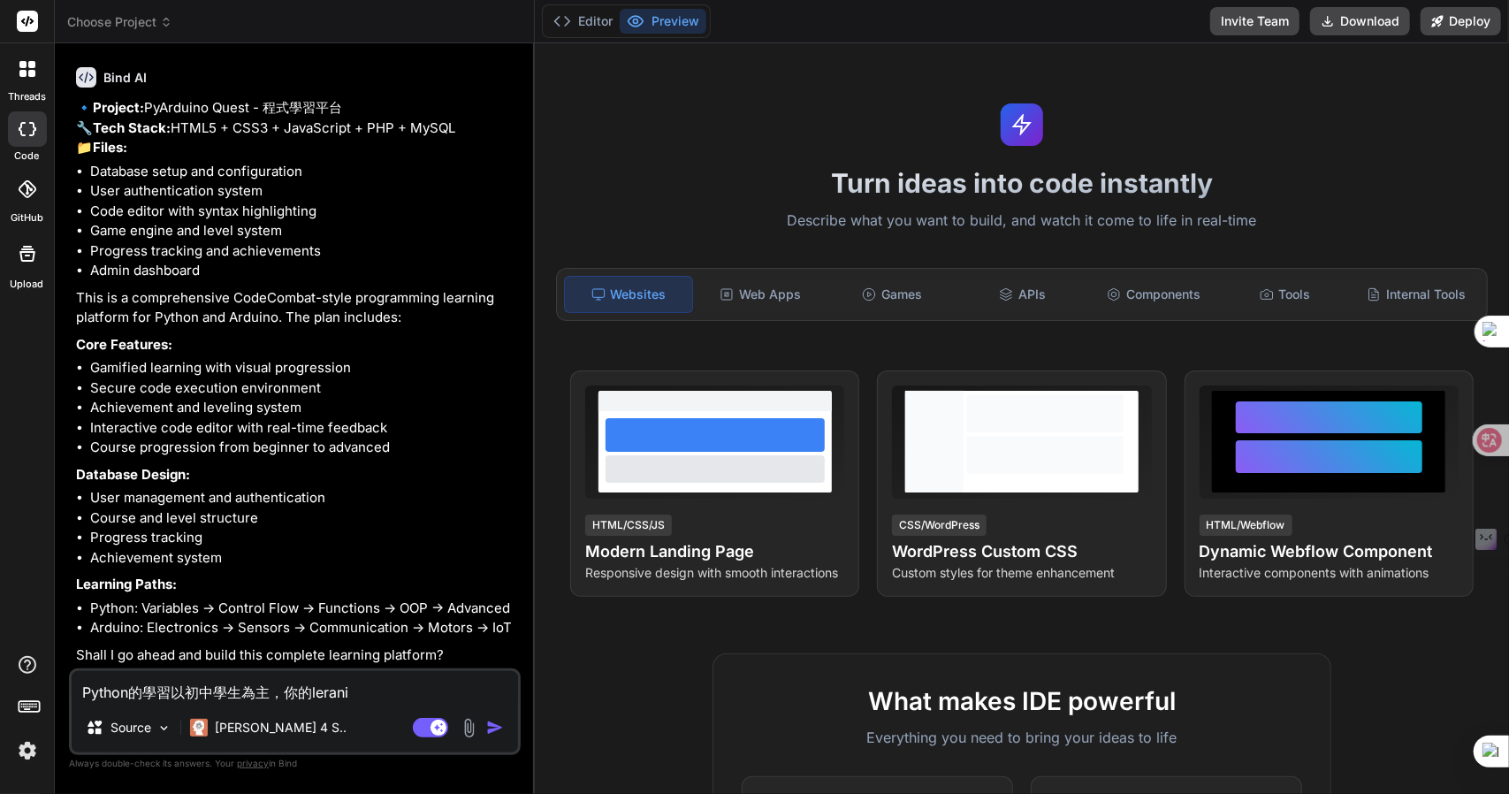
type textarea "Python的學習以初中學生為主，你的leranin"
type textarea "x"
type textarea "Python的學習以初中學生為主，你的lerani"
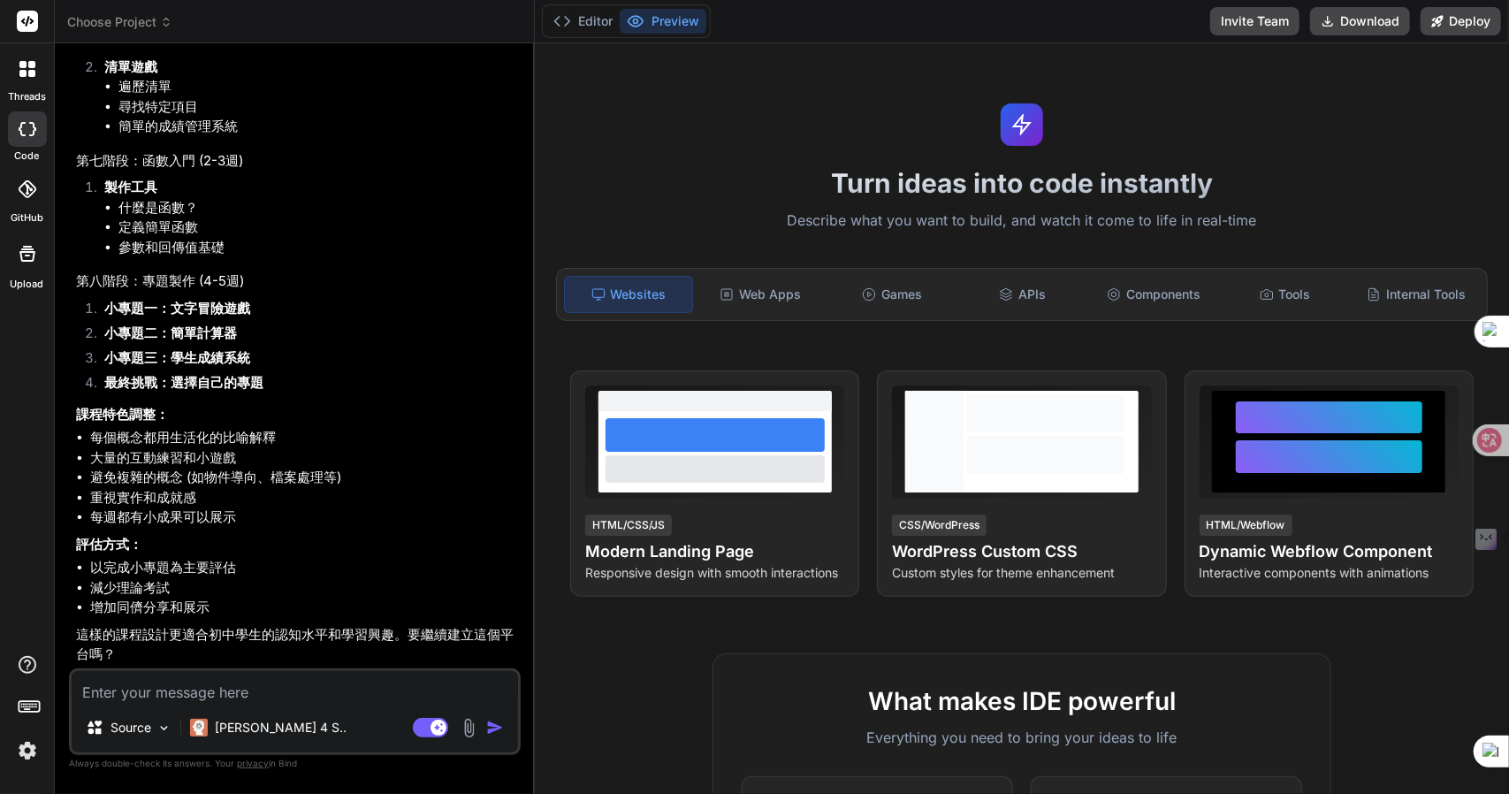
scroll to position [3949, 0]
click at [216, 694] on textarea "我要[DEMOGRAPHIC_DATA]" at bounding box center [295, 687] width 446 height 32
drag, startPoint x: 225, startPoint y: 694, endPoint x: 59, endPoint y: 687, distance: 165.5
click at [59, 687] on div "Bind AI Web Search Created with Pixso. Code Generator You Bind AI 🔹 Project: Py…" at bounding box center [295, 418] width 480 height 750
paste textarea "加入Python Turtle 畫圖入門：從基本圖形到互動遊戲 在learning paths 中"
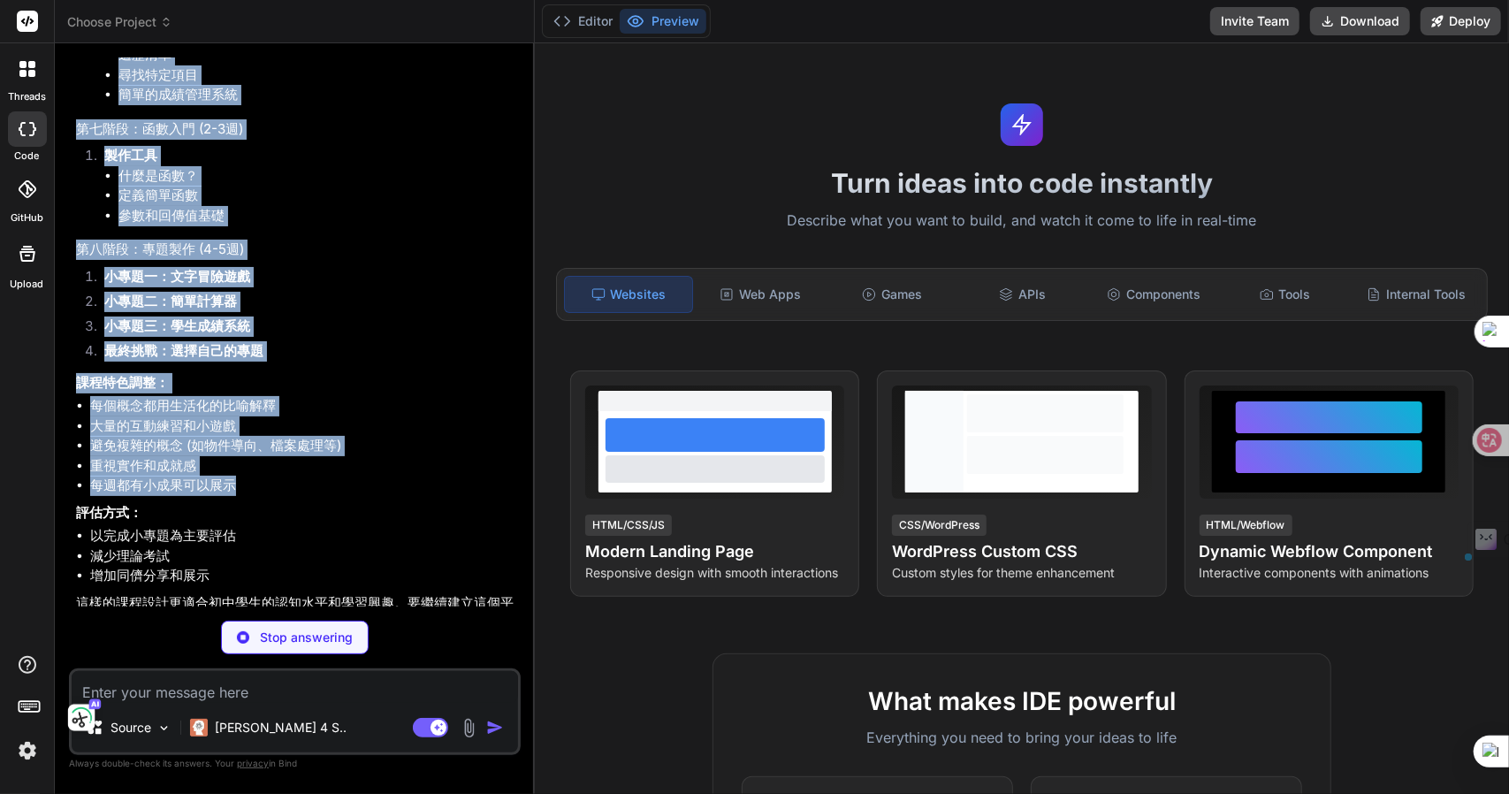
scroll to position [4152, 0]
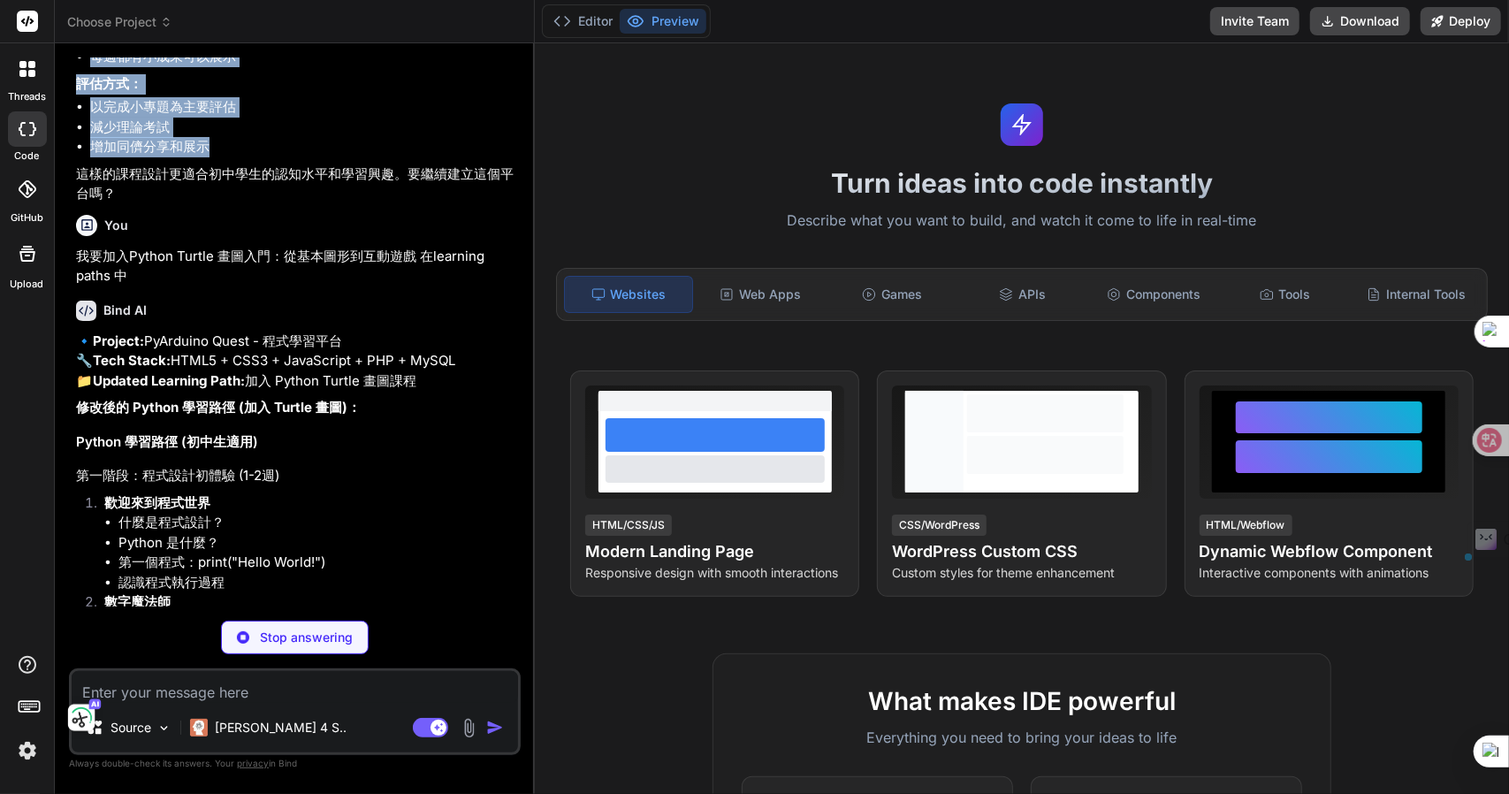
drag, startPoint x: 80, startPoint y: 409, endPoint x: 329, endPoint y: 399, distance: 249.5
click at [386, 67] on li "每週都有小成果可以展示" at bounding box center [303, 57] width 427 height 20
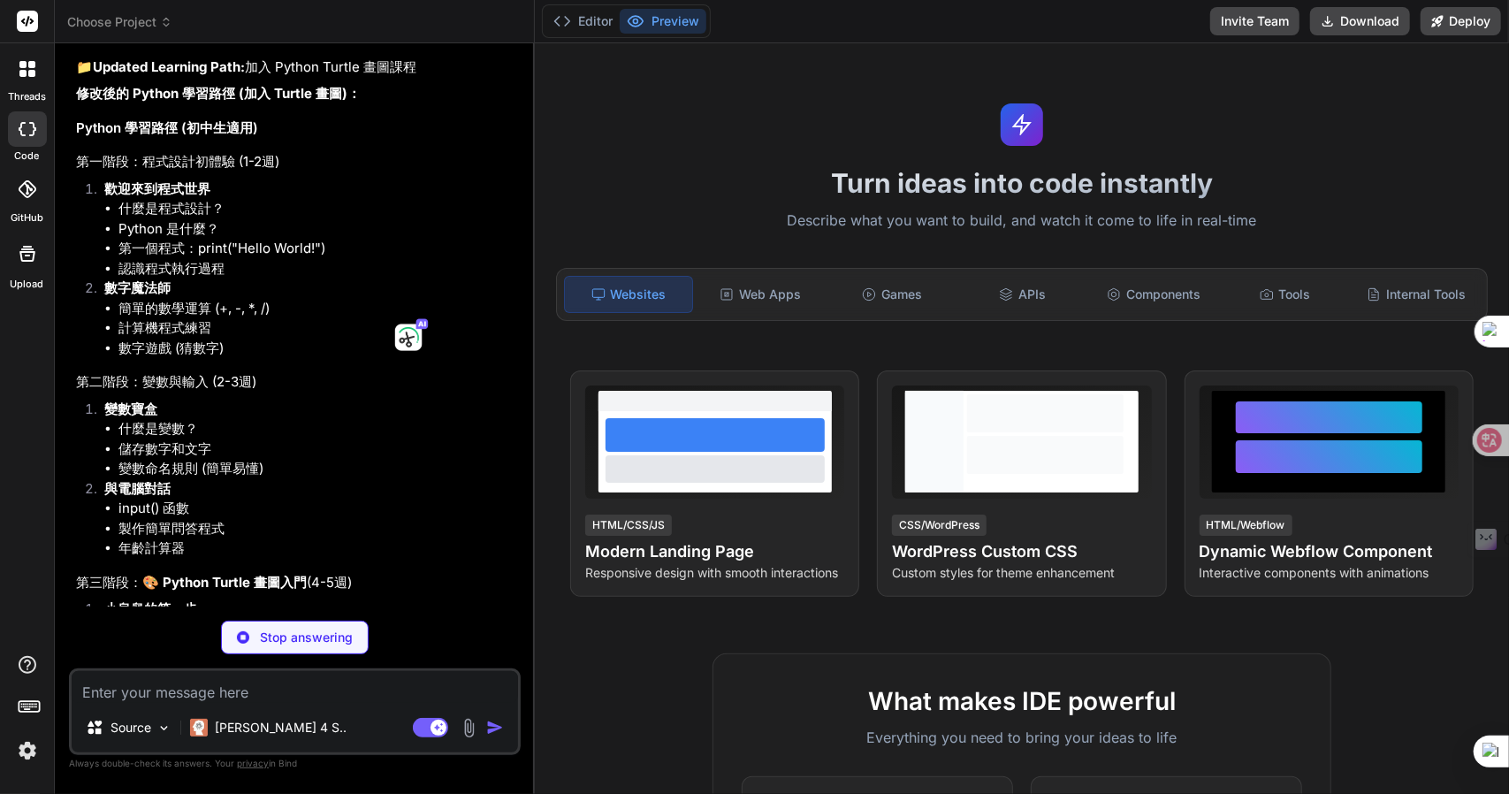
scroll to position [4464, 0]
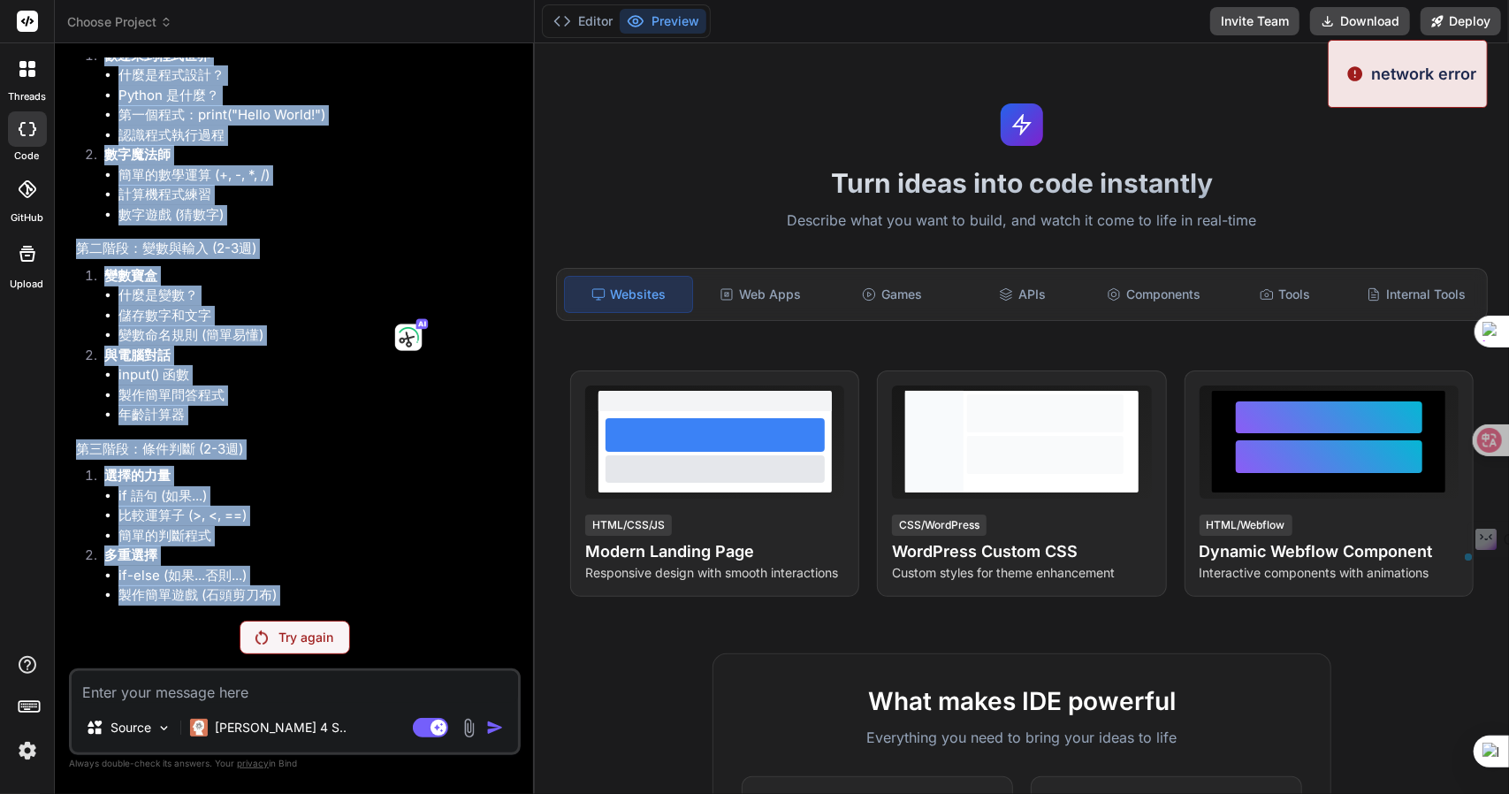
click at [263, 106] on li "Python 是什麼？" at bounding box center [317, 96] width 399 height 20
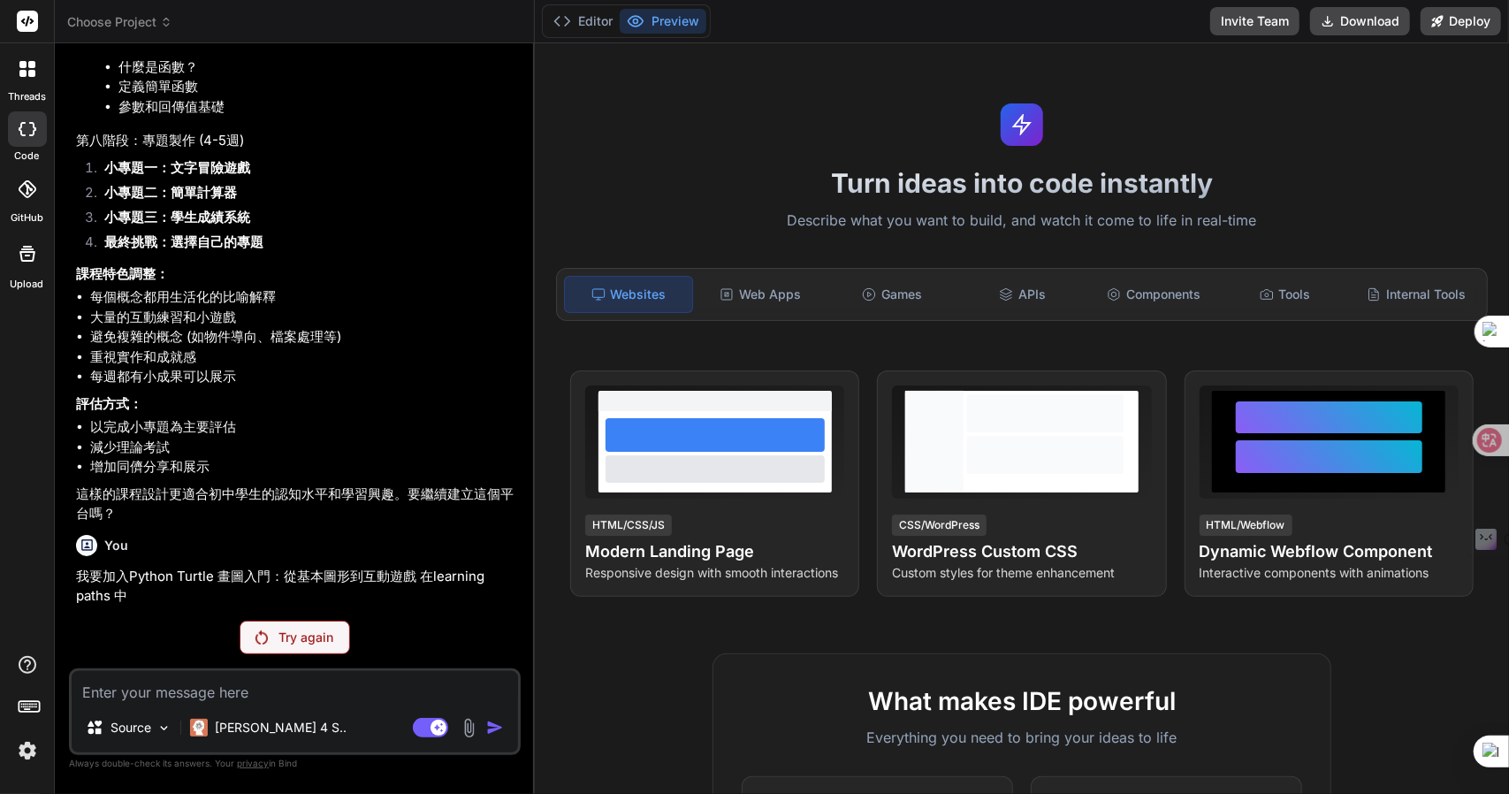
scroll to position [4089, 0]
click at [284, 646] on p "Try again" at bounding box center [305, 638] width 55 height 18
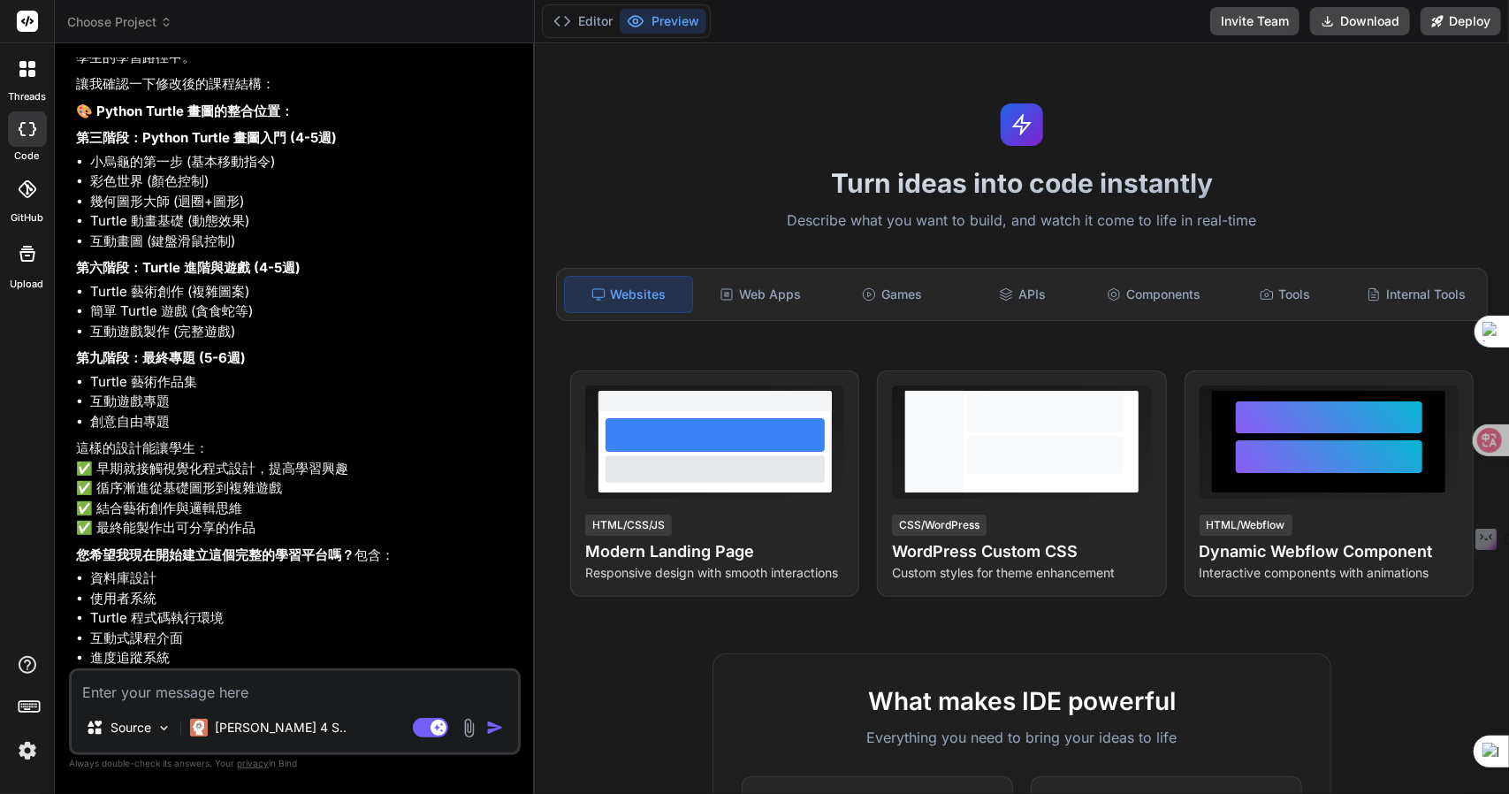
scroll to position [4733, 0]
click at [141, 692] on textarea at bounding box center [295, 687] width 446 height 32
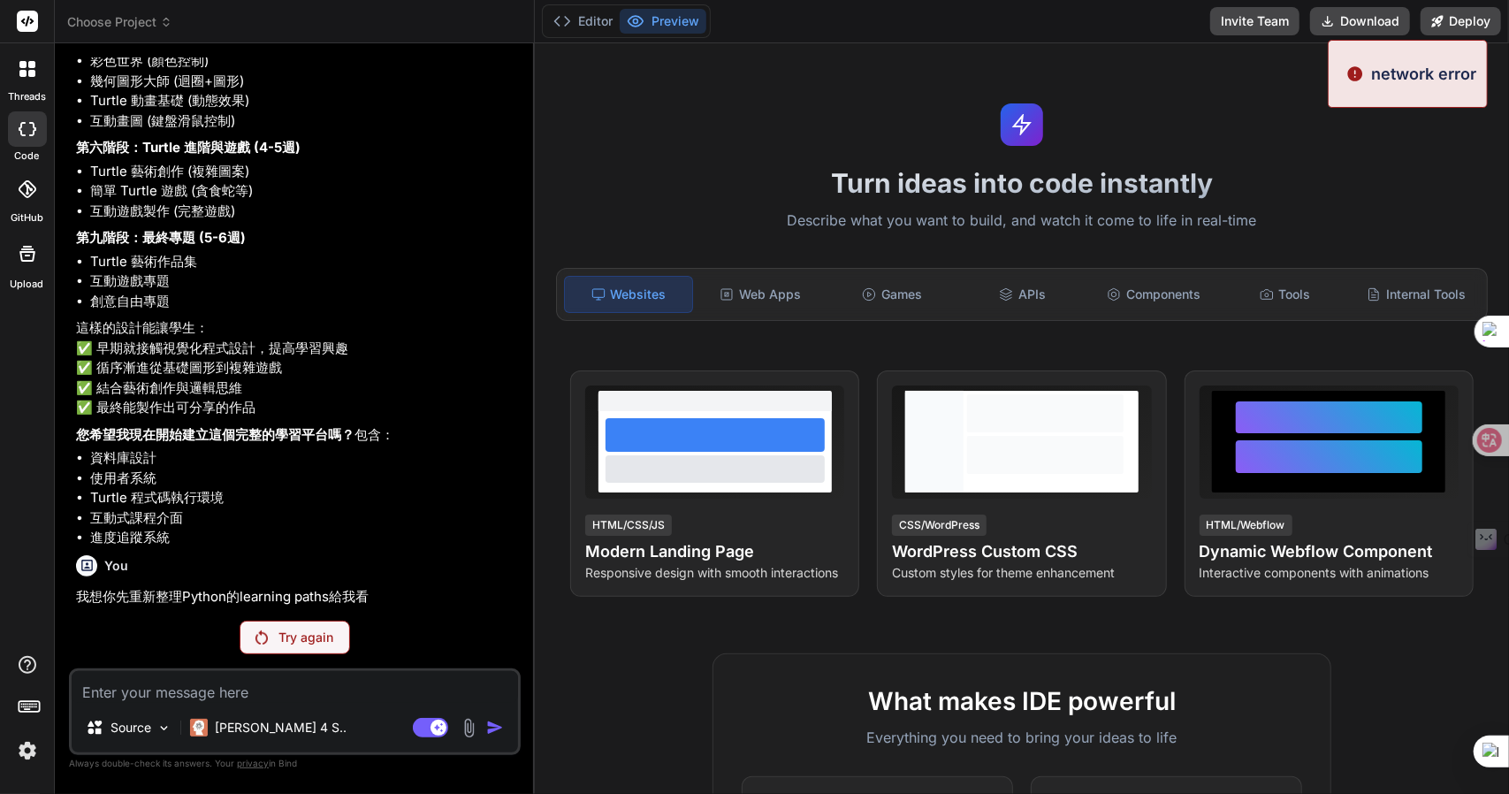
scroll to position [4853, 0]
click at [286, 626] on div "Try again" at bounding box center [295, 638] width 111 height 34
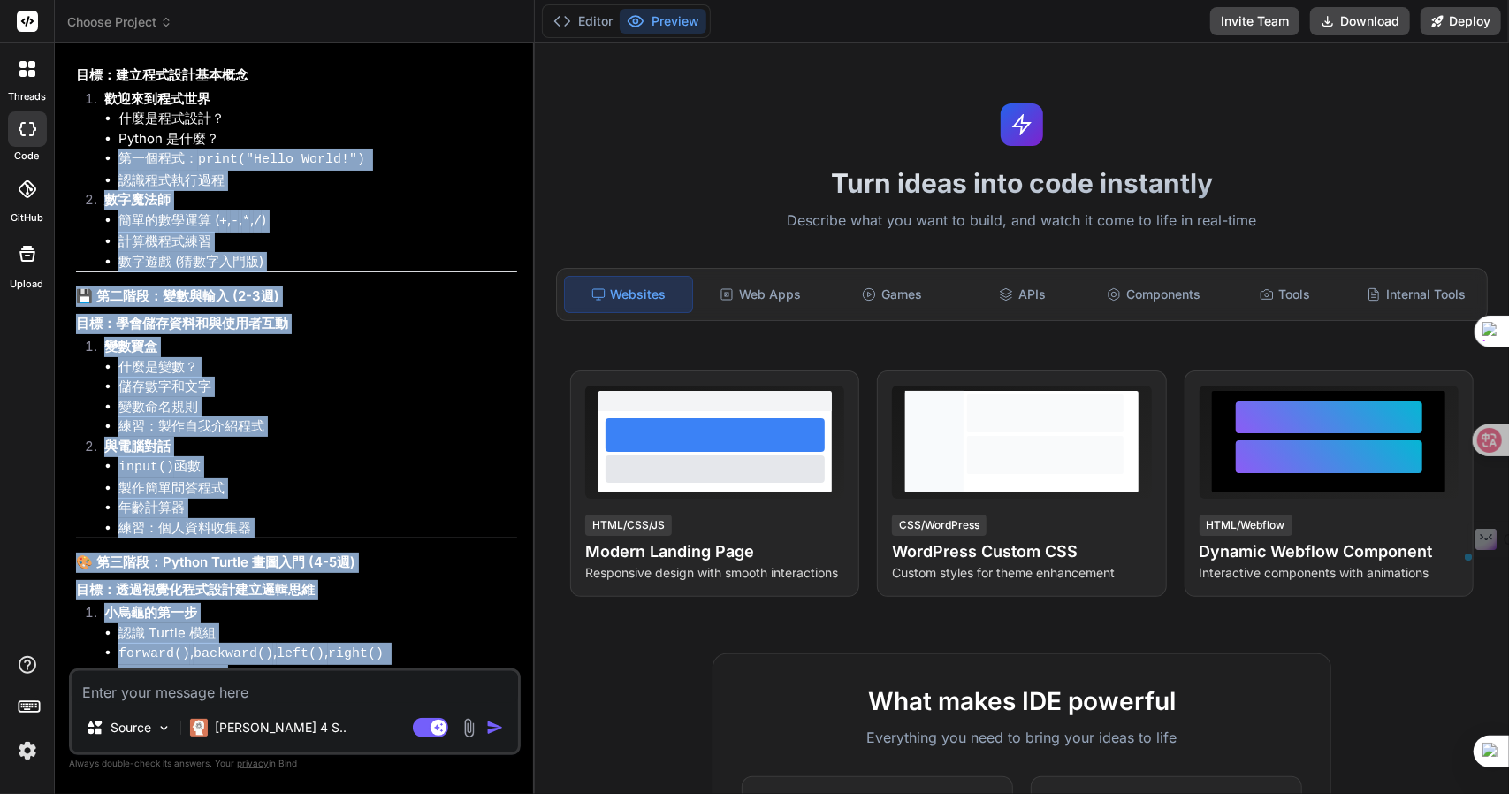
scroll to position [5253, 0]
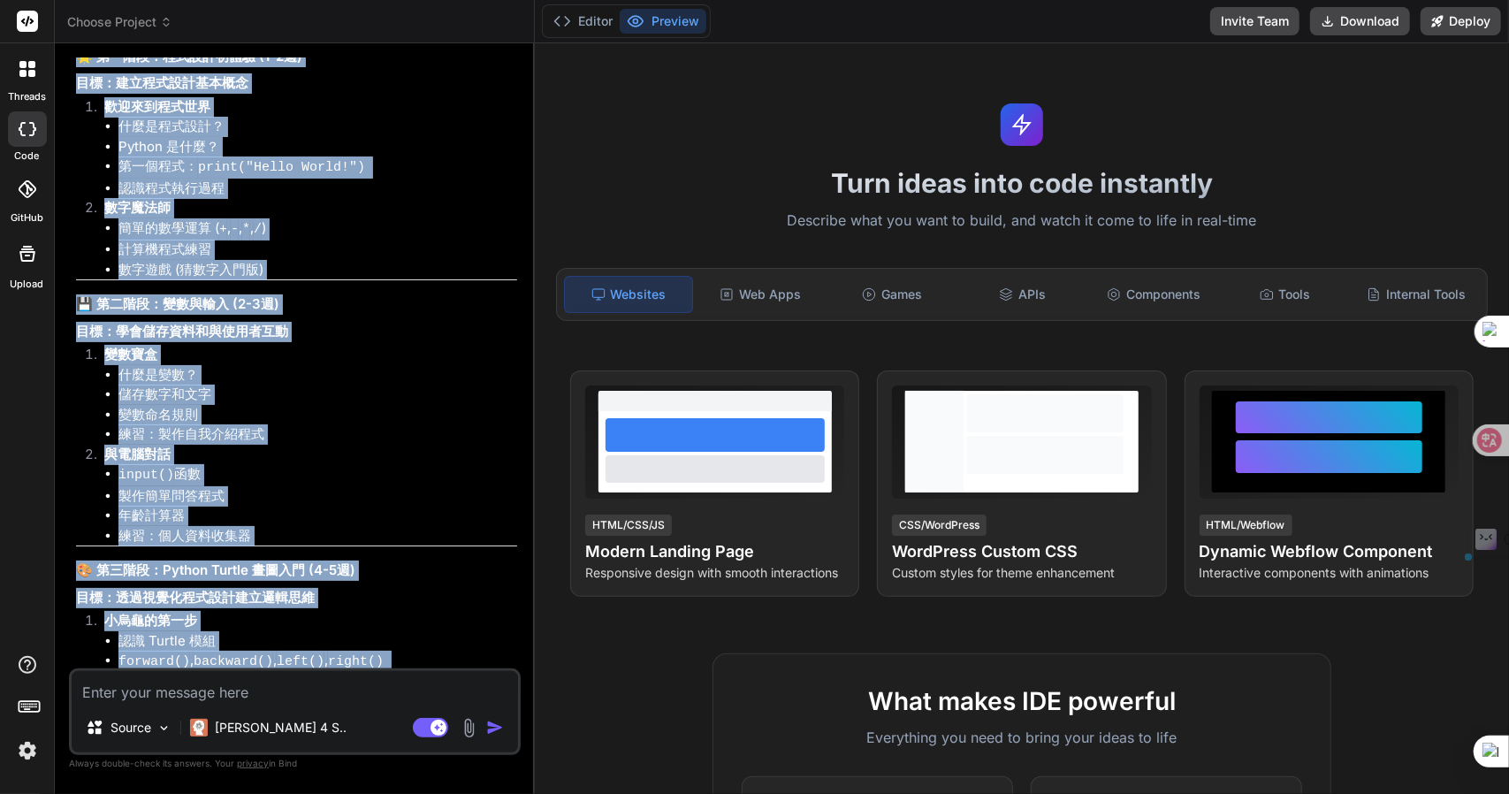
drag, startPoint x: 316, startPoint y: 629, endPoint x: 76, endPoint y: 280, distance: 423.3
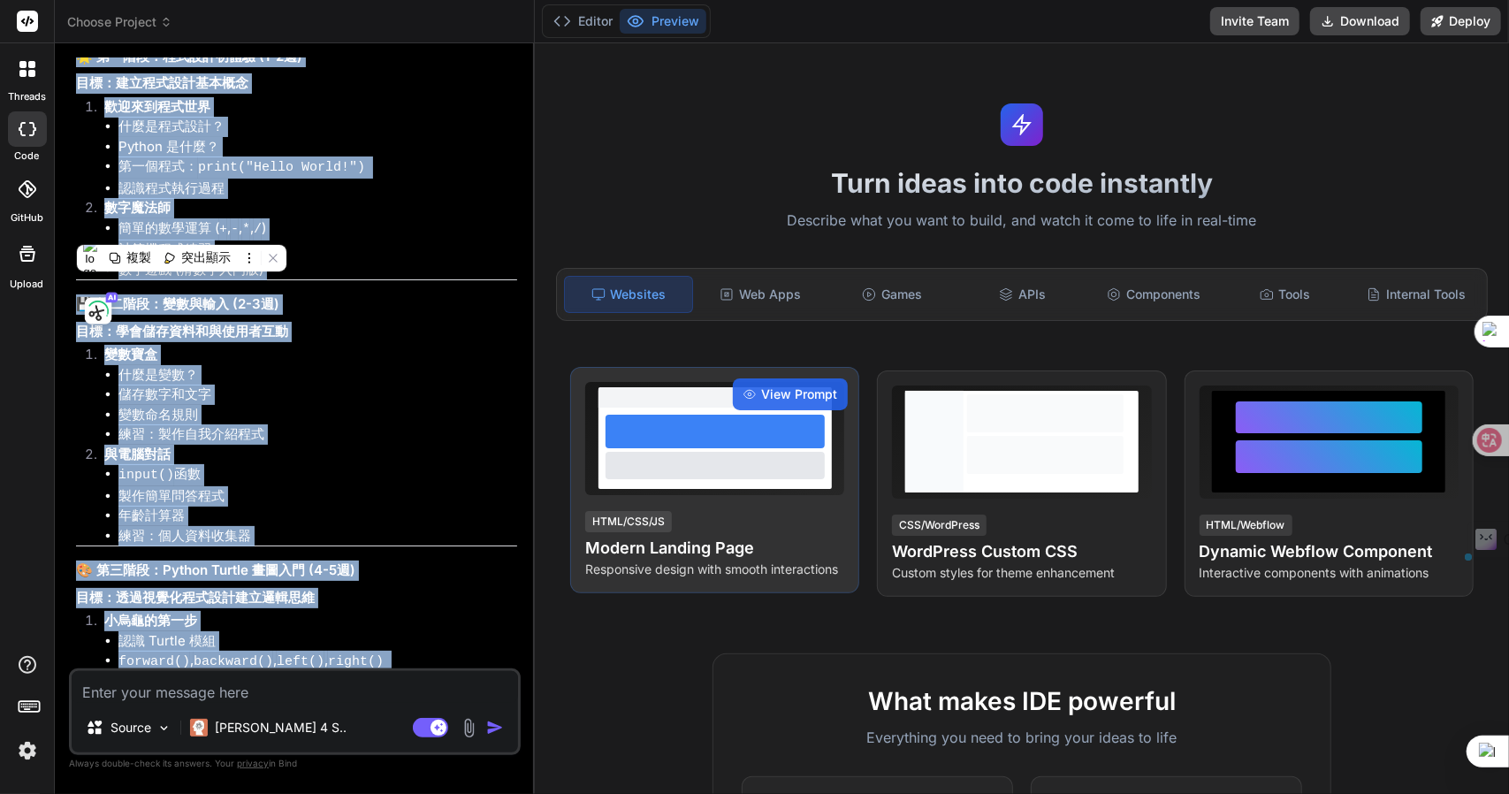
copy div "🐍 Loremi dolo (sitam) 🌟 cons：adipisc (9-6e) se：doeiusmodt incididu utlabor？ Etd…"
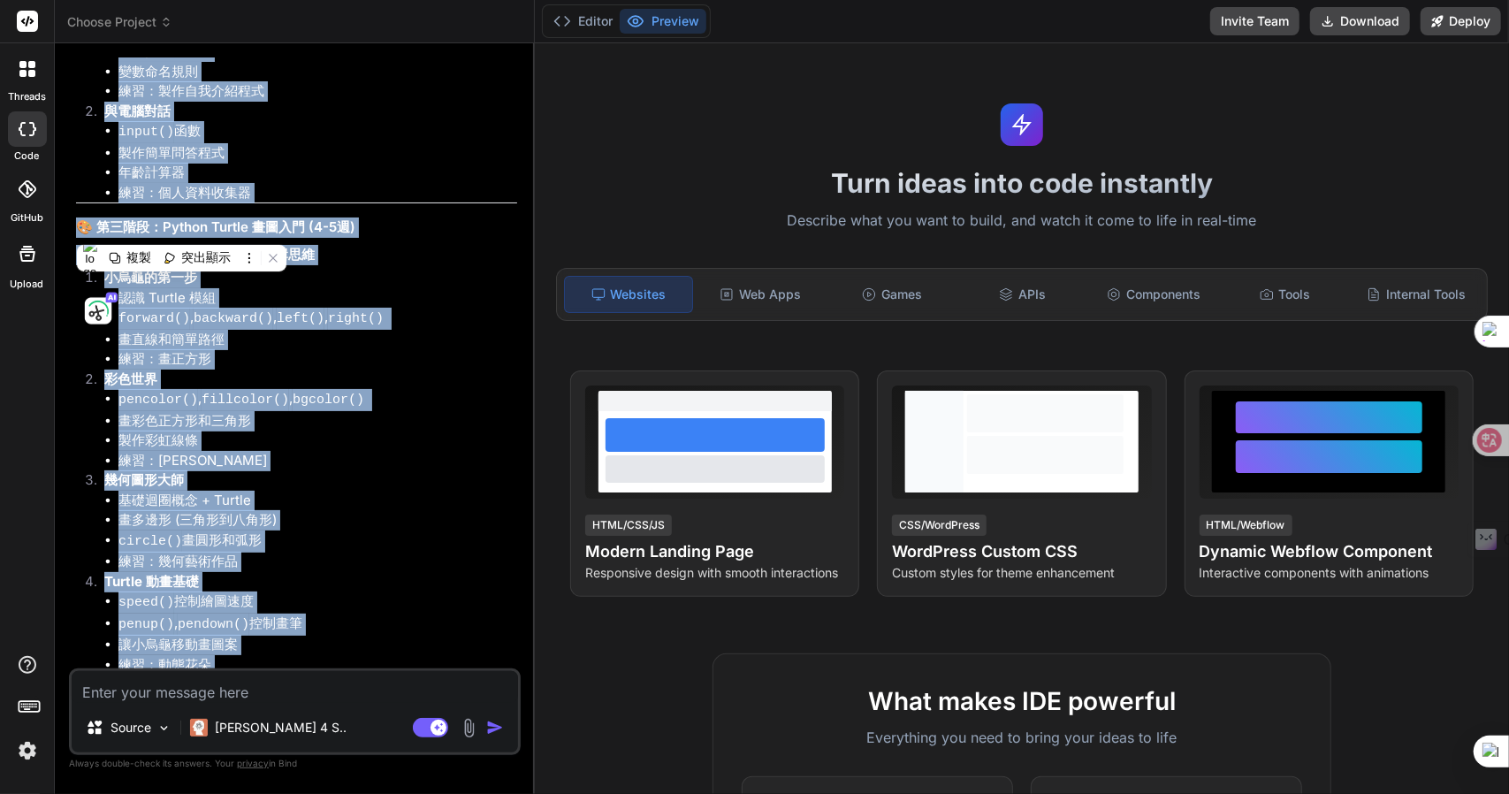
scroll to position [5607, 0]
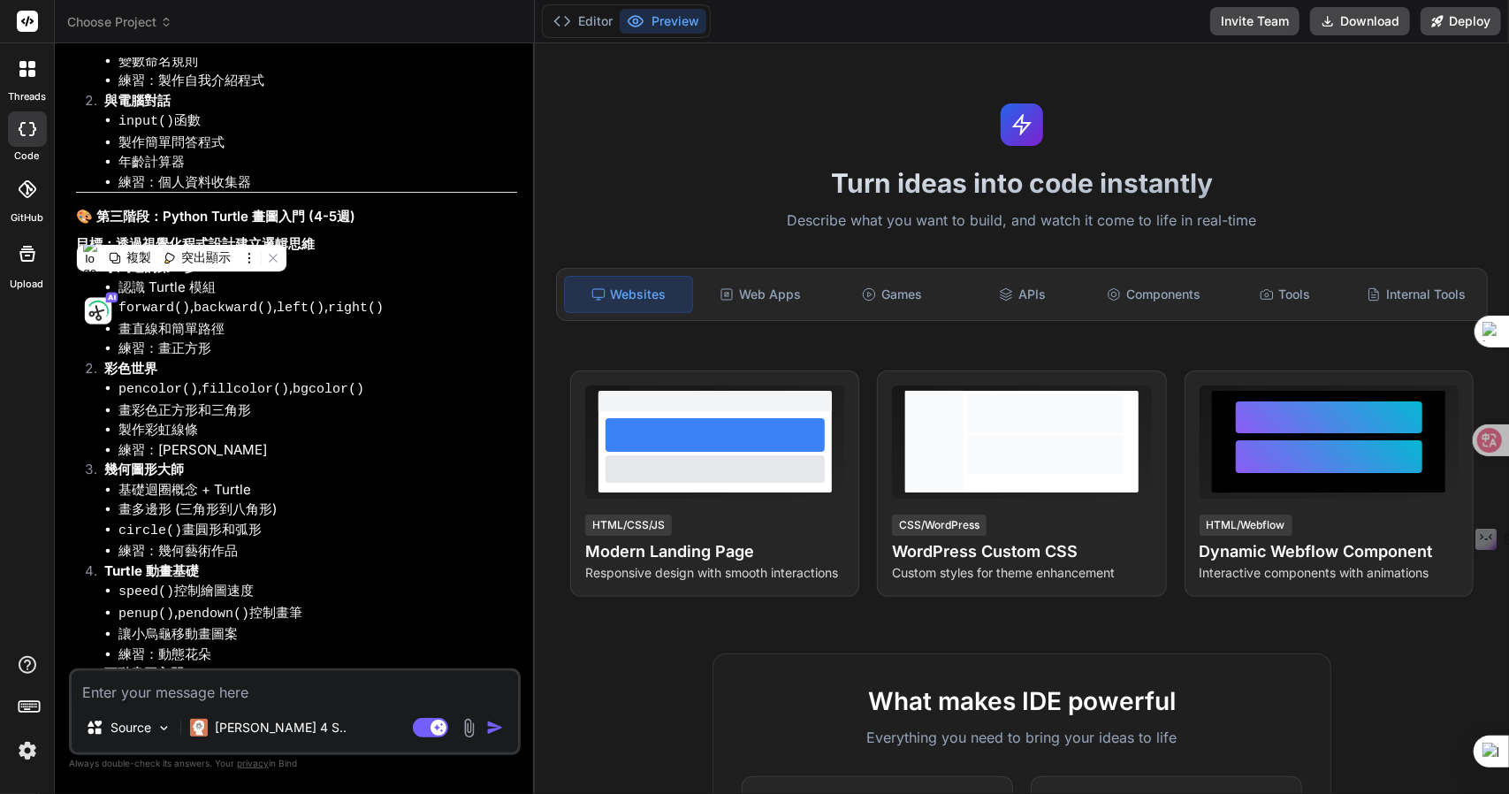
click at [226, 687] on textarea at bounding box center [295, 687] width 446 height 32
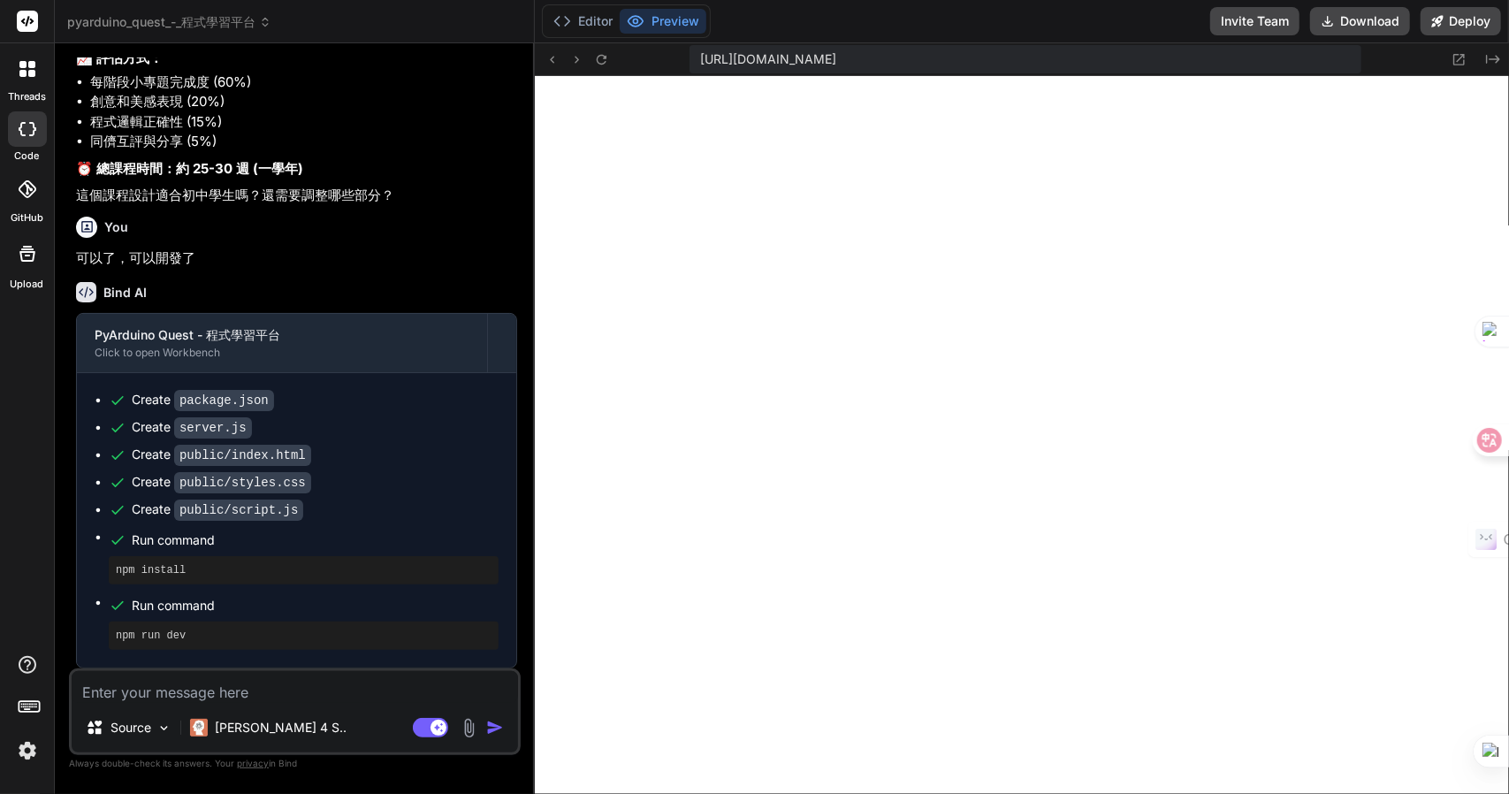
scroll to position [8625, 0]
click at [595, 4] on div "Editor Preview" at bounding box center [626, 21] width 169 height 34
click at [591, 13] on button "Editor" at bounding box center [582, 21] width 73 height 25
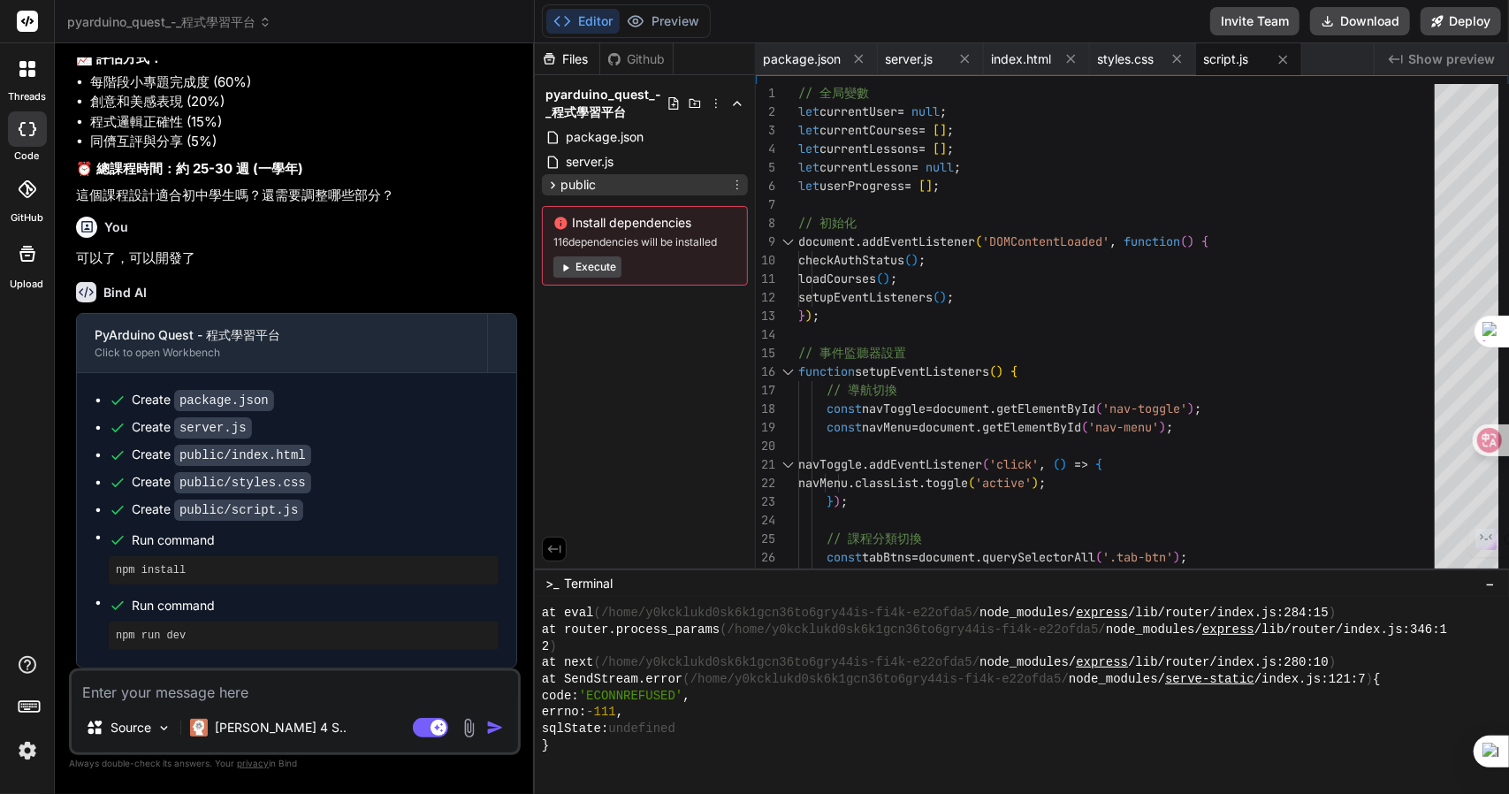
click at [617, 181] on div "public" at bounding box center [645, 184] width 206 height 21
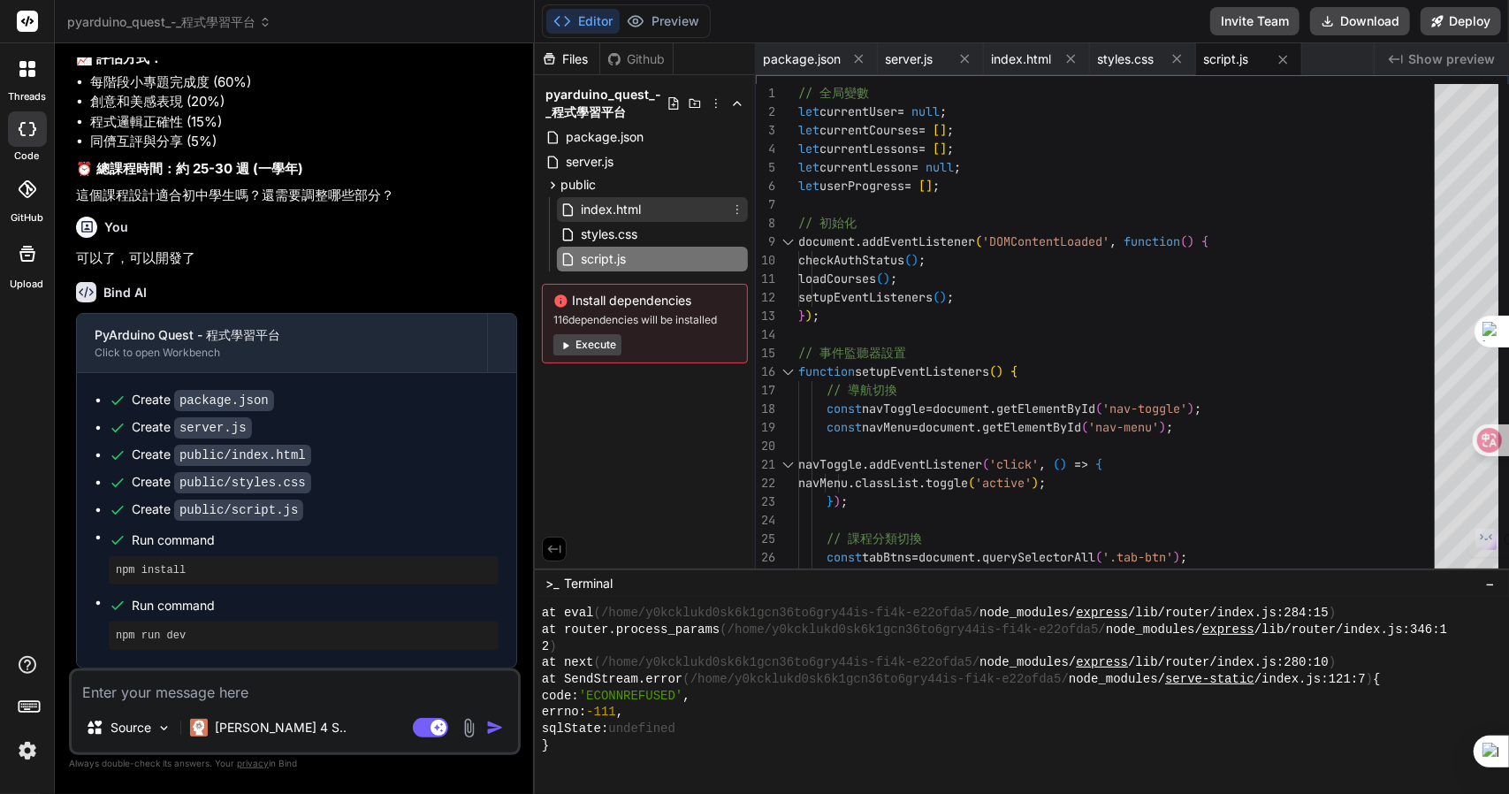
click at [638, 212] on span "index.html" at bounding box center [611, 209] width 64 height 21
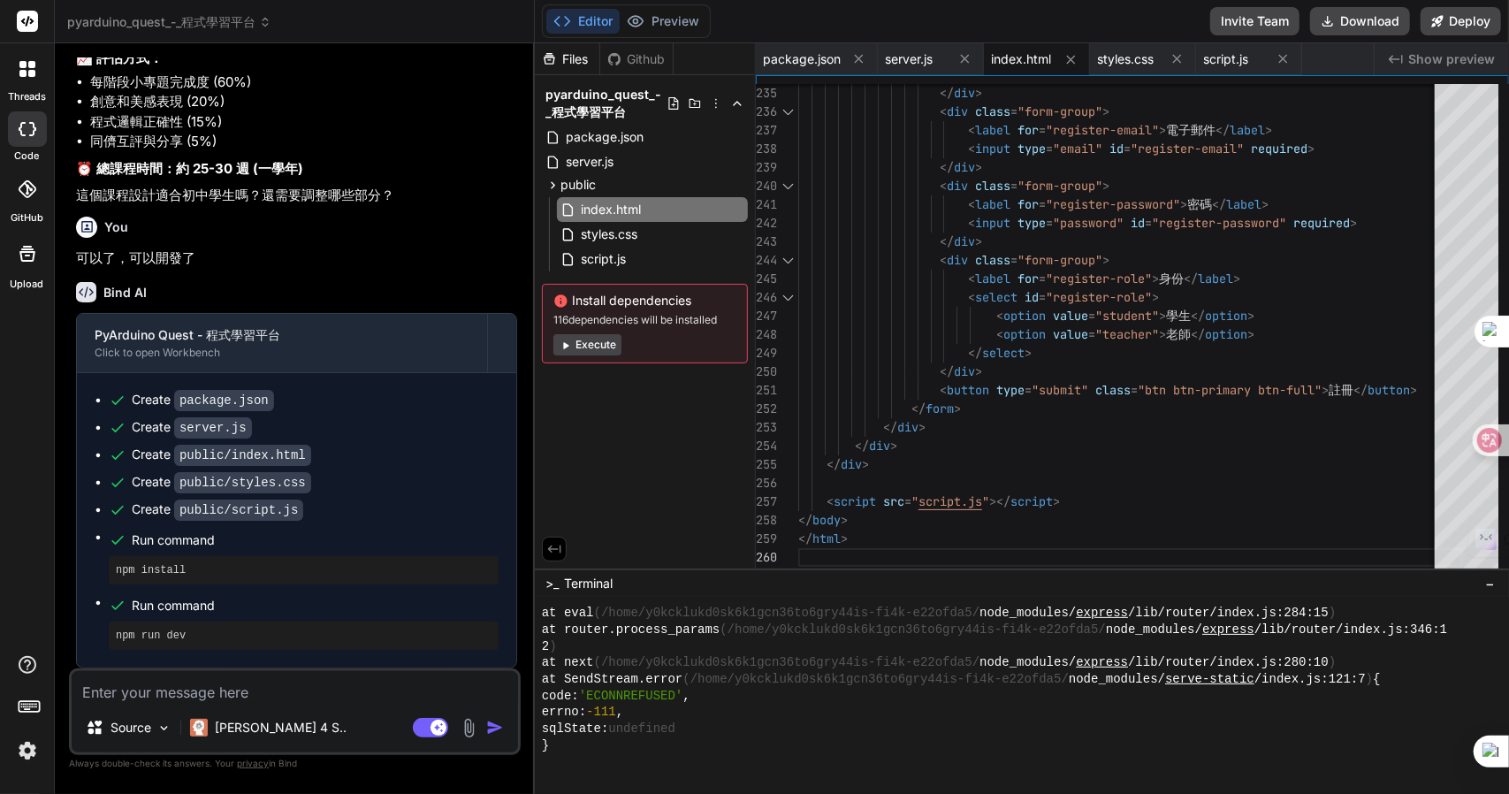
click at [149, 692] on textarea at bounding box center [295, 687] width 446 height 32
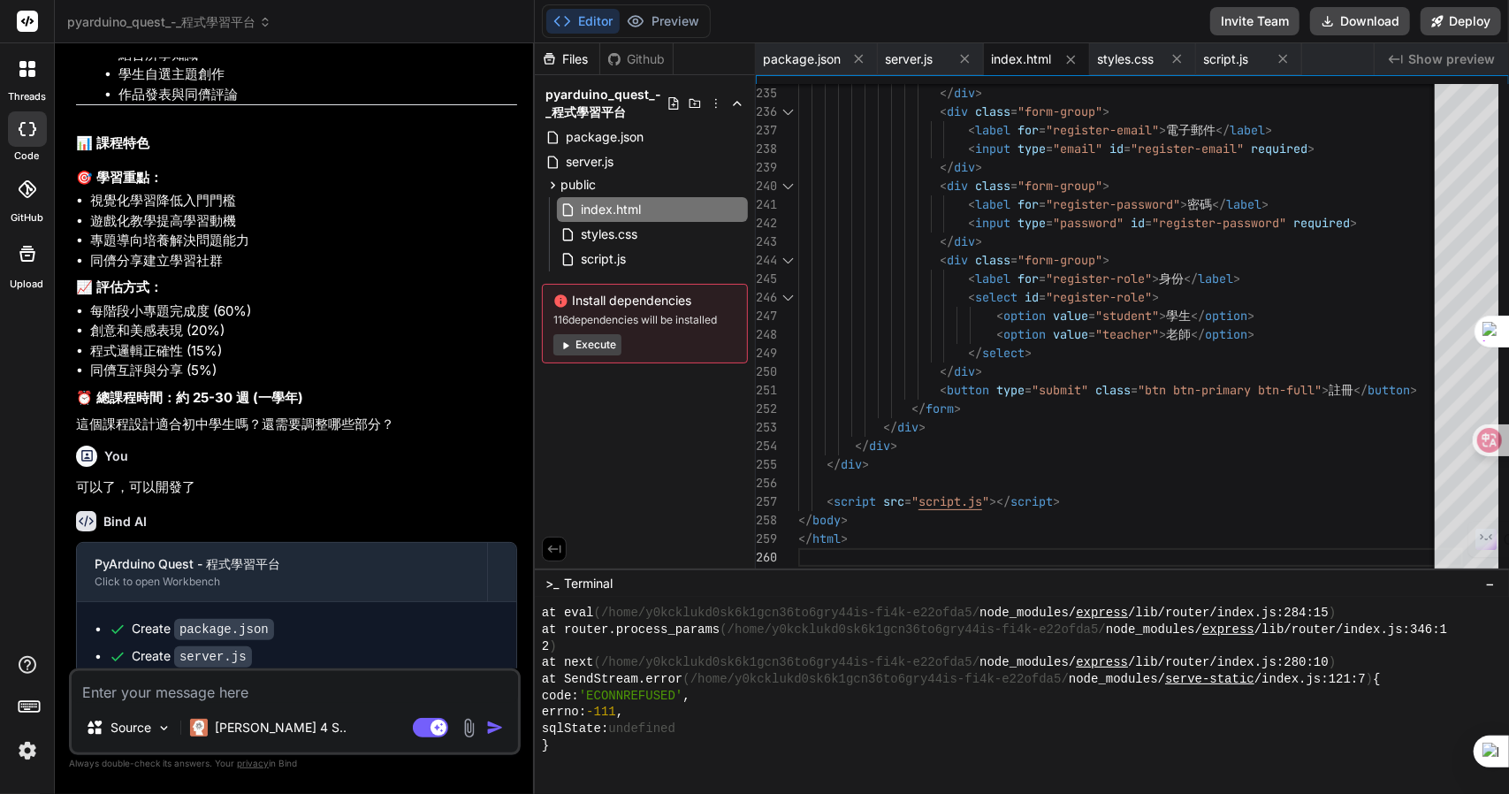
scroll to position [8183, 0]
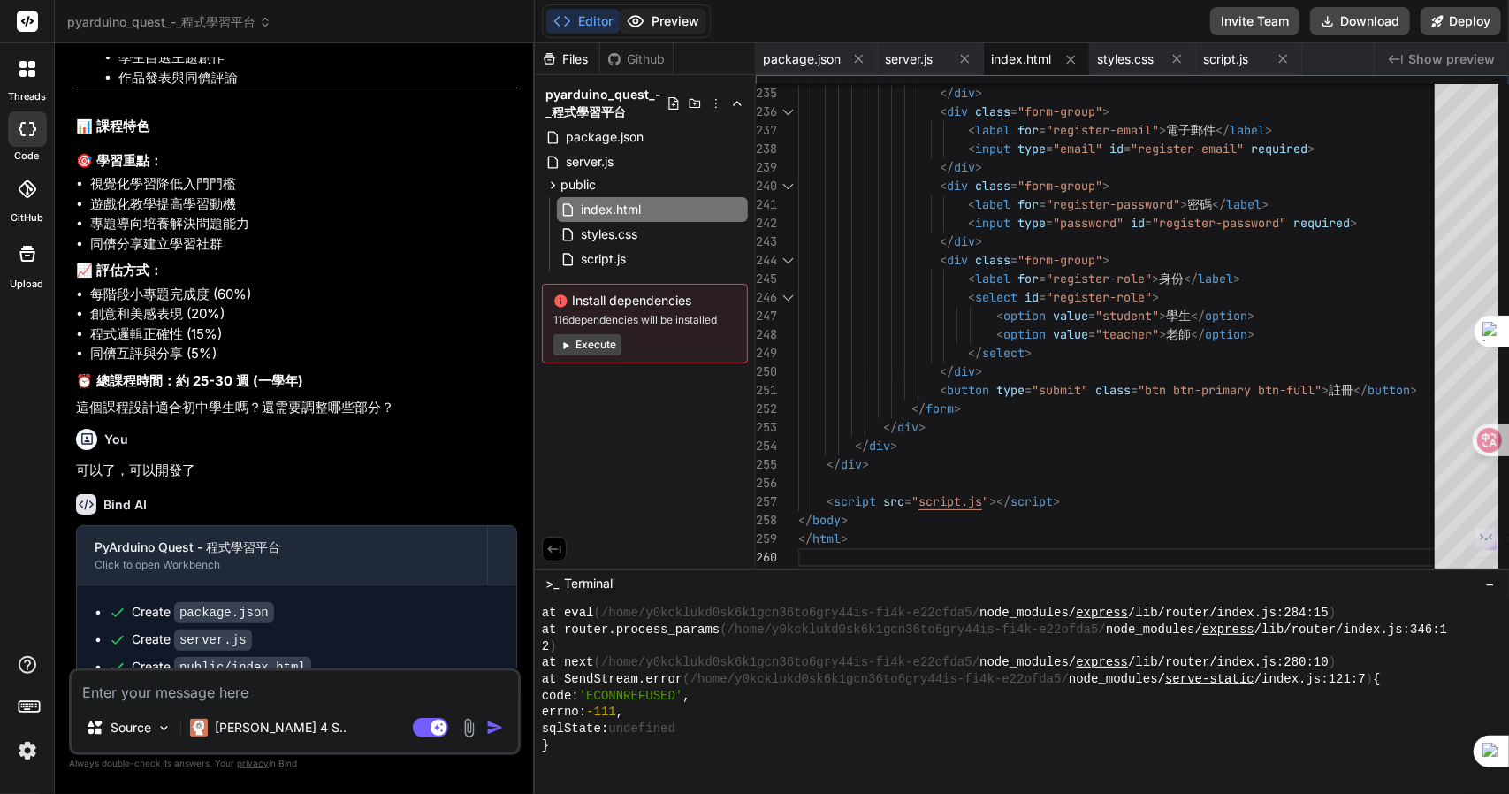
click at [673, 26] on button "Preview" at bounding box center [663, 21] width 87 height 25
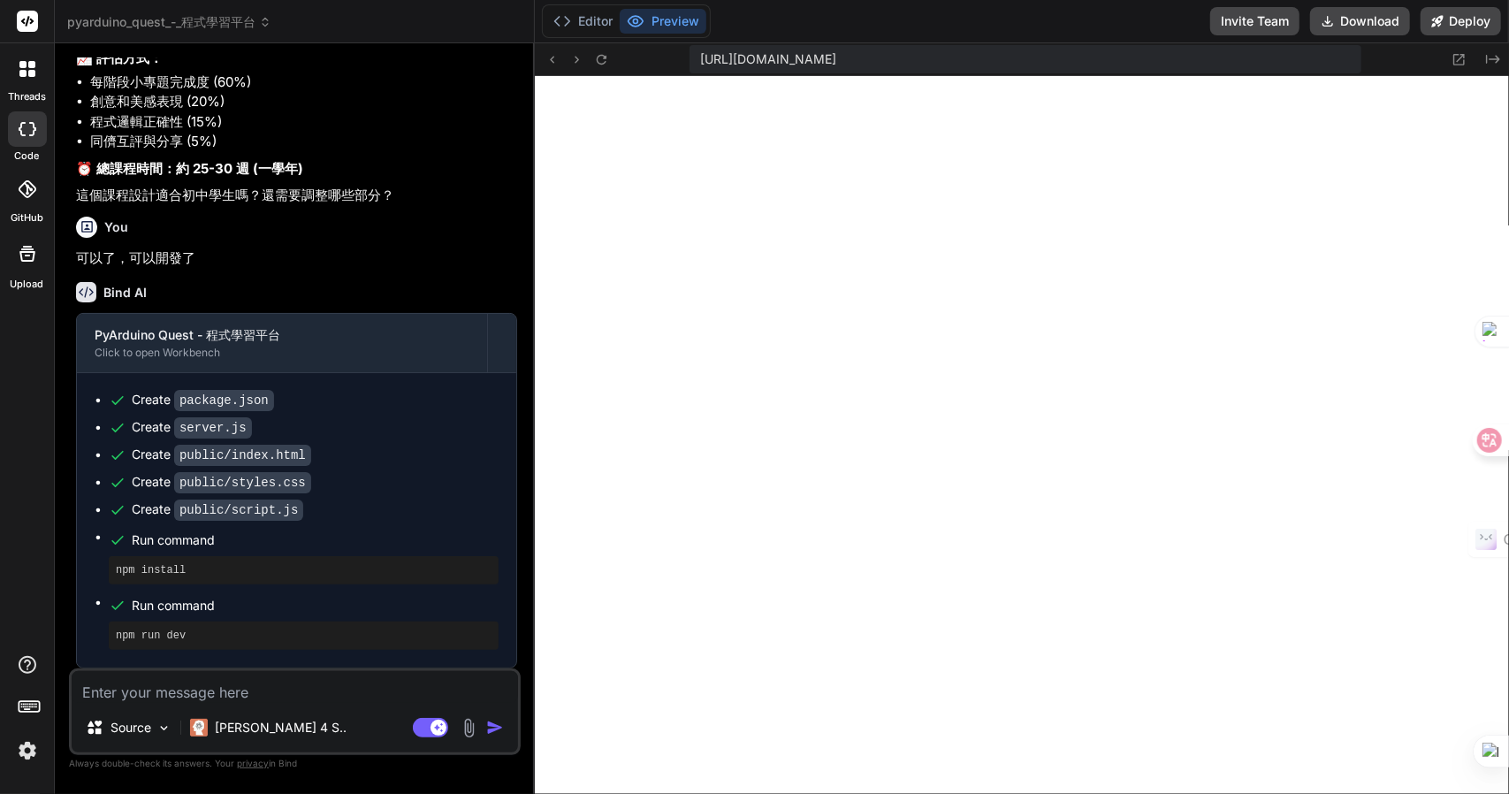
scroll to position [8625, 0]
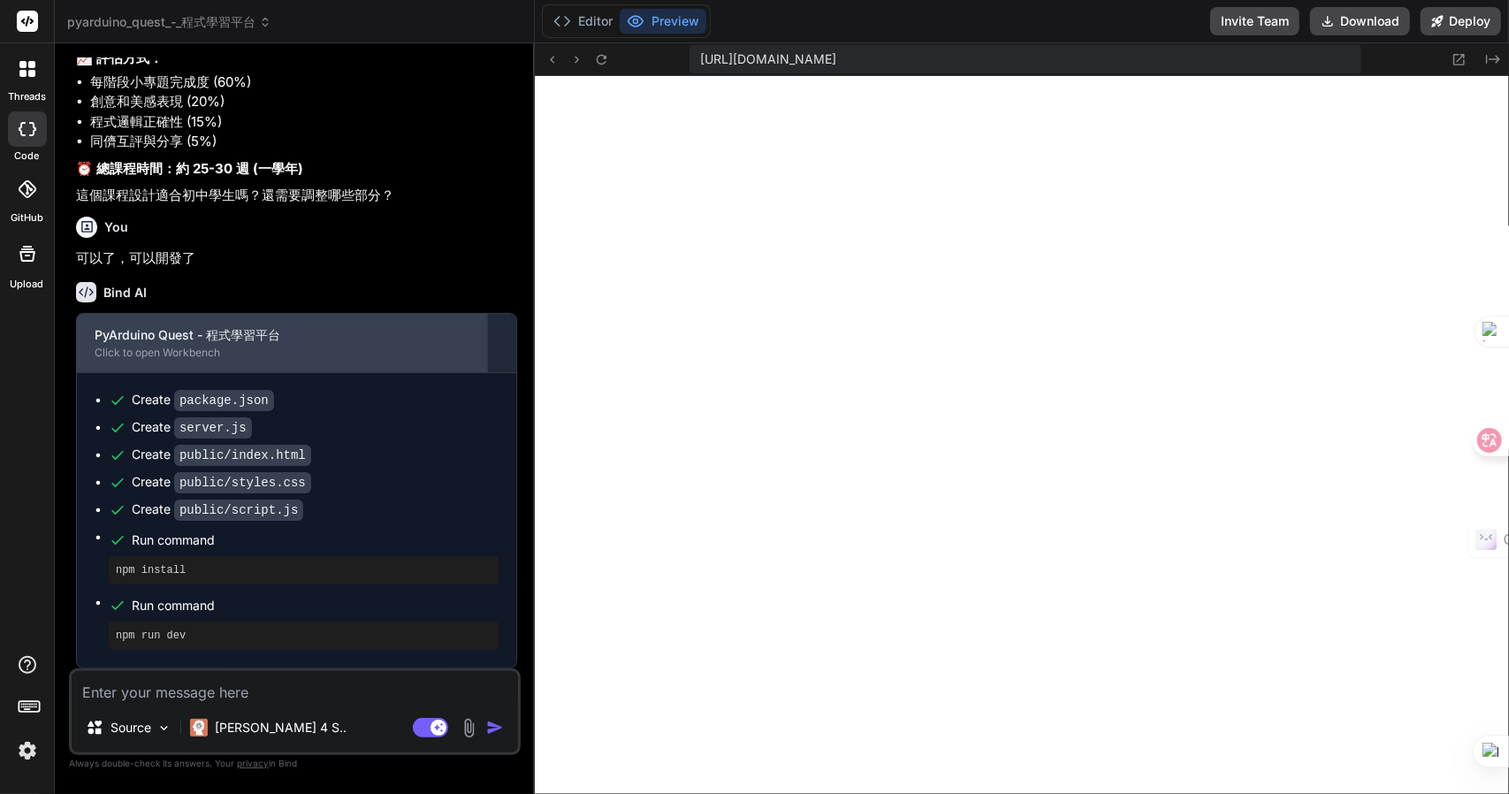
click at [246, 344] on div "PyArduino Quest - 程式學習平台" at bounding box center [282, 335] width 375 height 18
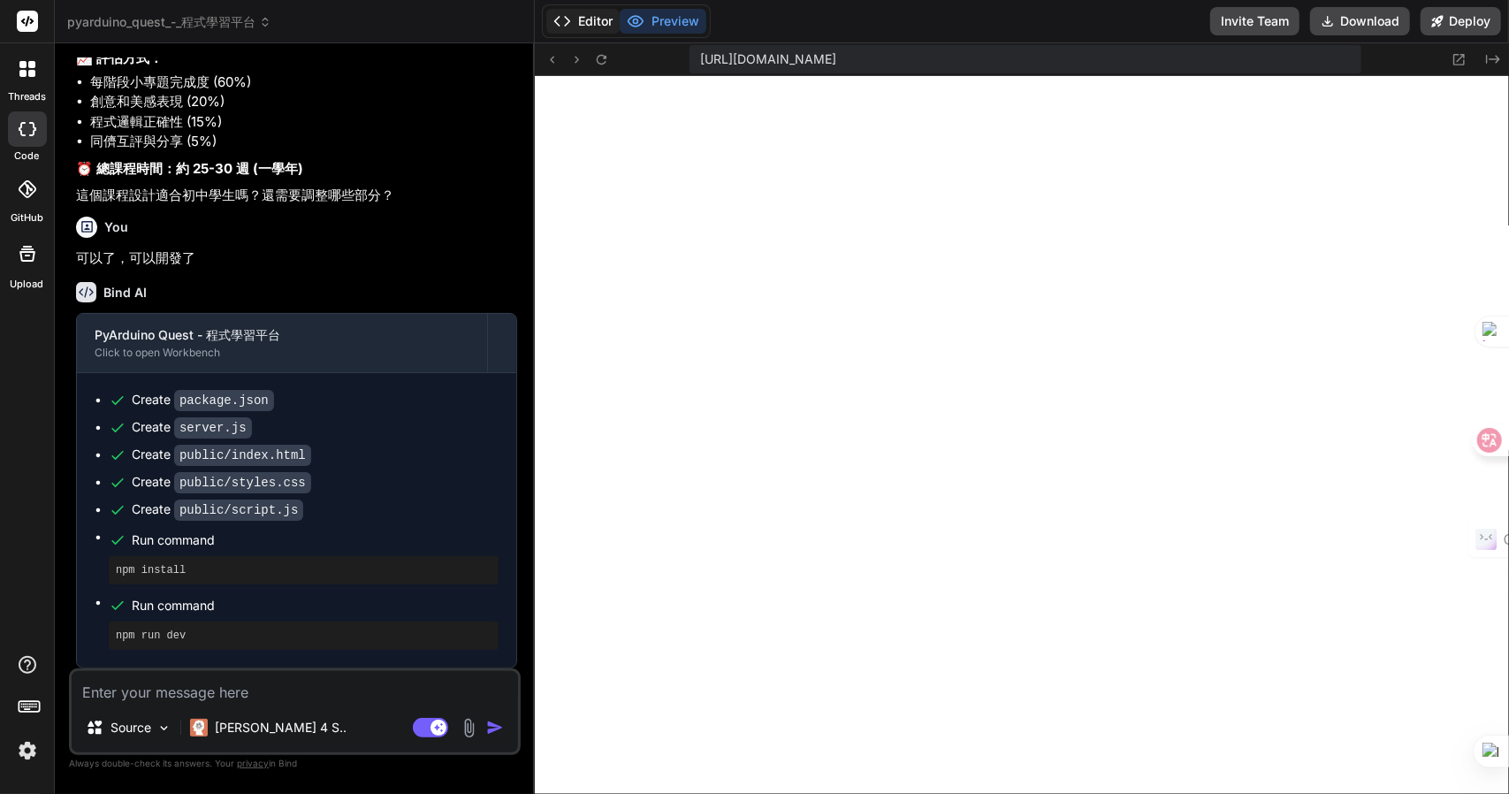
click at [573, 16] on button "Editor" at bounding box center [582, 21] width 73 height 25
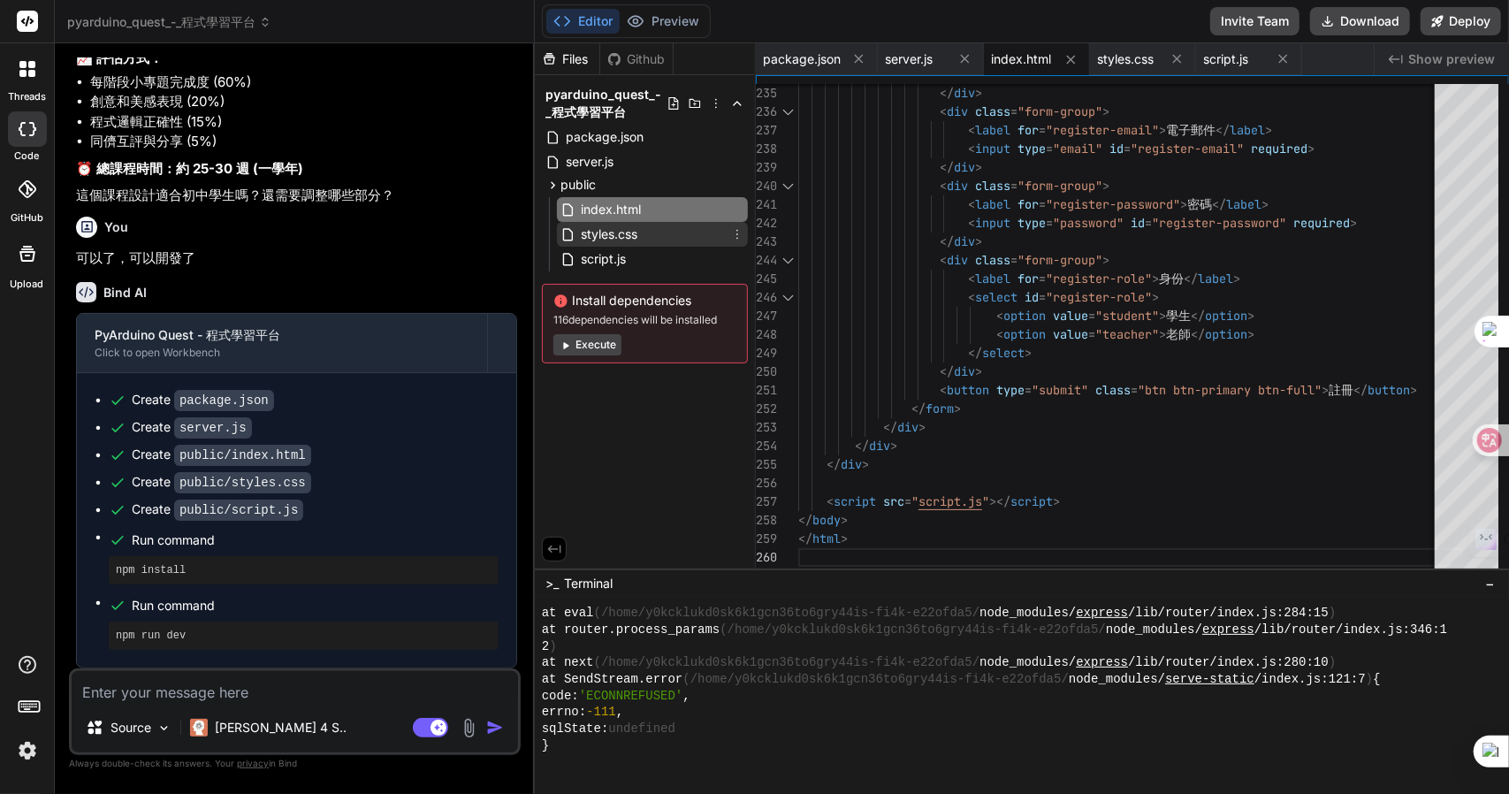
click at [629, 231] on span "styles.css" at bounding box center [609, 234] width 60 height 21
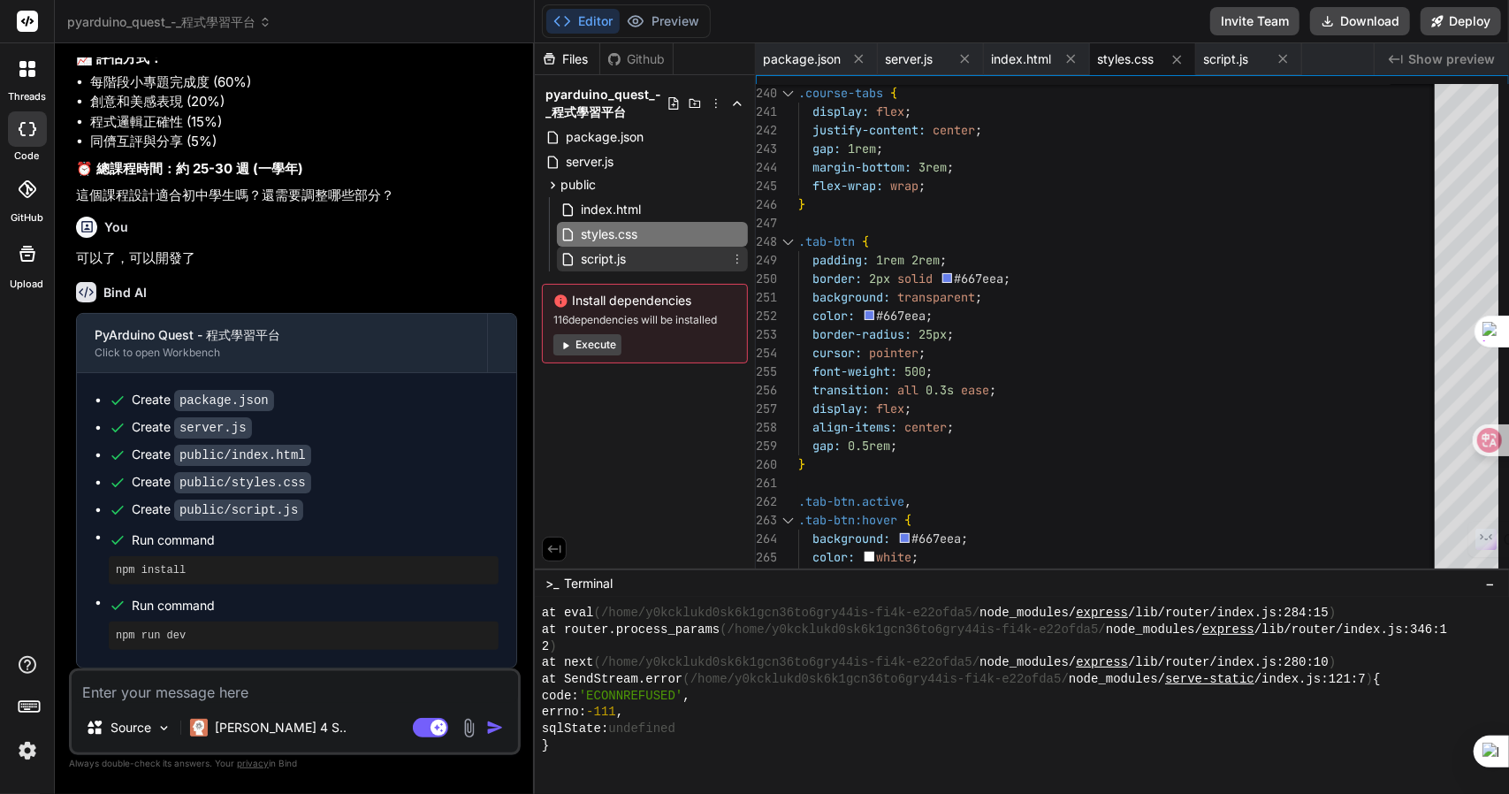
click at [596, 254] on span "script.js" at bounding box center [603, 258] width 49 height 21
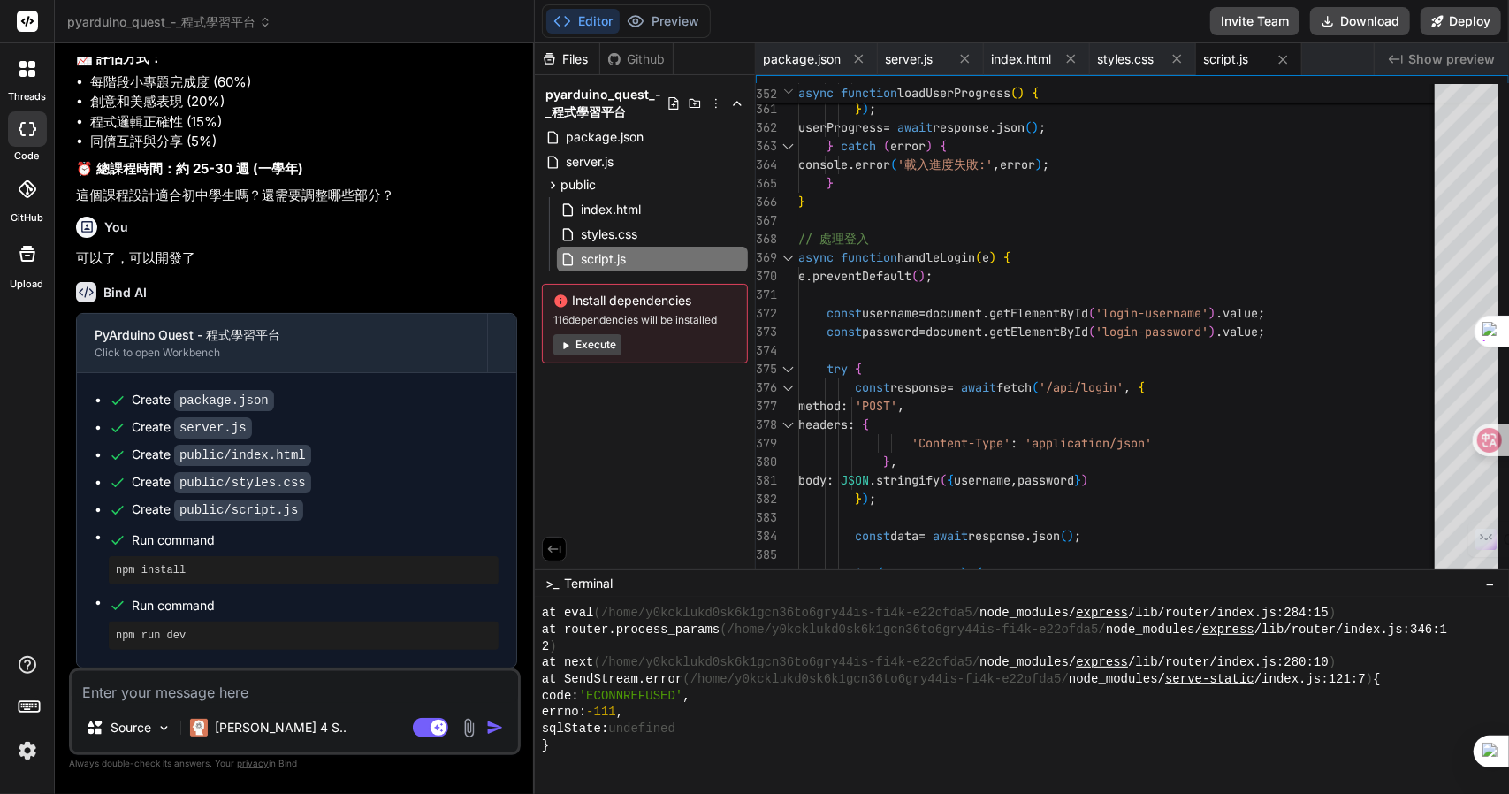
click at [201, 685] on textarea at bounding box center [295, 687] width 446 height 32
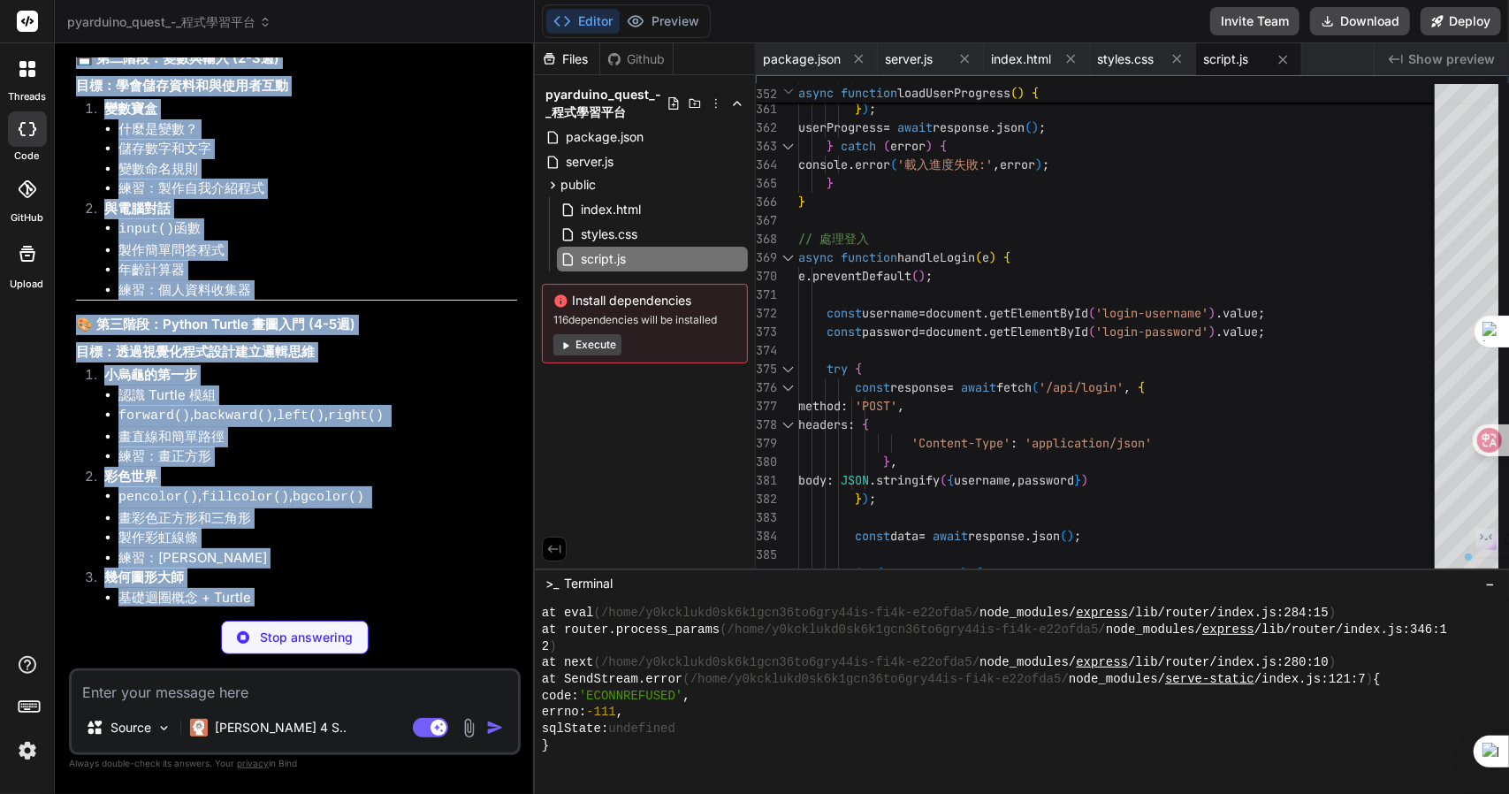
scroll to position [5145, 0]
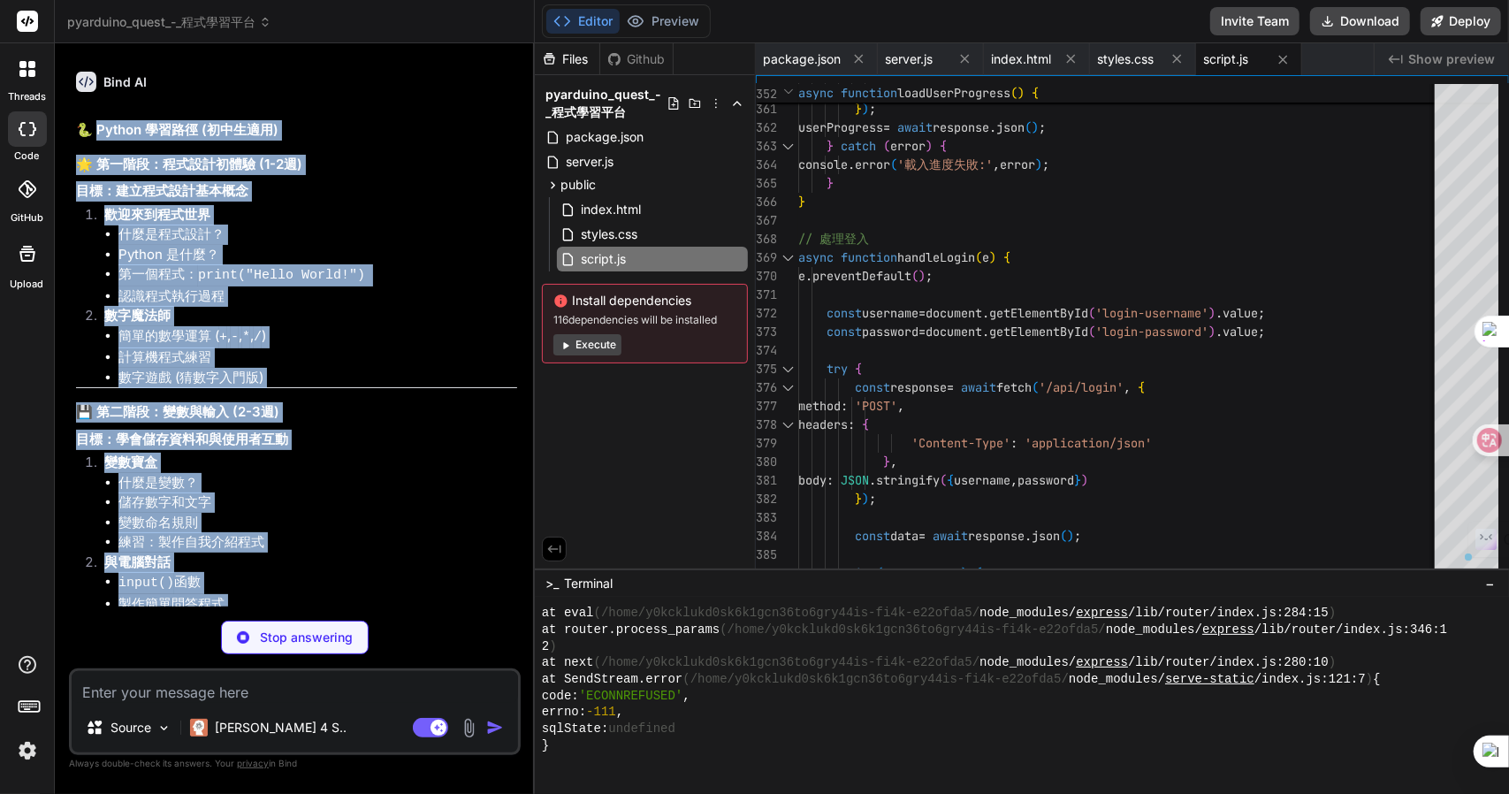
drag, startPoint x: 256, startPoint y: 250, endPoint x: 95, endPoint y: 393, distance: 214.8
copy div "lorem ipsu (dolor) 🌟 sita：consect (6-0a) el：seddoeiusm temporin utlabor？ Etdolo…"
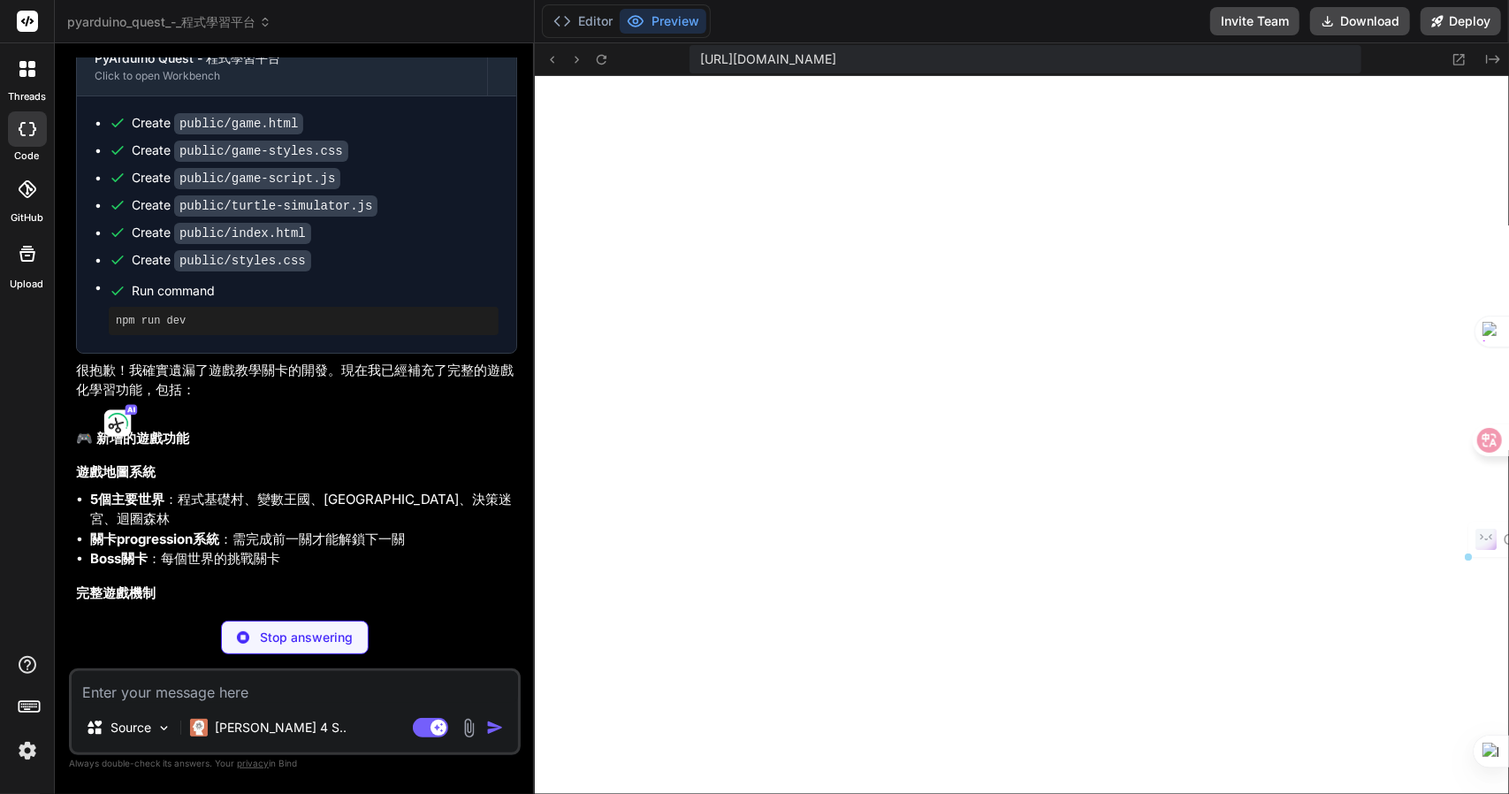
scroll to position [2145, 0]
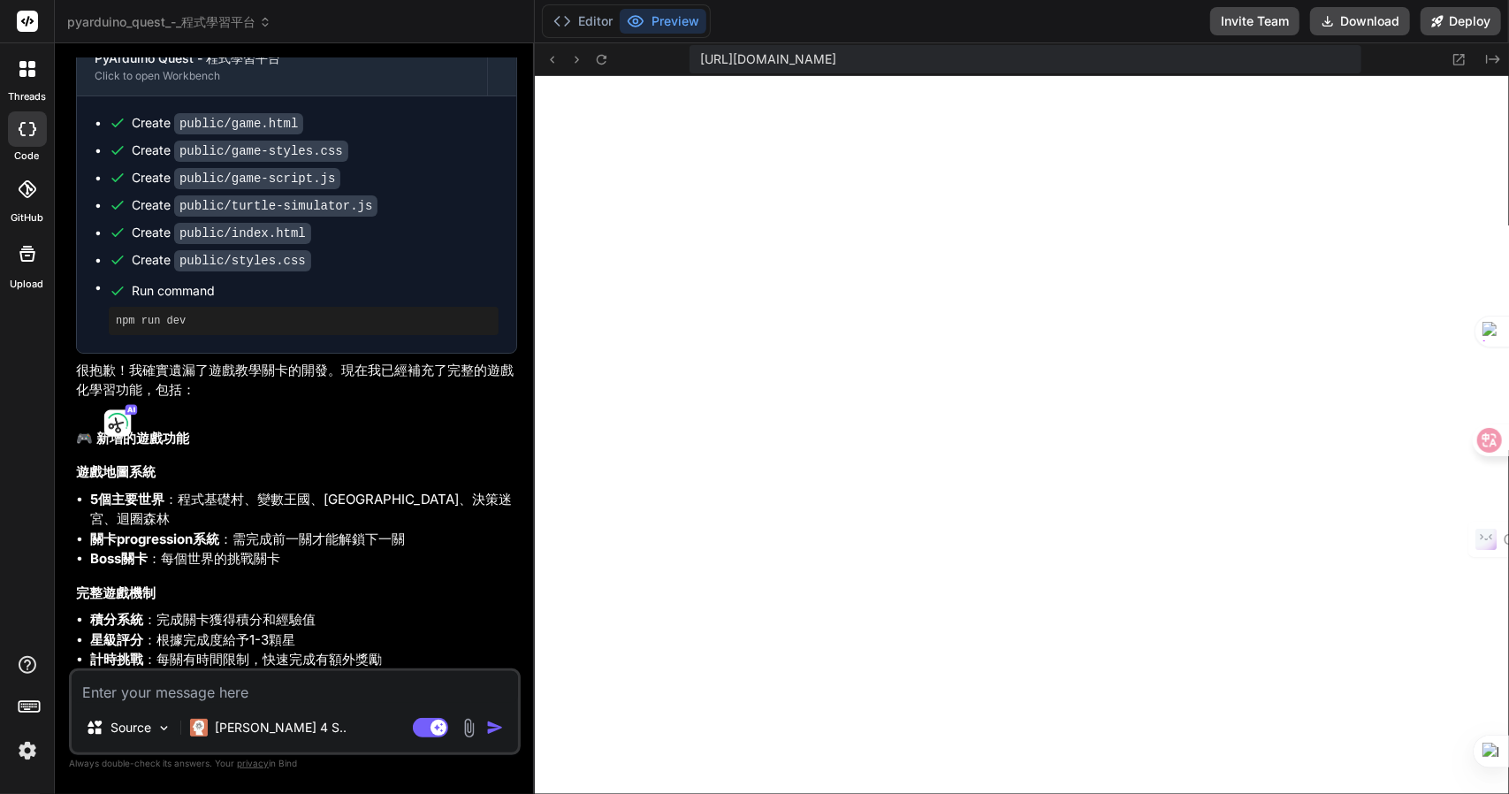
click at [235, 675] on textarea at bounding box center [295, 687] width 446 height 32
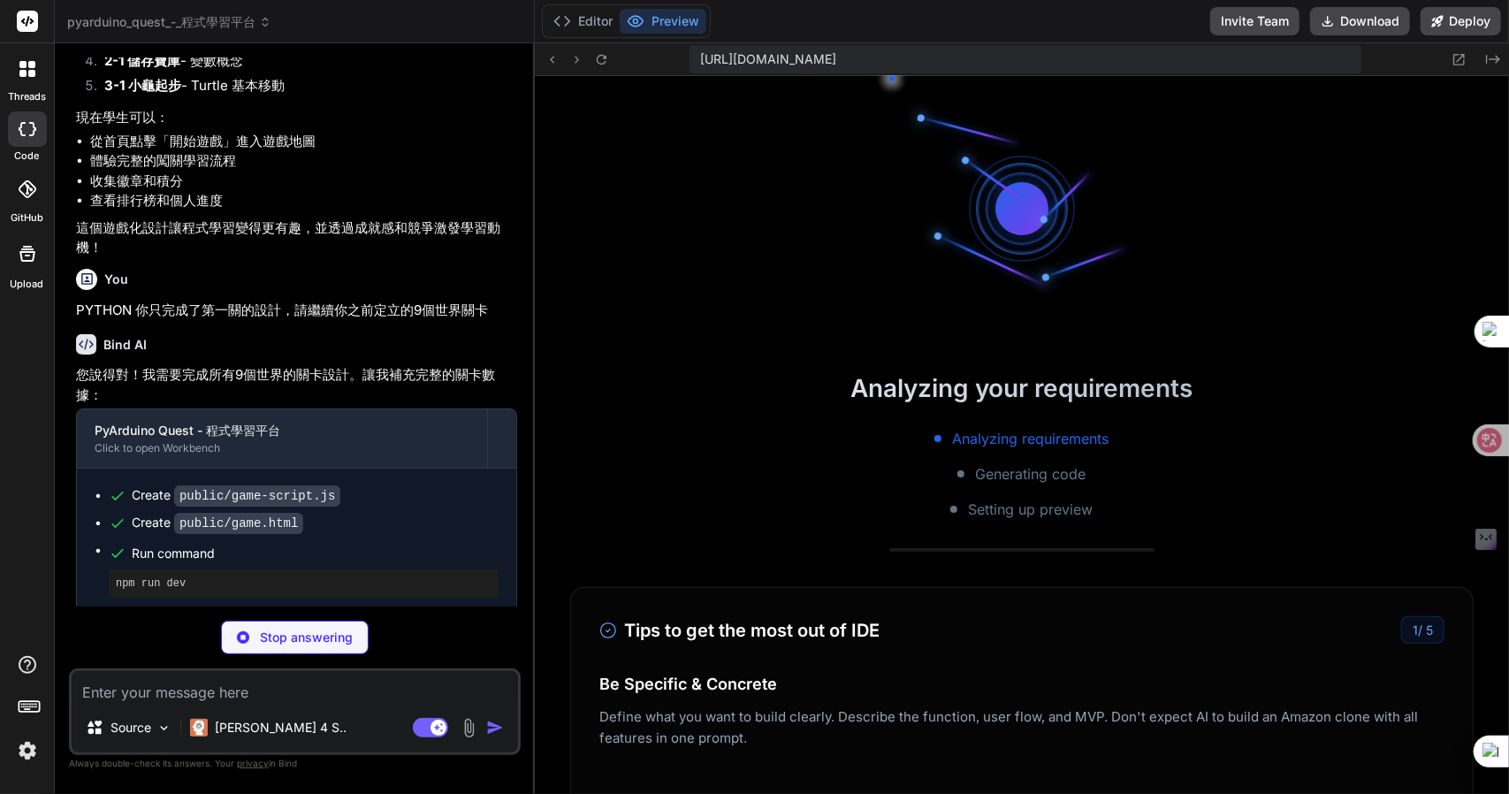
scroll to position [2970, 0]
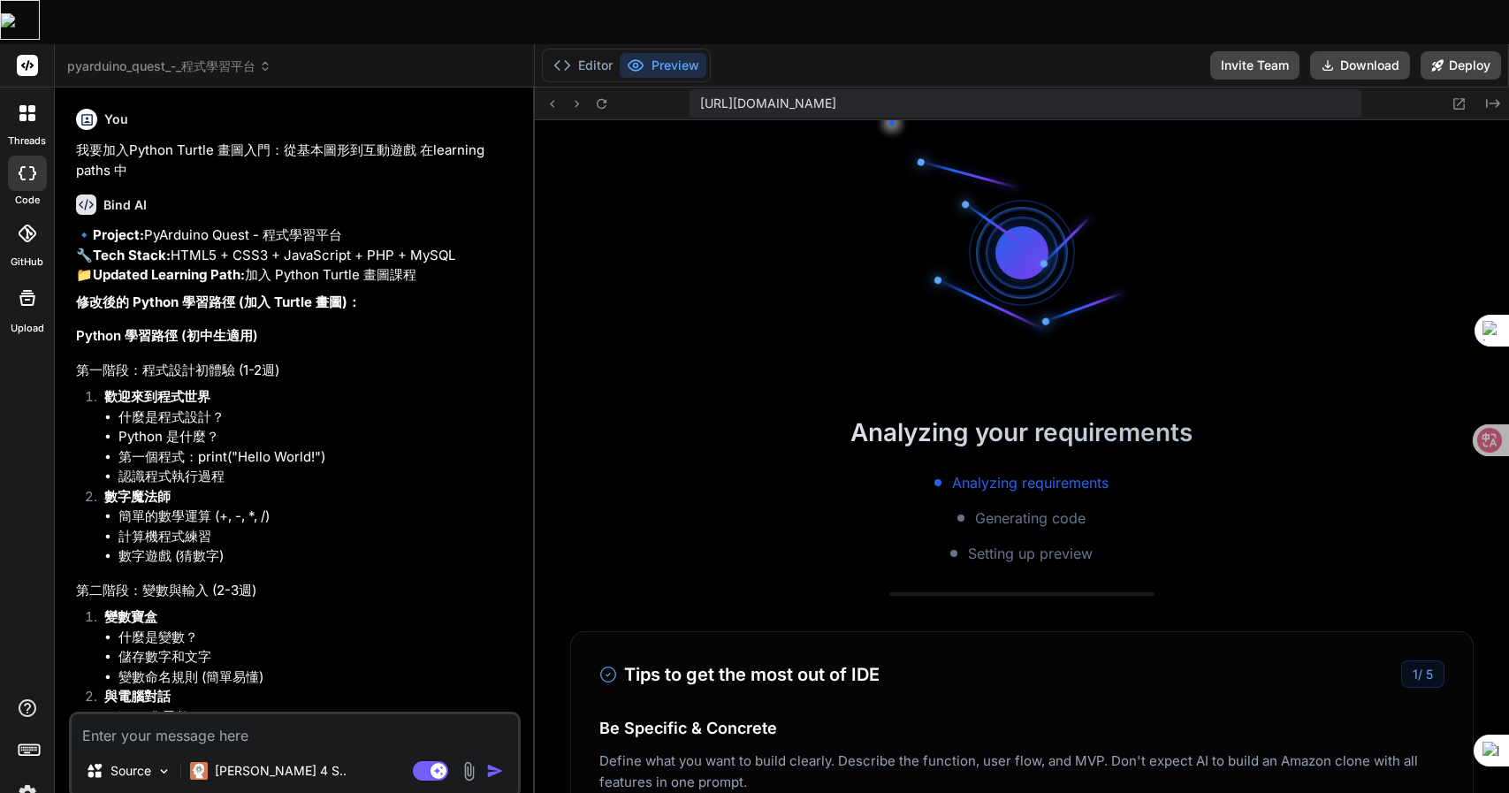
type textarea "x"
